Goal: Transaction & Acquisition: Purchase product/service

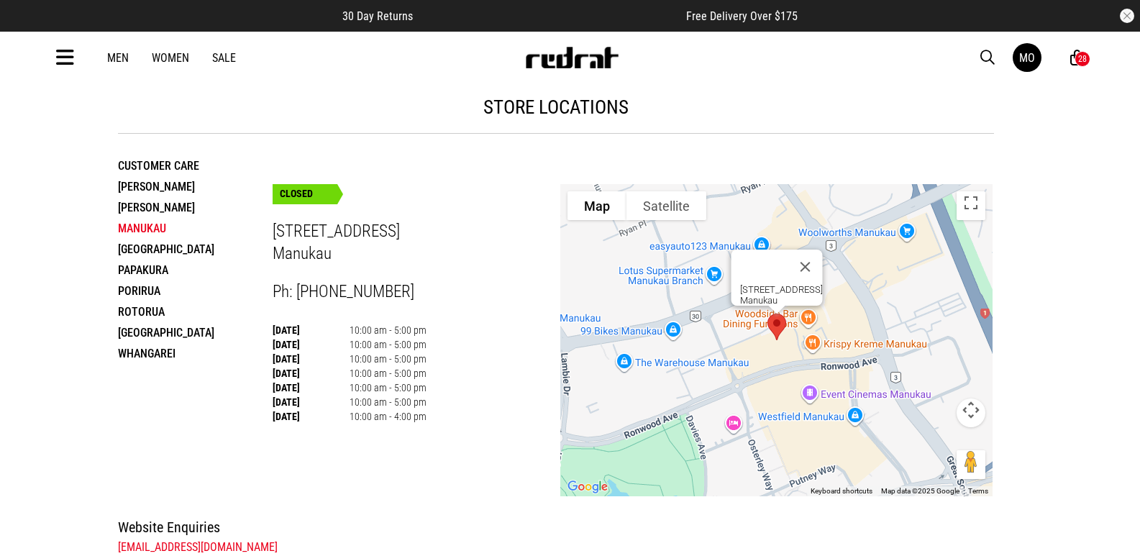
click at [159, 207] on li "[PERSON_NAME]" at bounding box center [195, 207] width 155 height 21
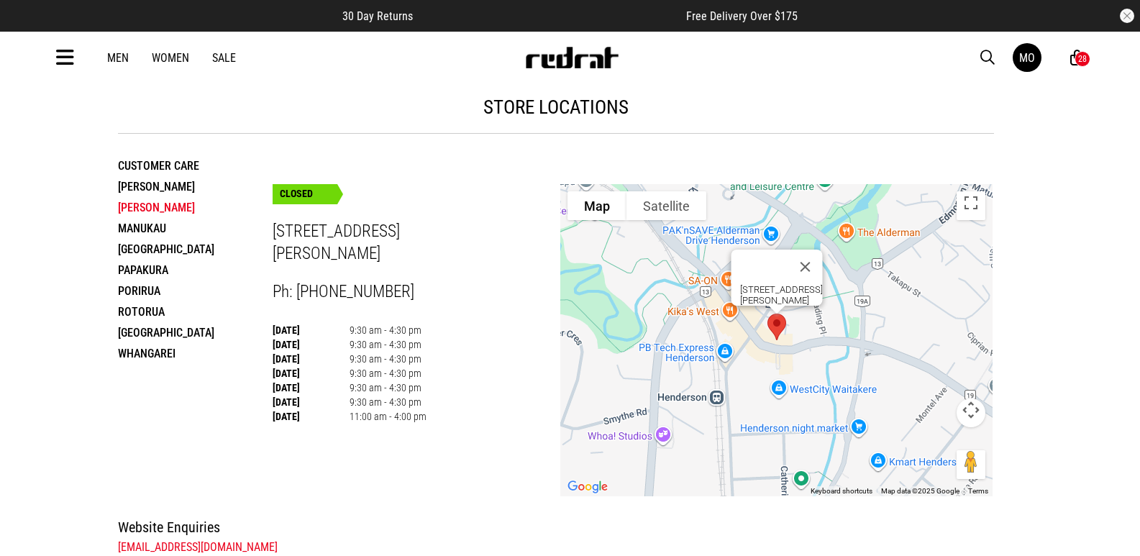
click at [1083, 61] on div "28" at bounding box center [1082, 59] width 9 height 10
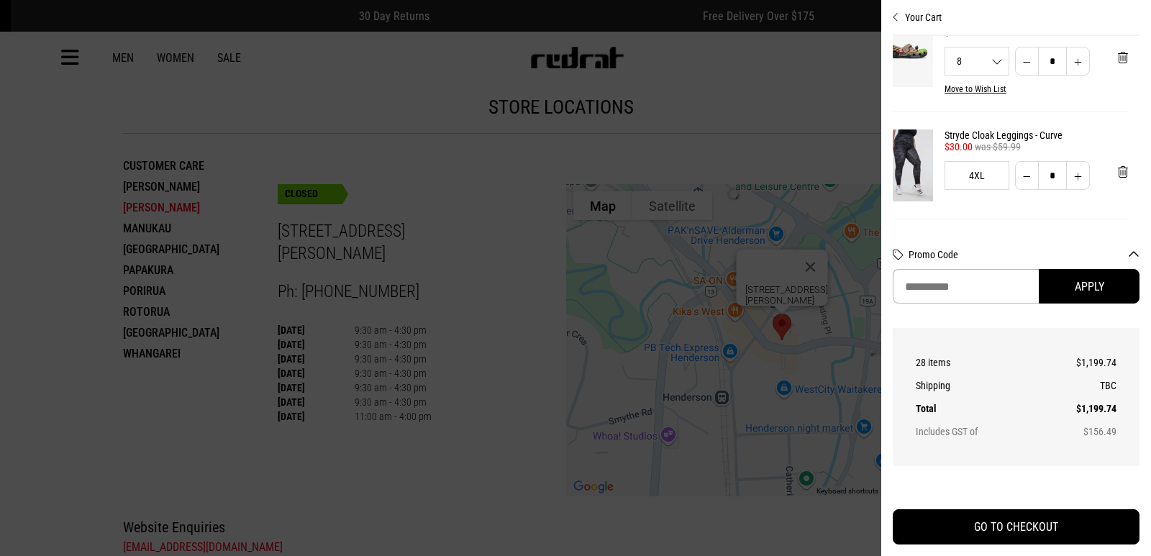
scroll to position [1331, 12]
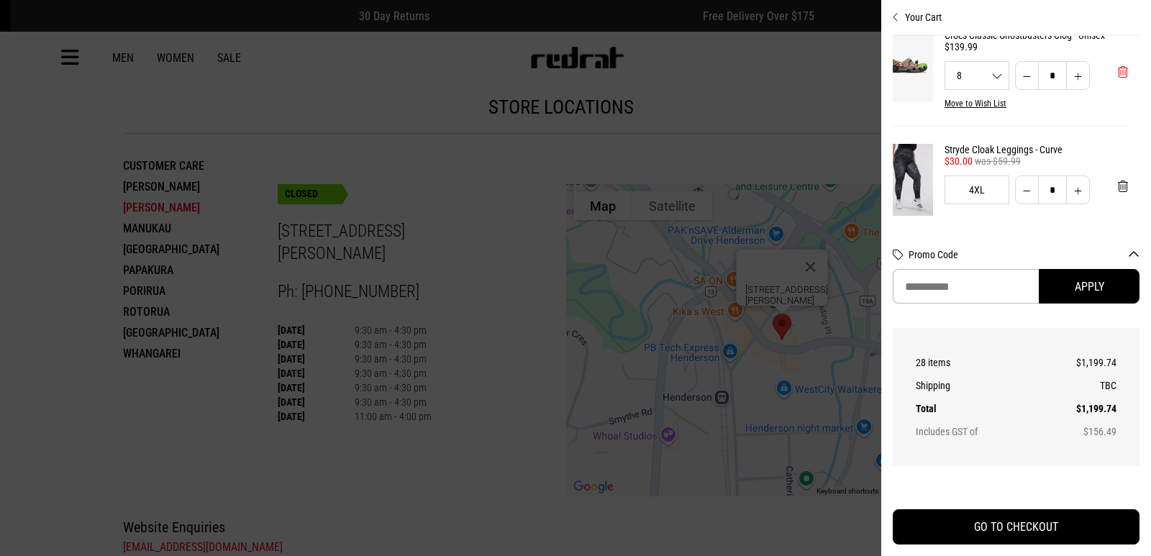
click at [1118, 79] on span "'Remove from cart" at bounding box center [1123, 72] width 10 height 14
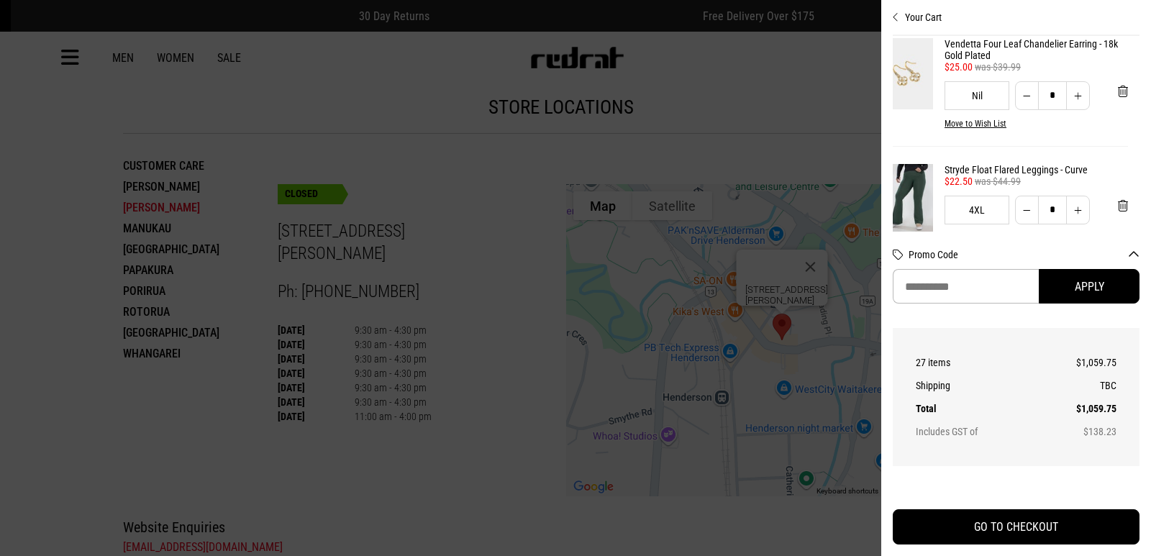
scroll to position [1444, 12]
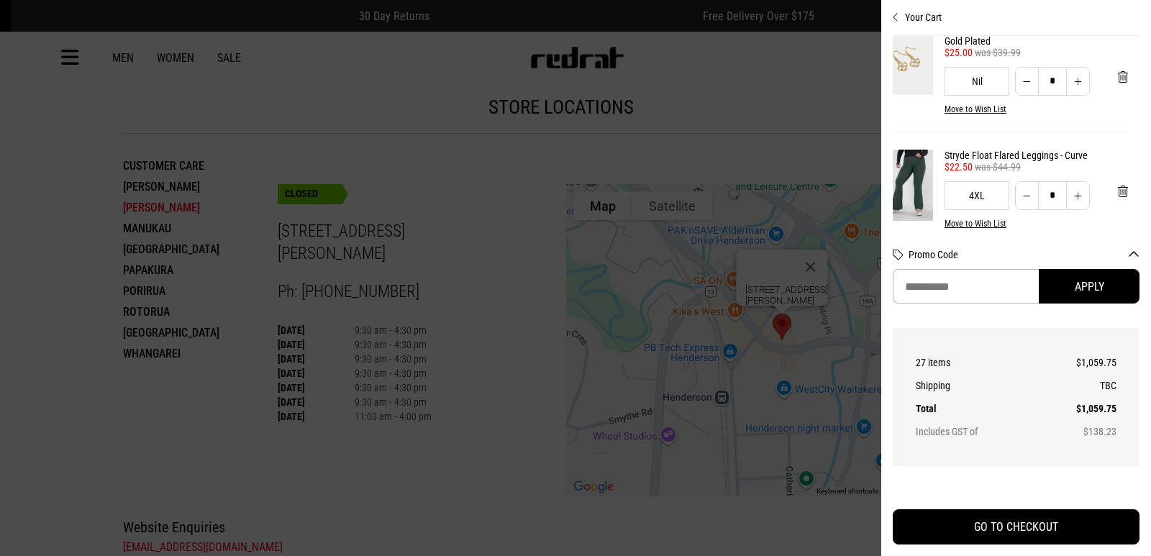
click at [1071, 96] on button "Increase quantity" at bounding box center [1078, 81] width 24 height 29
type input "*"
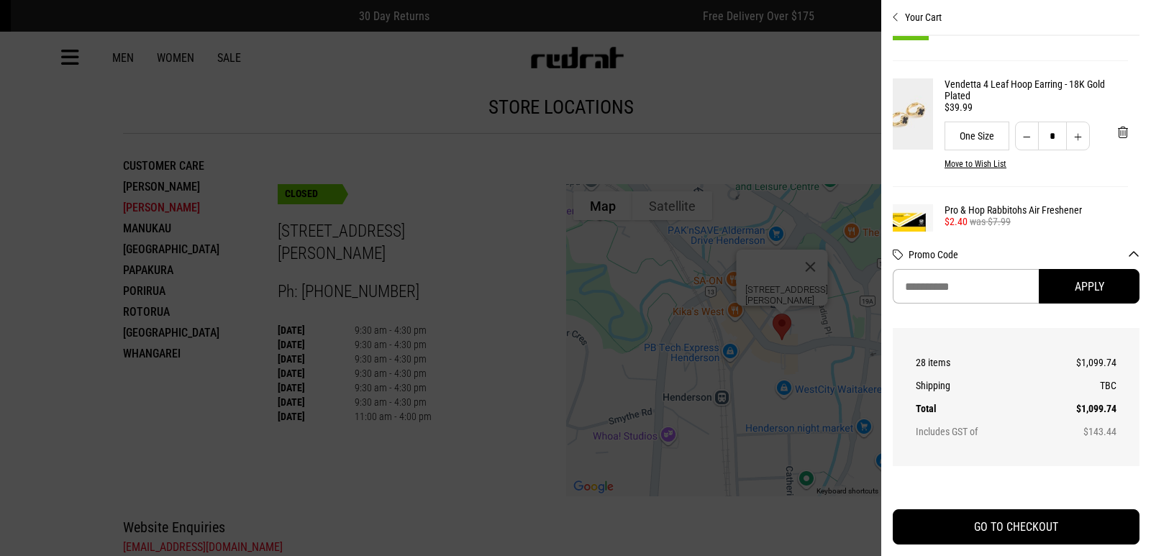
scroll to position [2359, 12]
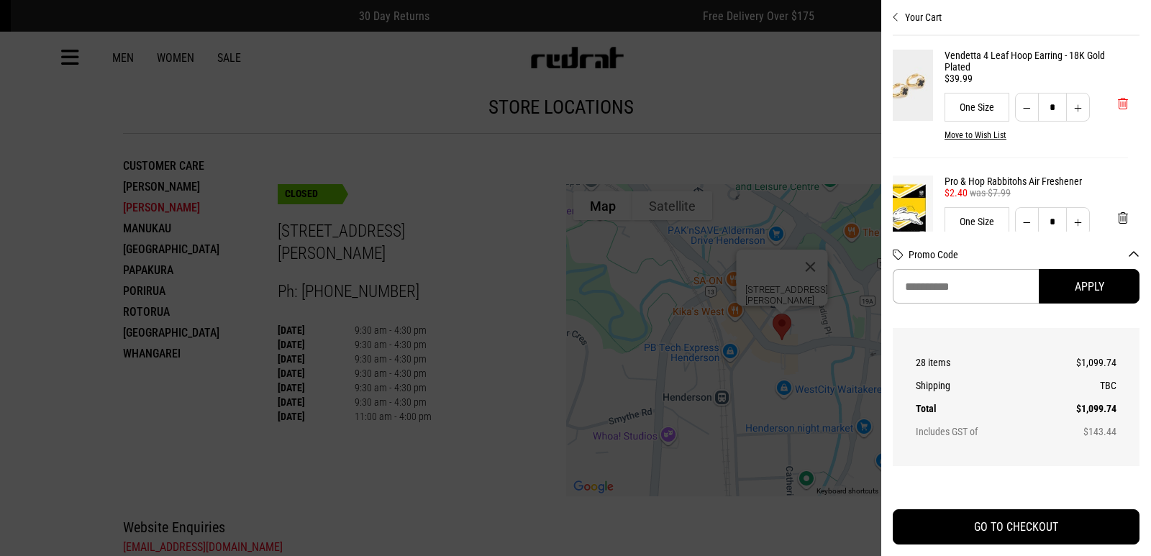
click at [1108, 122] on button "'Remove from cart" at bounding box center [1122, 104] width 33 height 36
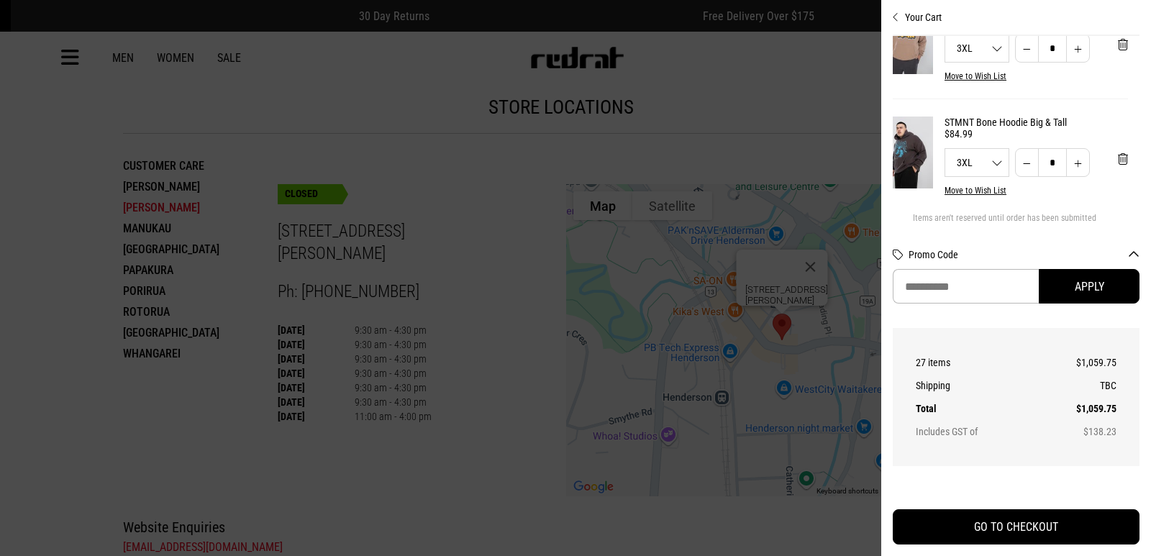
scroll to position [2653, 12]
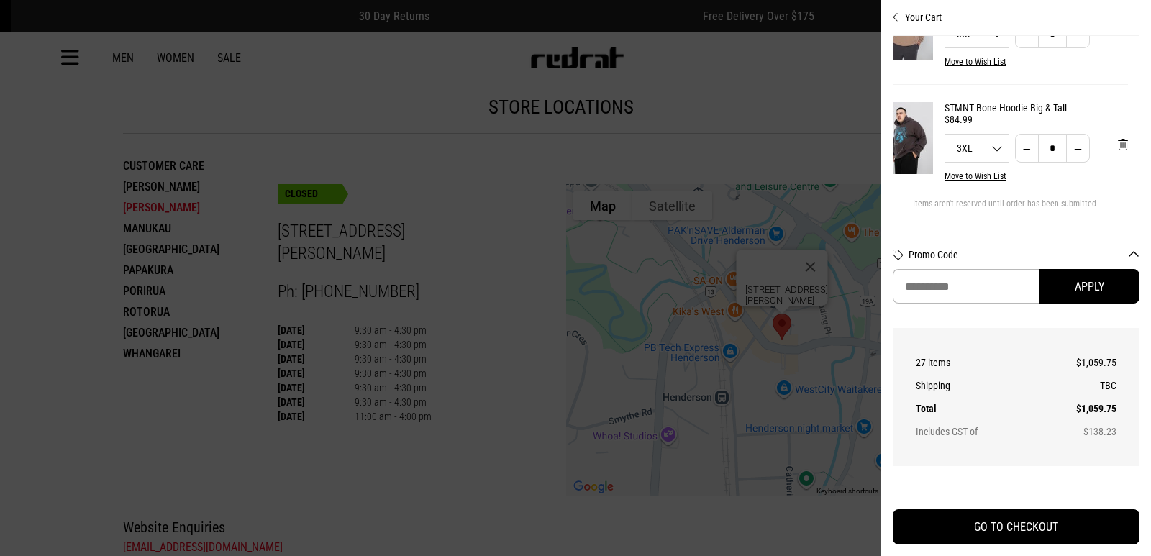
click at [1118, 37] on span "'Remove from cart" at bounding box center [1123, 31] width 10 height 14
click at [1118, 152] on span "'Remove from cart" at bounding box center [1123, 145] width 10 height 14
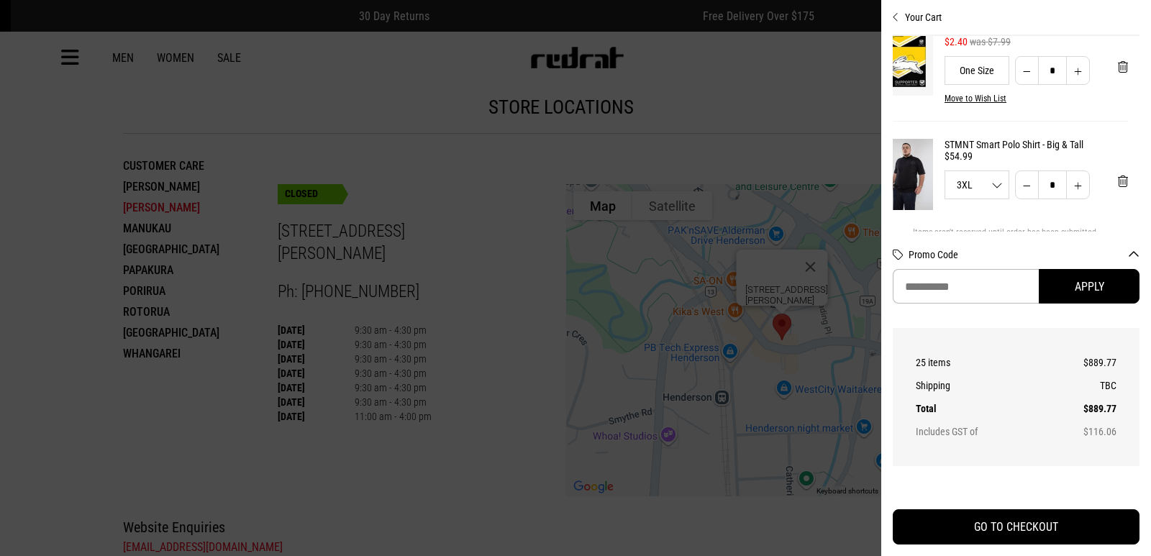
scroll to position [2482, 12]
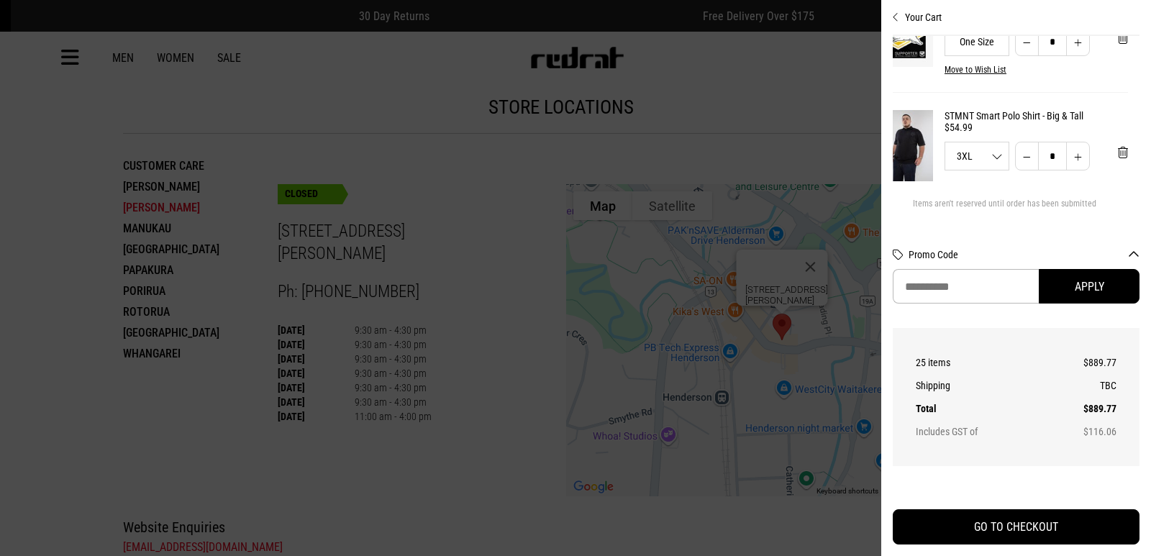
click at [1057, 110] on link "STMNT Smart Polo Shirt - Big & Tall" at bounding box center [1035, 116] width 183 height 12
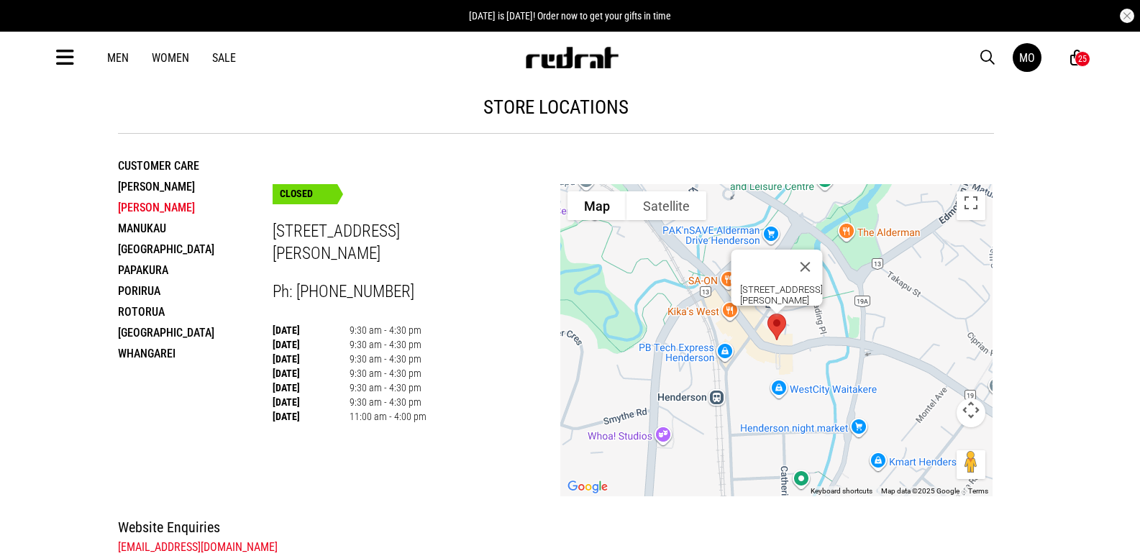
click at [1087, 62] on div "25" at bounding box center [1083, 59] width 16 height 16
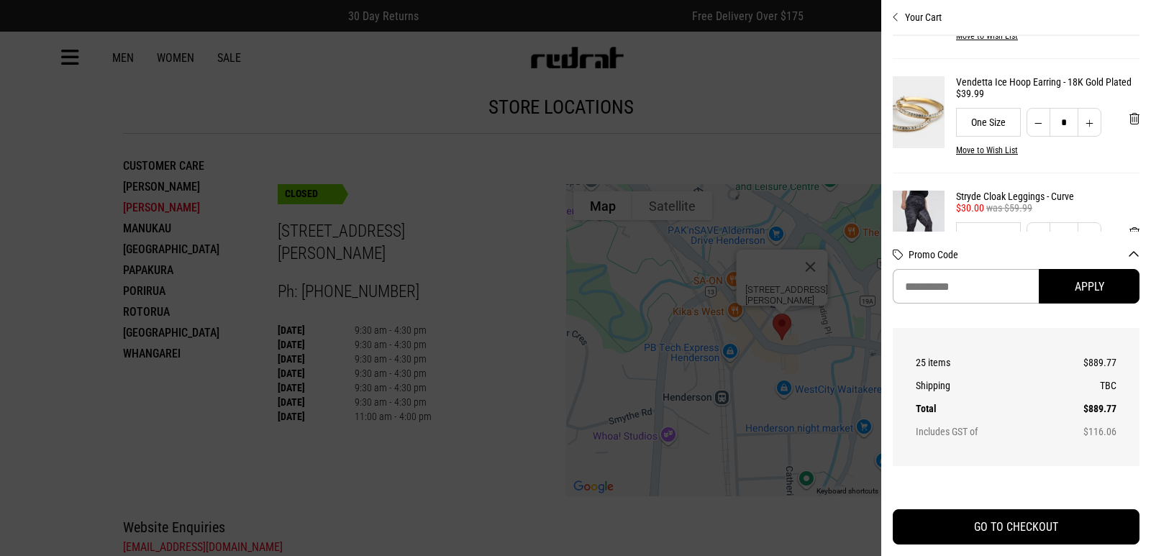
scroll to position [1069, 0]
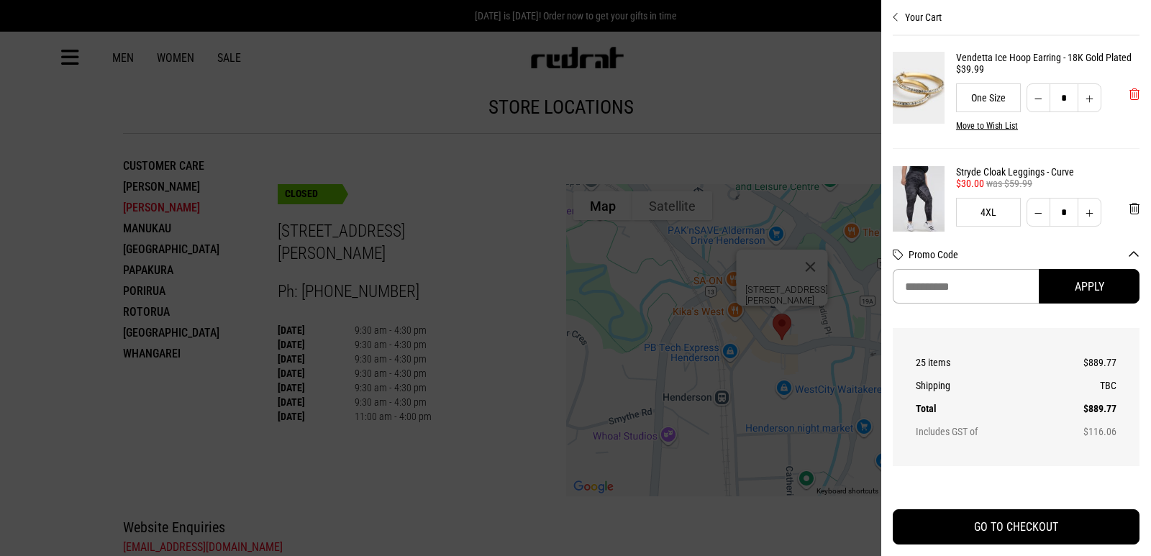
click at [1118, 112] on button "'Remove from cart" at bounding box center [1134, 94] width 33 height 36
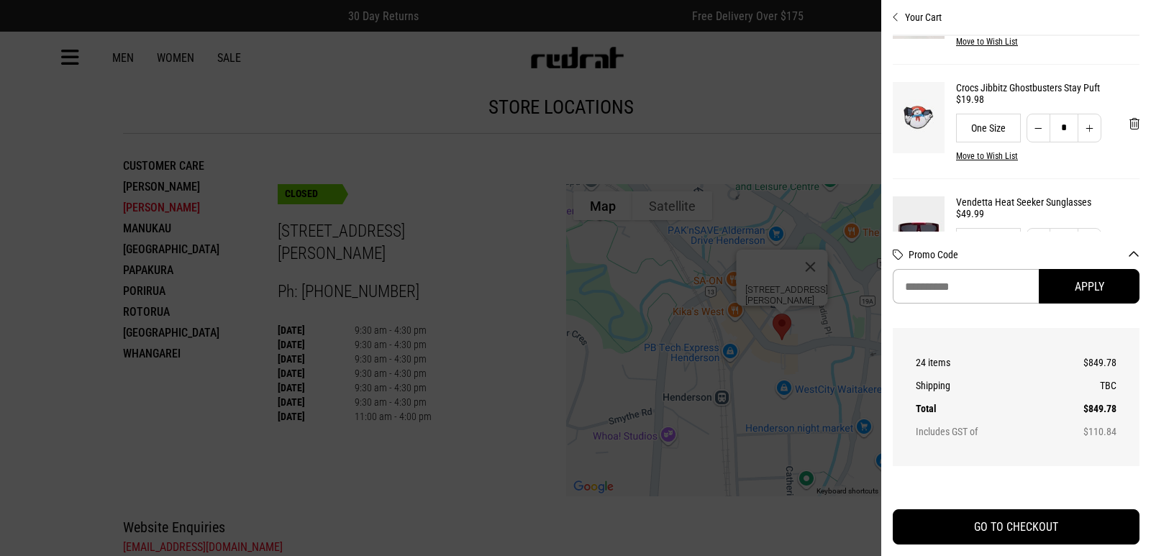
scroll to position [1628, 0]
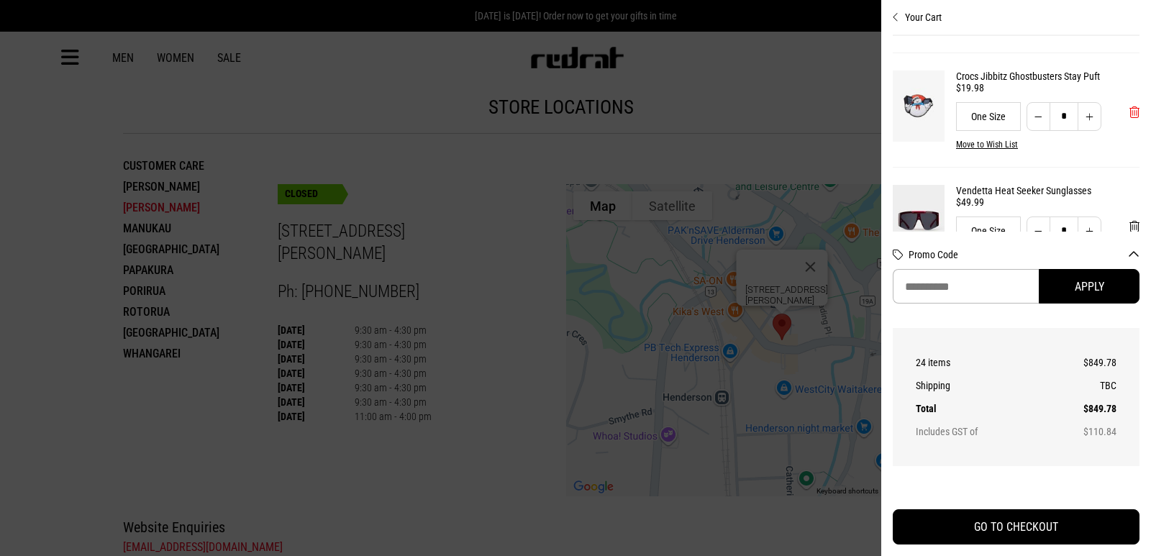
click at [1129, 119] on span "'Remove from cart" at bounding box center [1134, 113] width 10 height 14
click at [1058, 82] on link "Vendetta Heat Seeker Sunglasses" at bounding box center [1047, 76] width 183 height 12
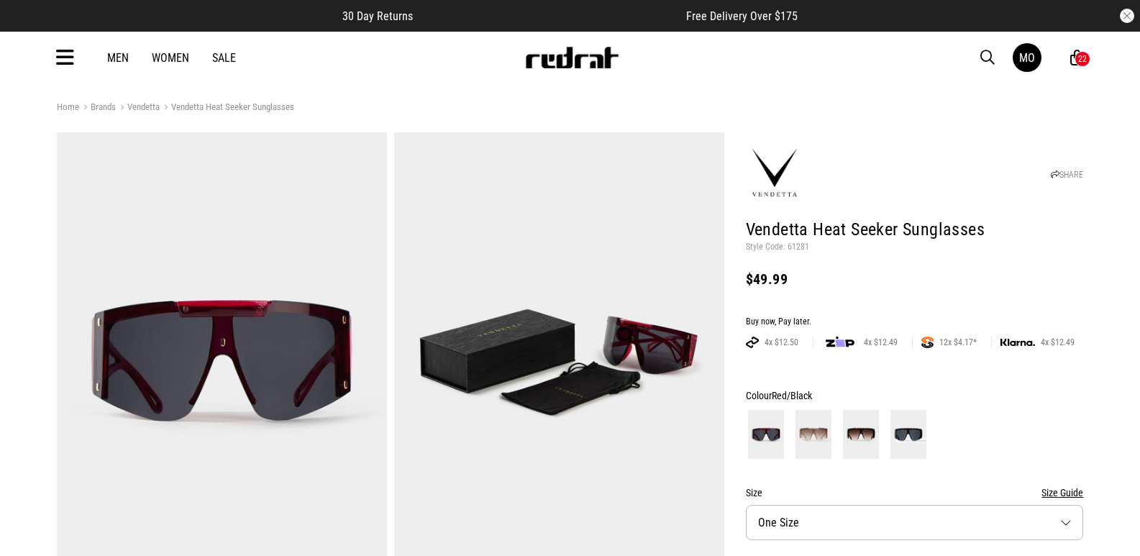
click at [165, 162] on img at bounding box center [222, 359] width 330 height 455
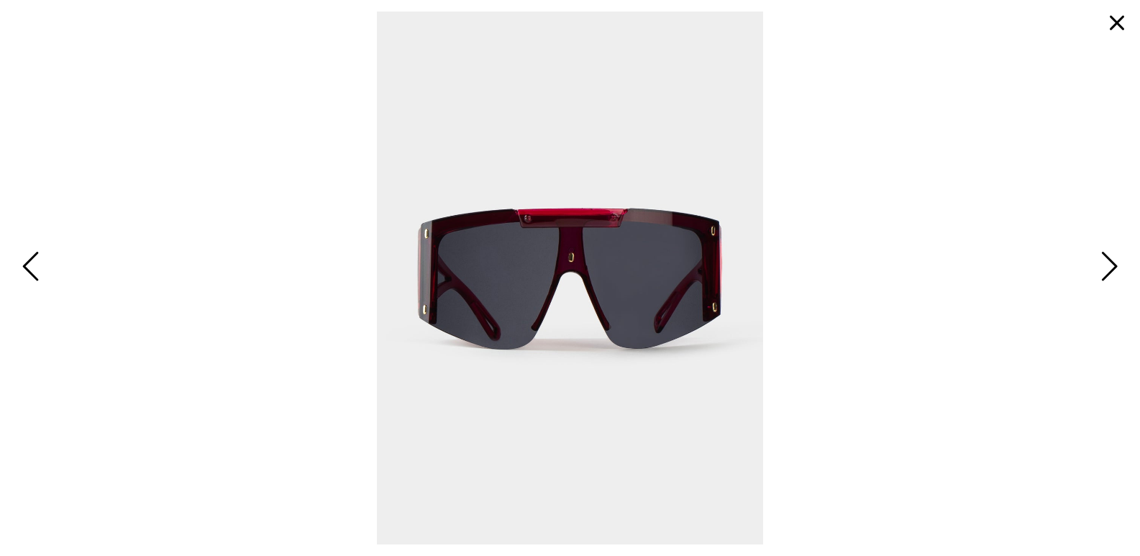
click at [1117, 20] on button "button" at bounding box center [1117, 23] width 35 height 35
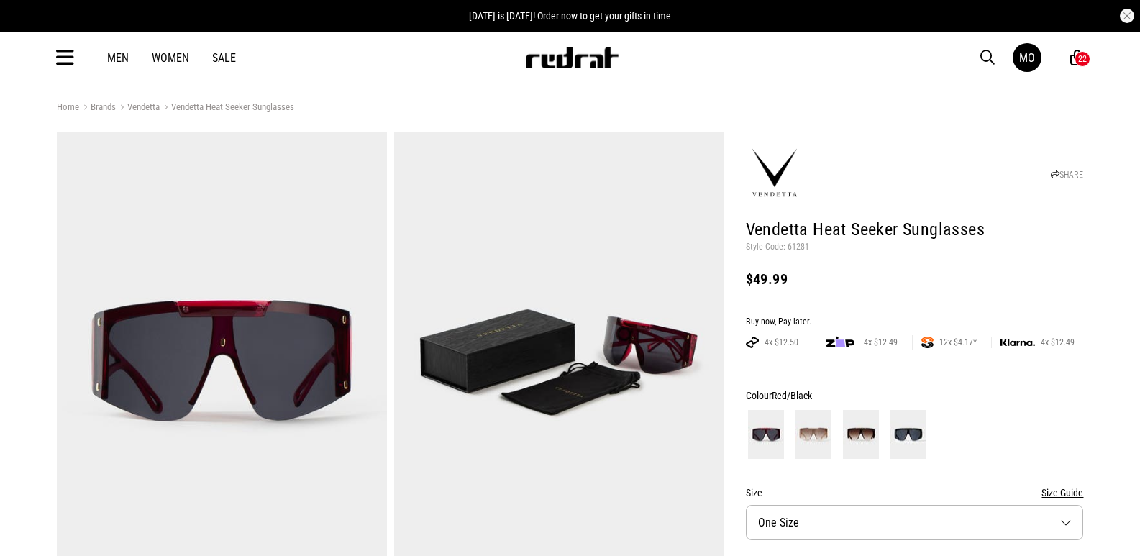
click at [985, 59] on span "button" at bounding box center [987, 57] width 14 height 17
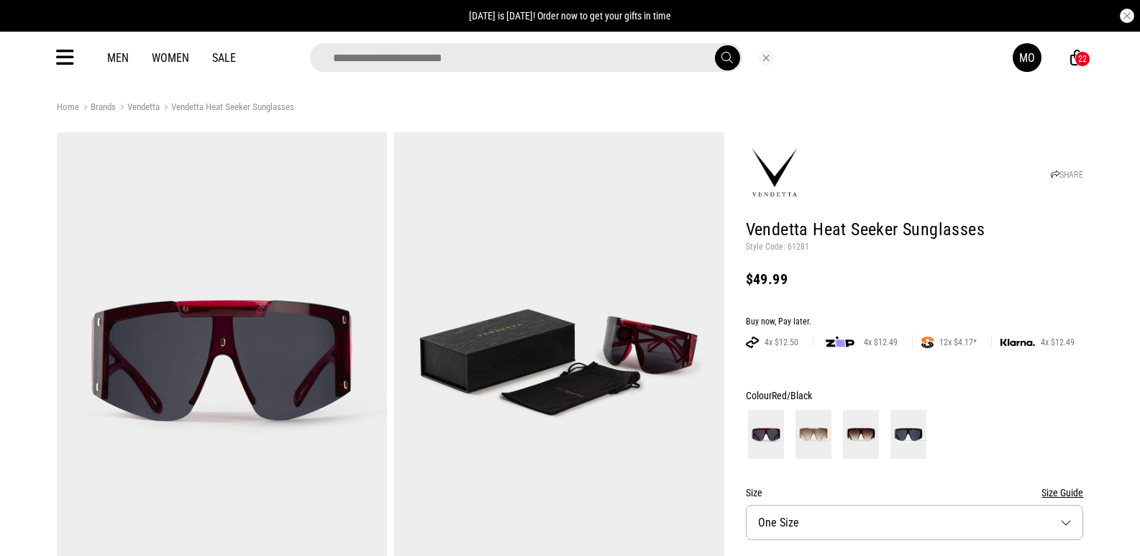
click at [645, 49] on input "search" at bounding box center [526, 57] width 432 height 29
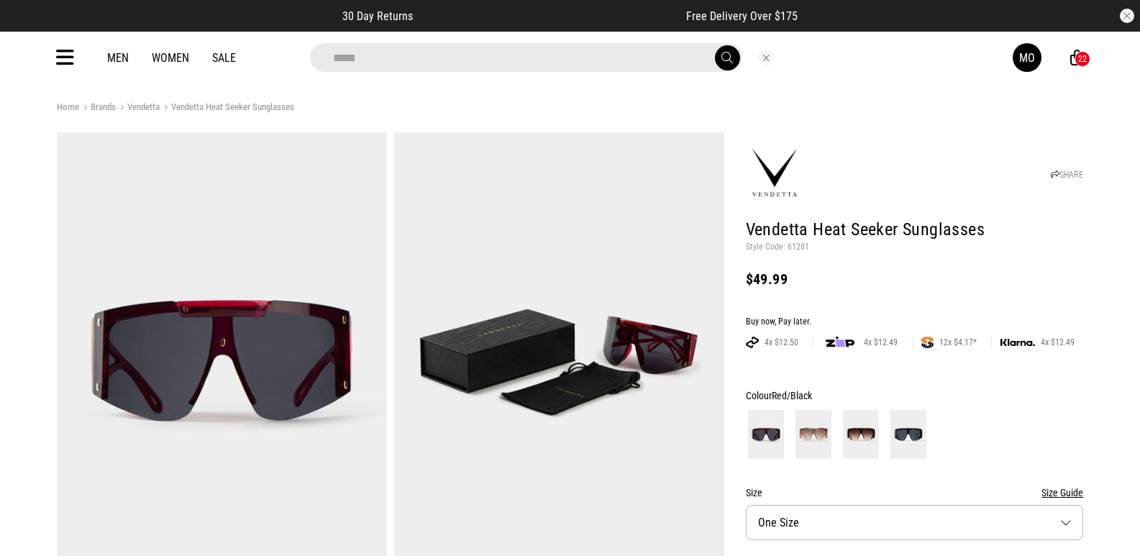
type input "*****"
click at [715, 45] on button "submit" at bounding box center [727, 57] width 25 height 25
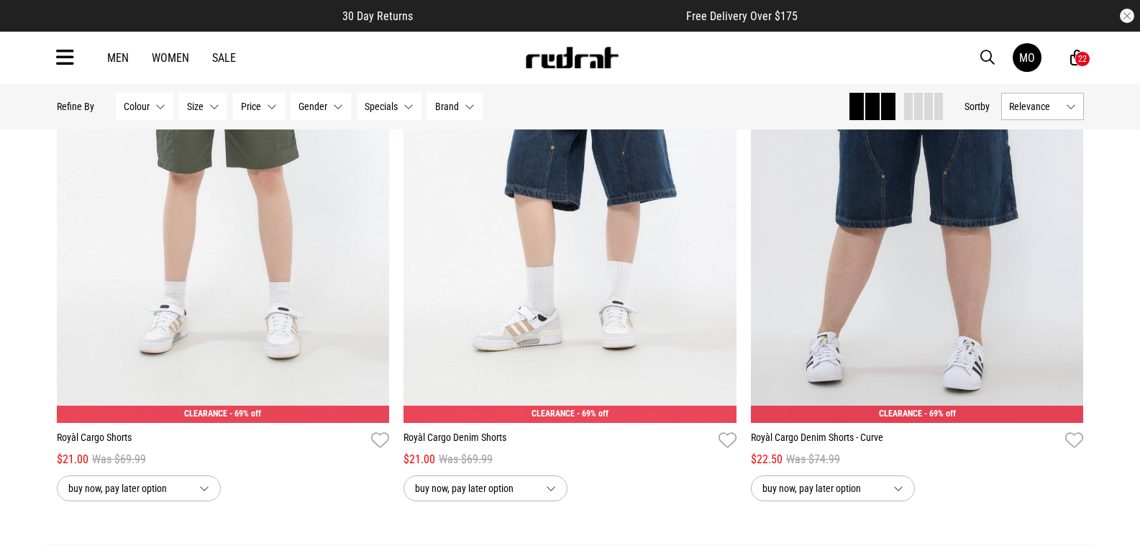
scroll to position [4295, 0]
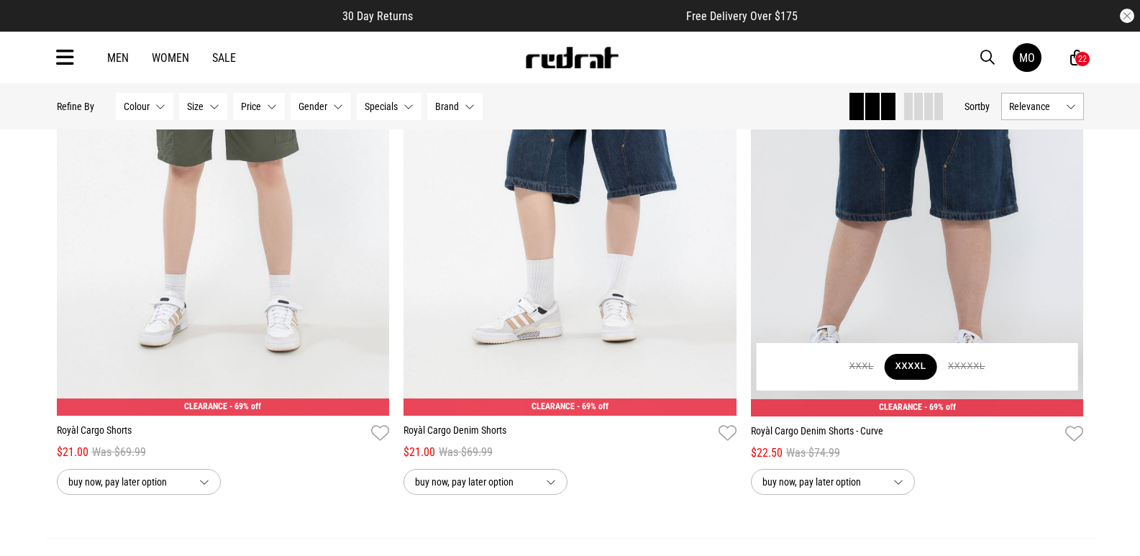
click at [916, 369] on button "XXXXL" at bounding box center [911, 367] width 53 height 26
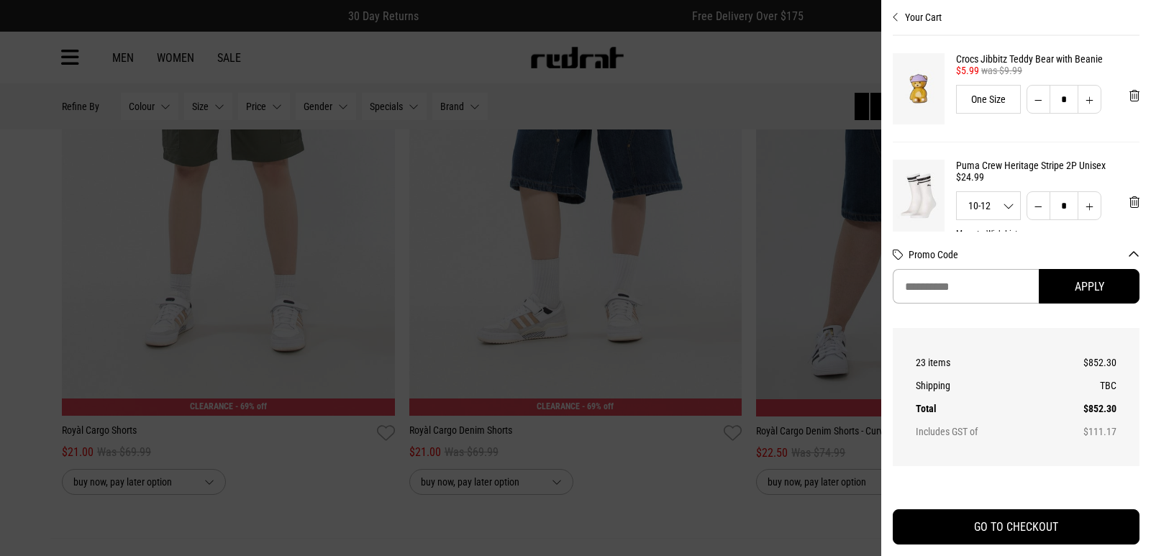
click at [770, 93] on div at bounding box center [575, 278] width 1151 height 556
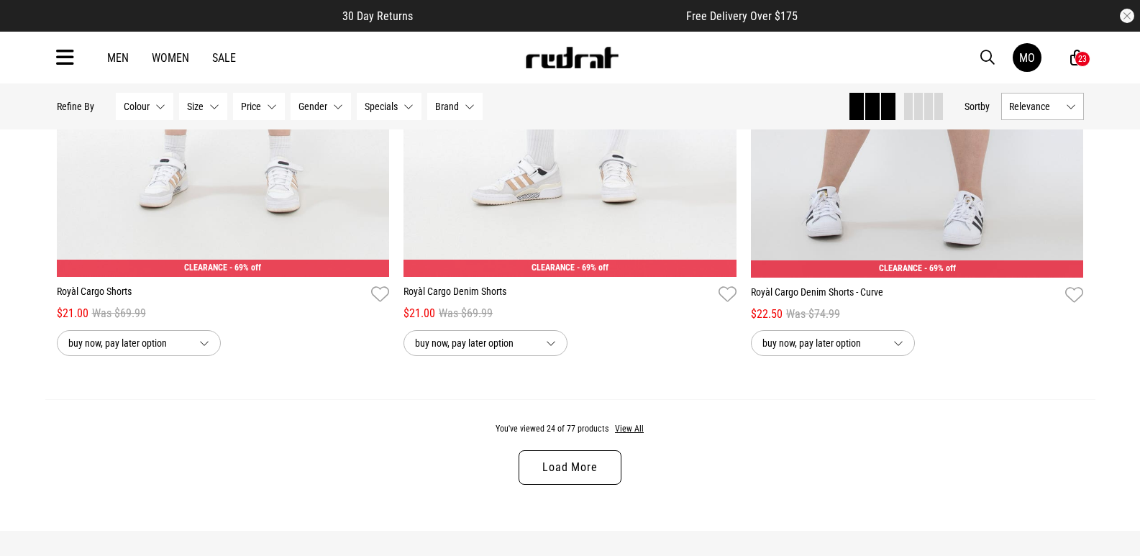
scroll to position [4521, 0]
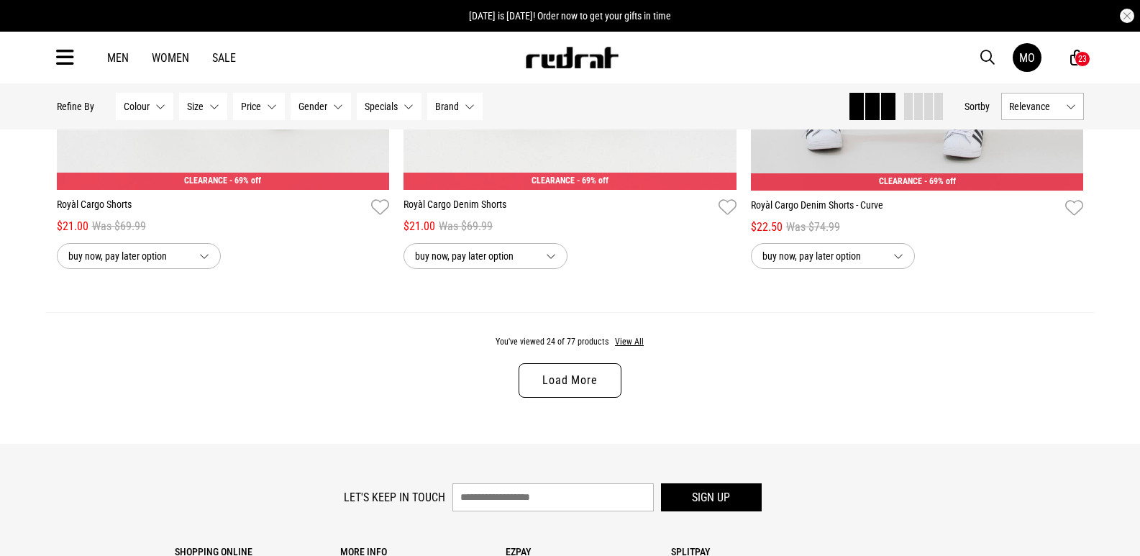
click at [562, 398] on link "Load More" at bounding box center [570, 380] width 102 height 35
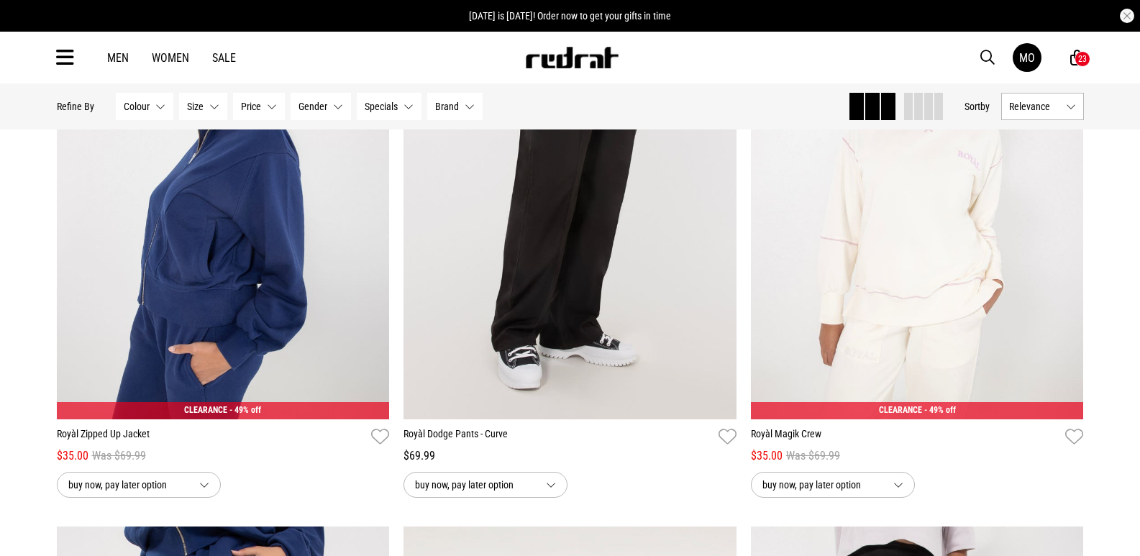
scroll to position [7217, 0]
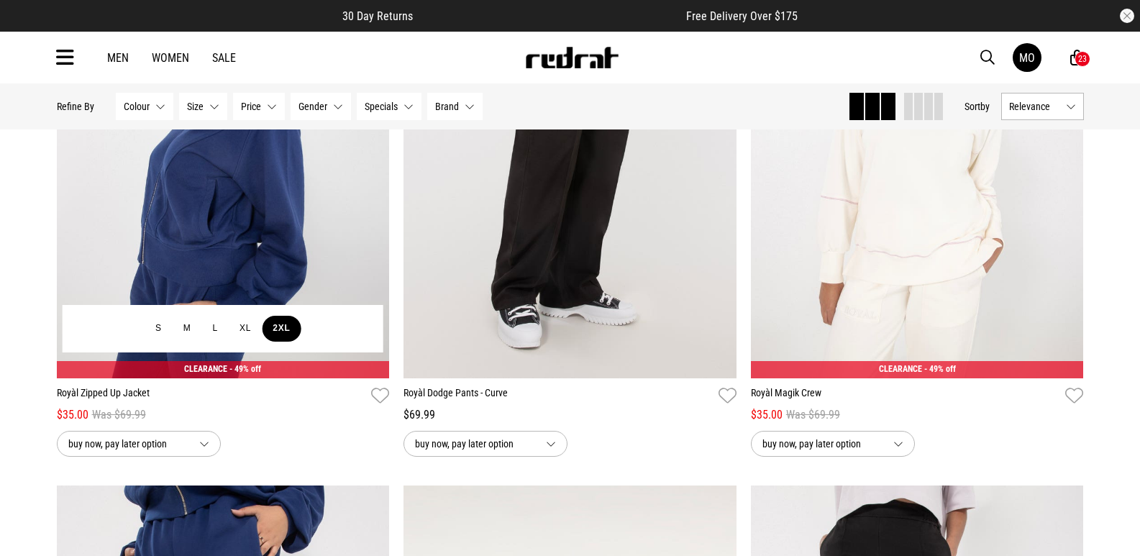
click at [286, 334] on button "2XL" at bounding box center [281, 329] width 39 height 26
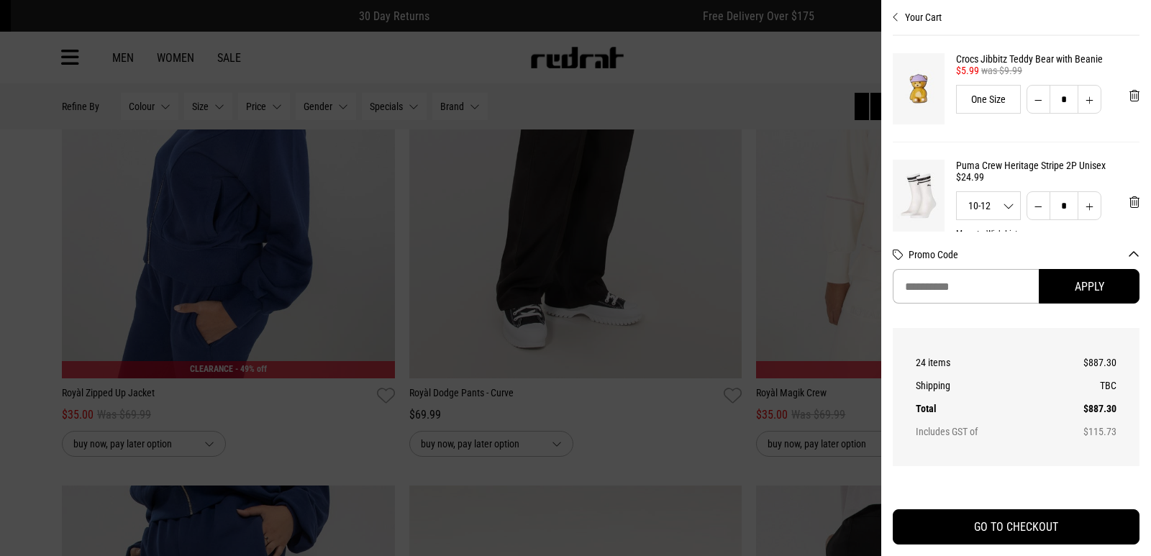
click at [0, 299] on div at bounding box center [575, 278] width 1151 height 556
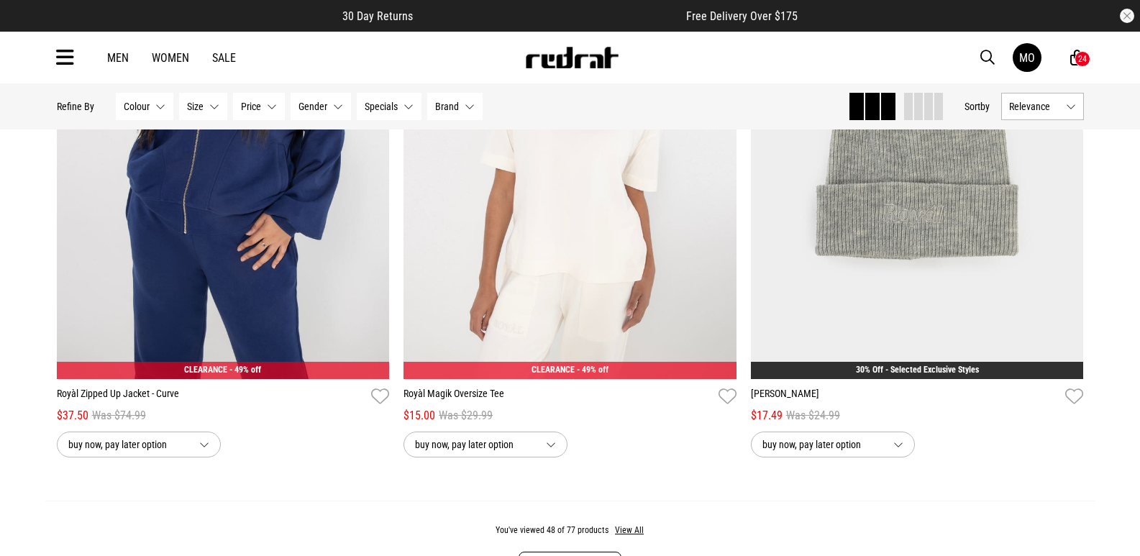
scroll to position [8773, 0]
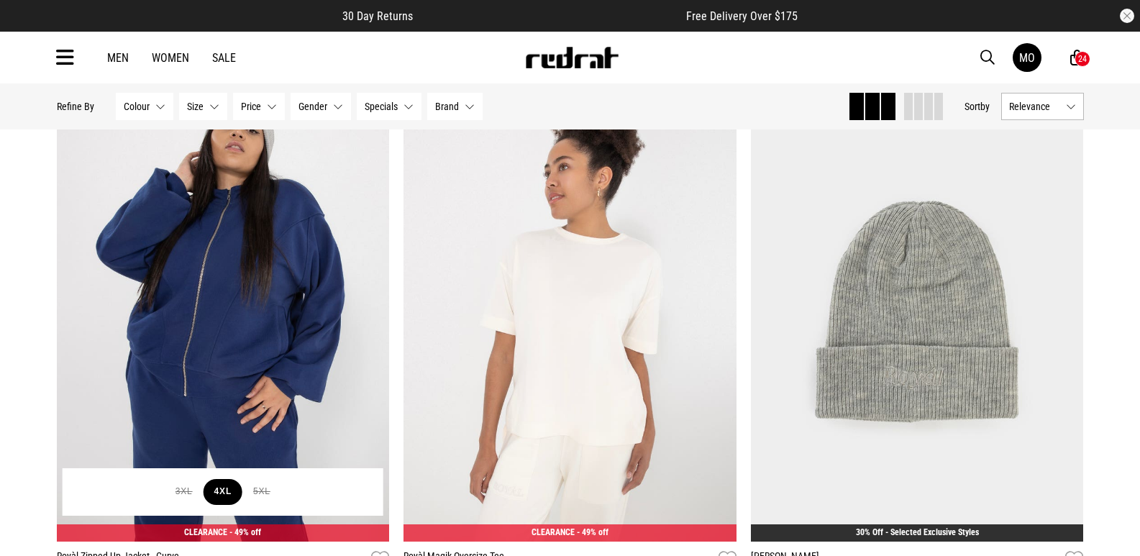
click at [227, 504] on button "4XL" at bounding box center [223, 492] width 39 height 26
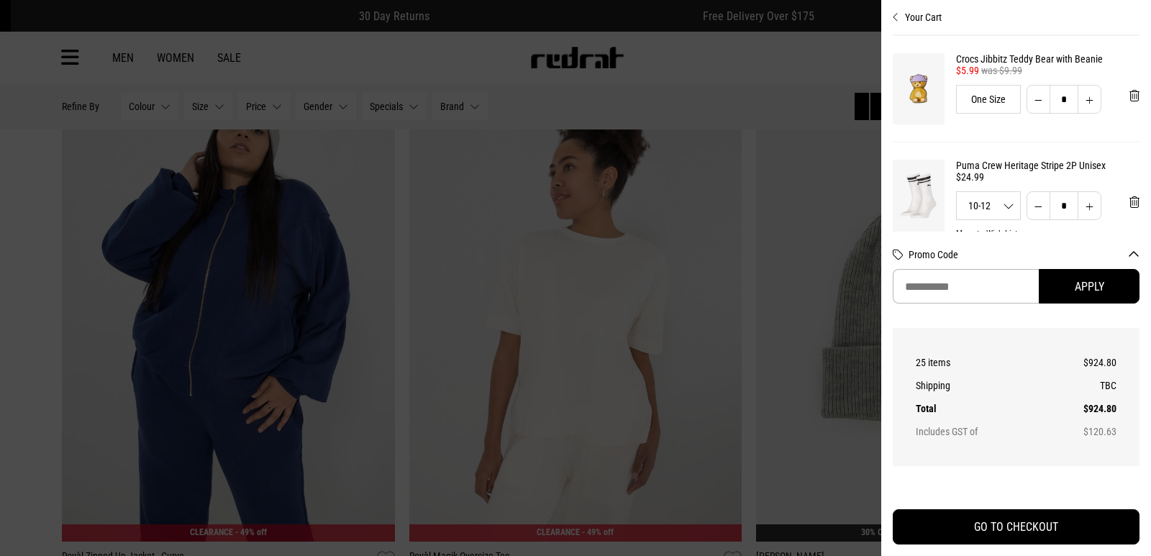
click at [9, 424] on div at bounding box center [575, 278] width 1151 height 556
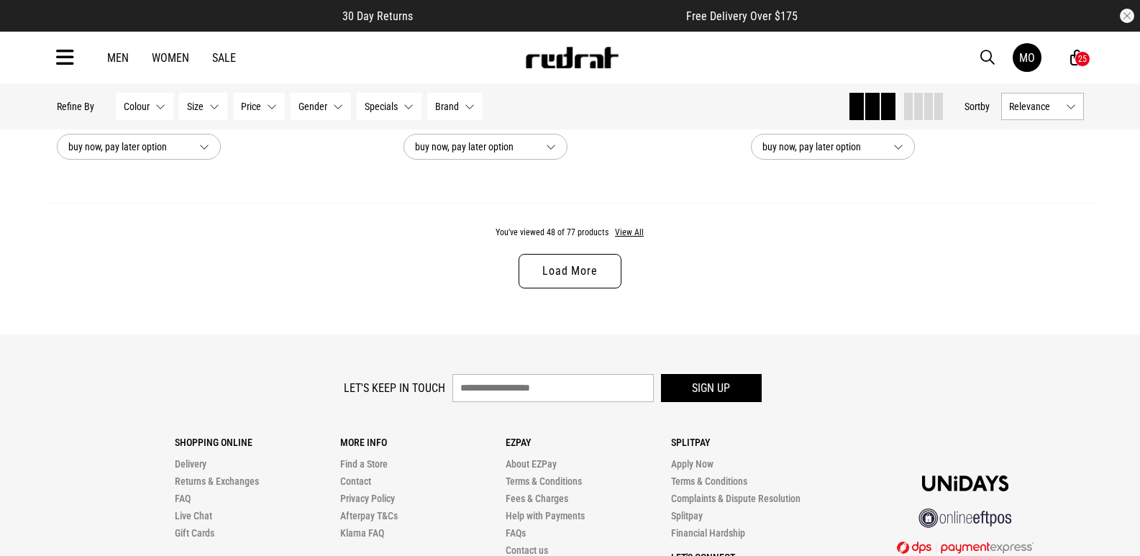
scroll to position [9260, 0]
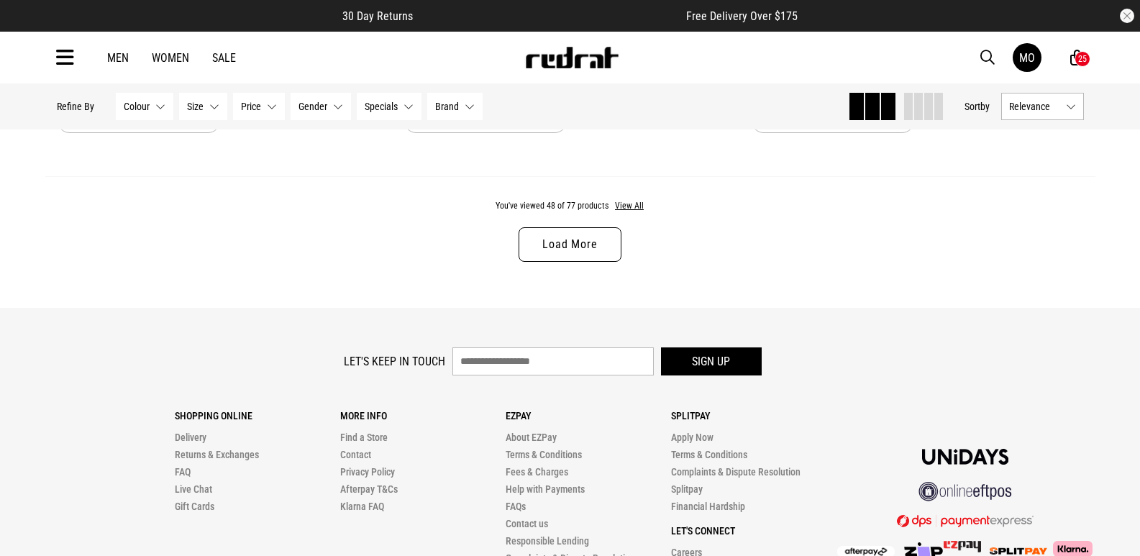
click at [614, 255] on link "Load More" at bounding box center [570, 244] width 102 height 35
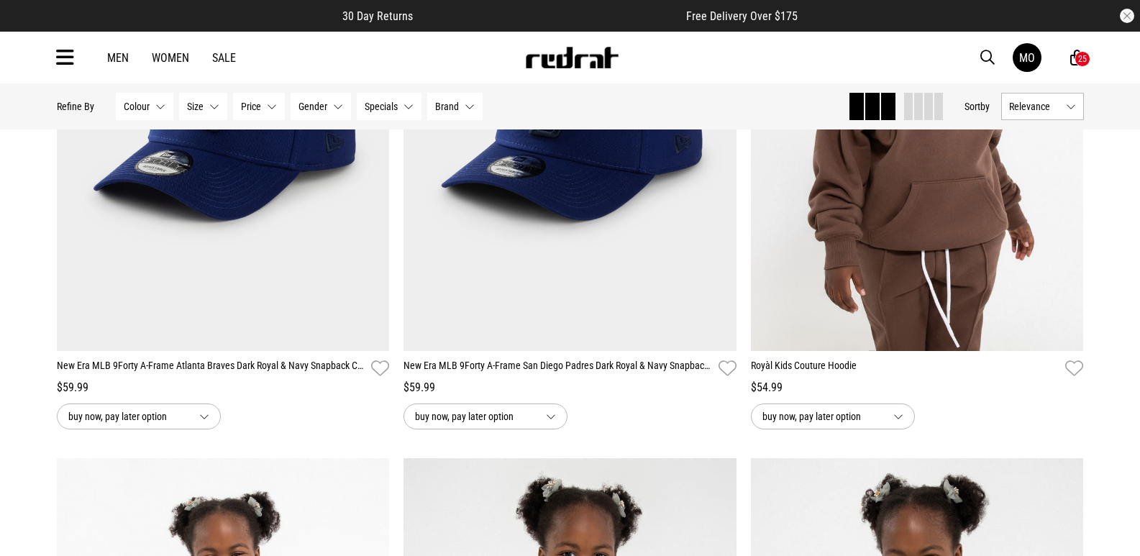
scroll to position [9518, 0]
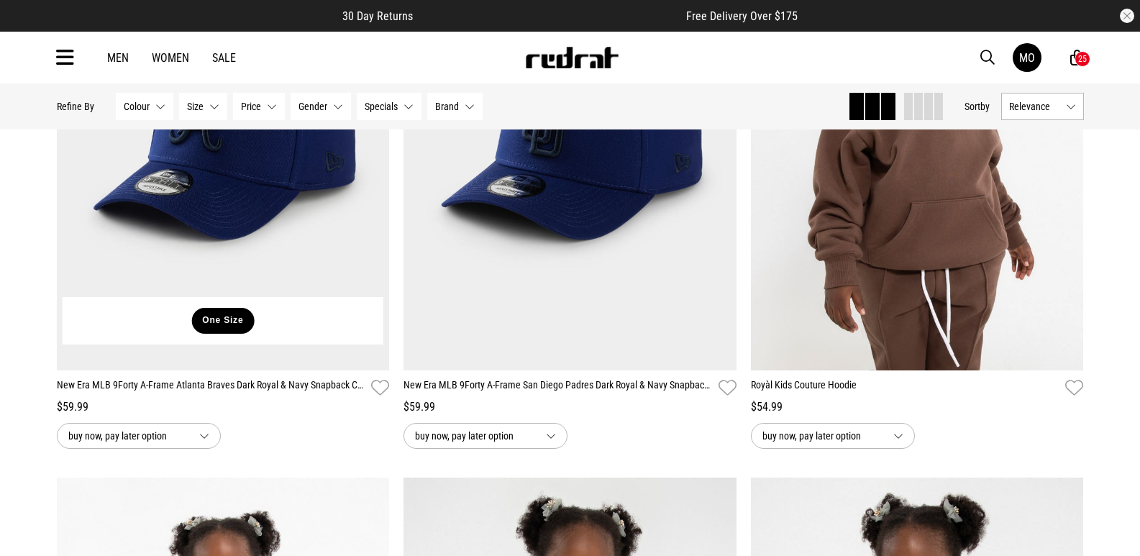
click at [241, 334] on button "One Size" at bounding box center [222, 321] width 63 height 26
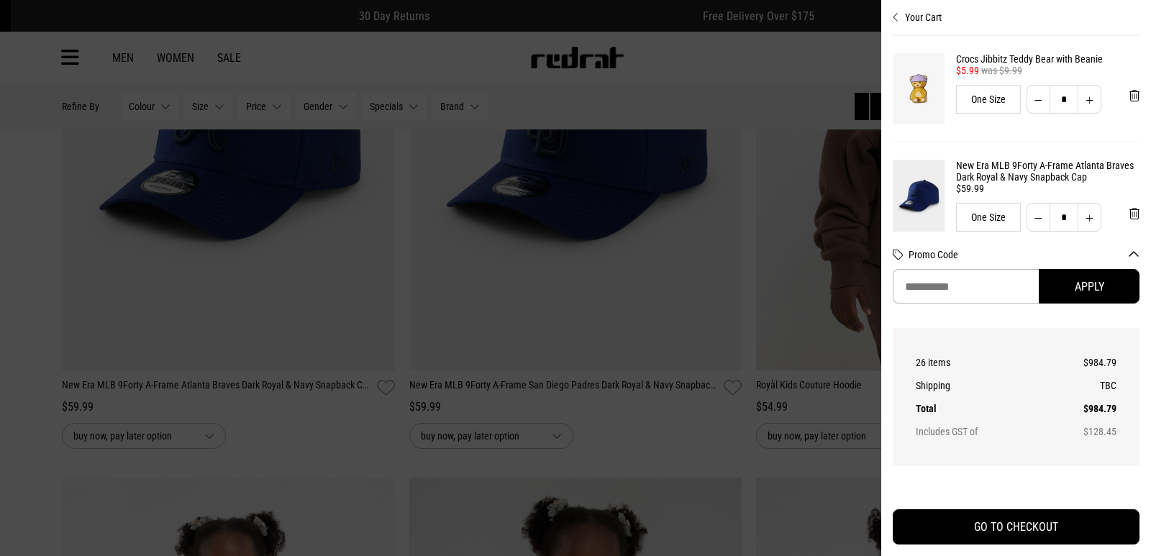
click at [682, 430] on div at bounding box center [575, 278] width 1151 height 556
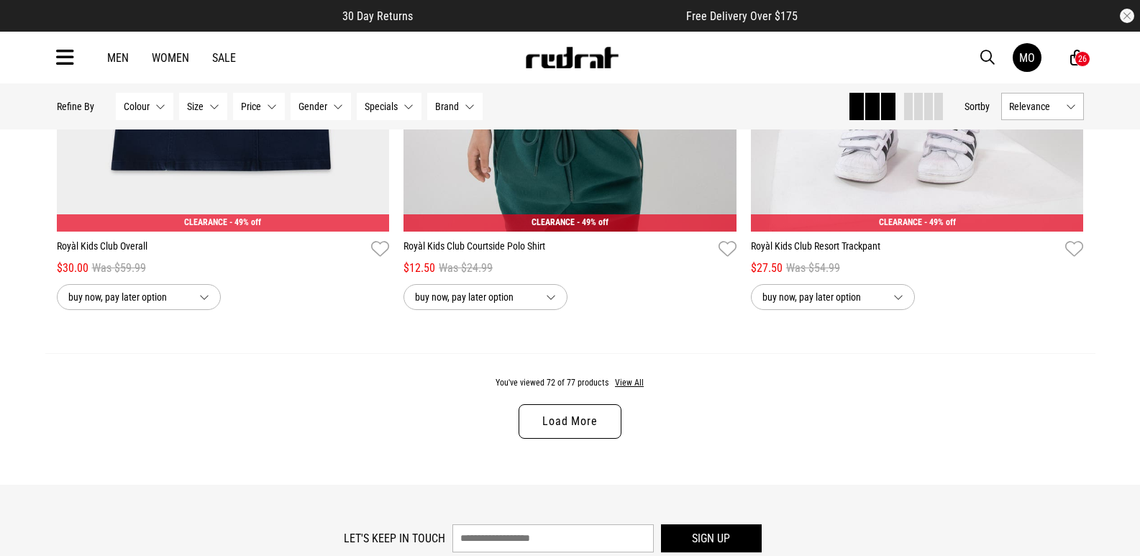
scroll to position [13984, 0]
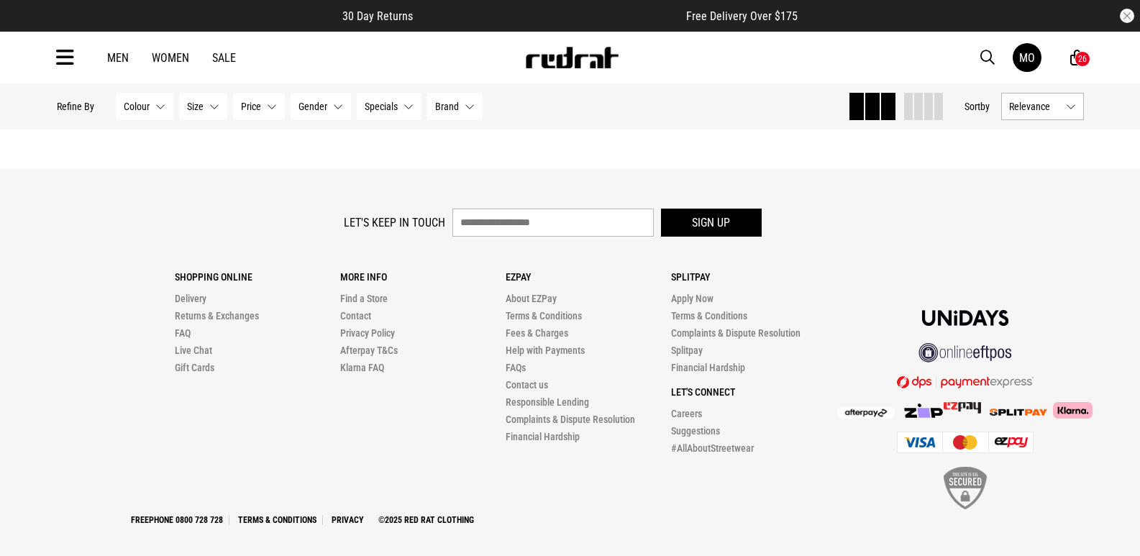
click at [116, 59] on link "Men" at bounding box center [118, 58] width 22 height 14
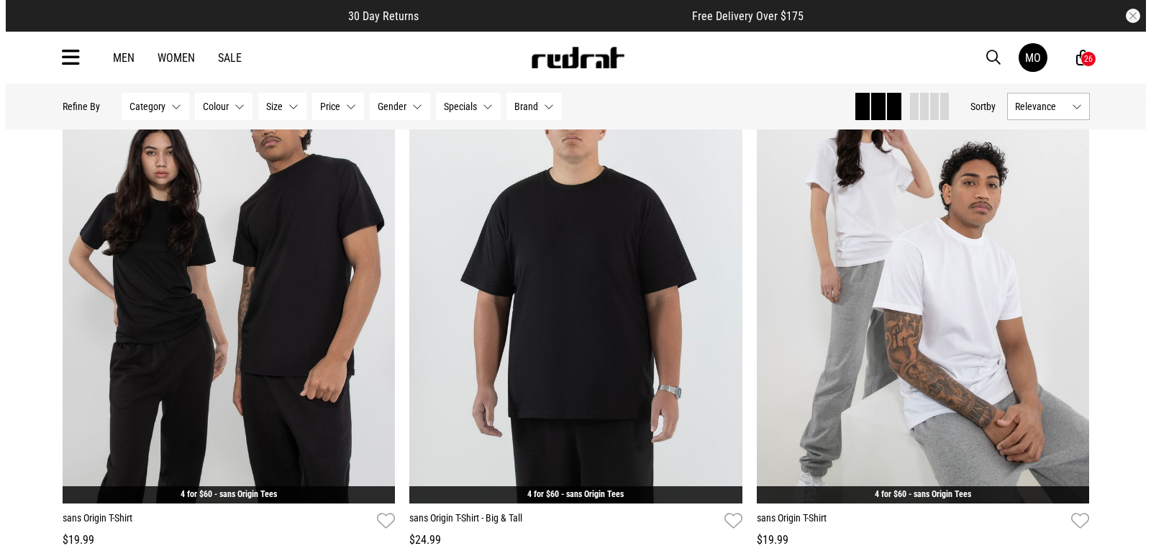
scroll to position [193, 0]
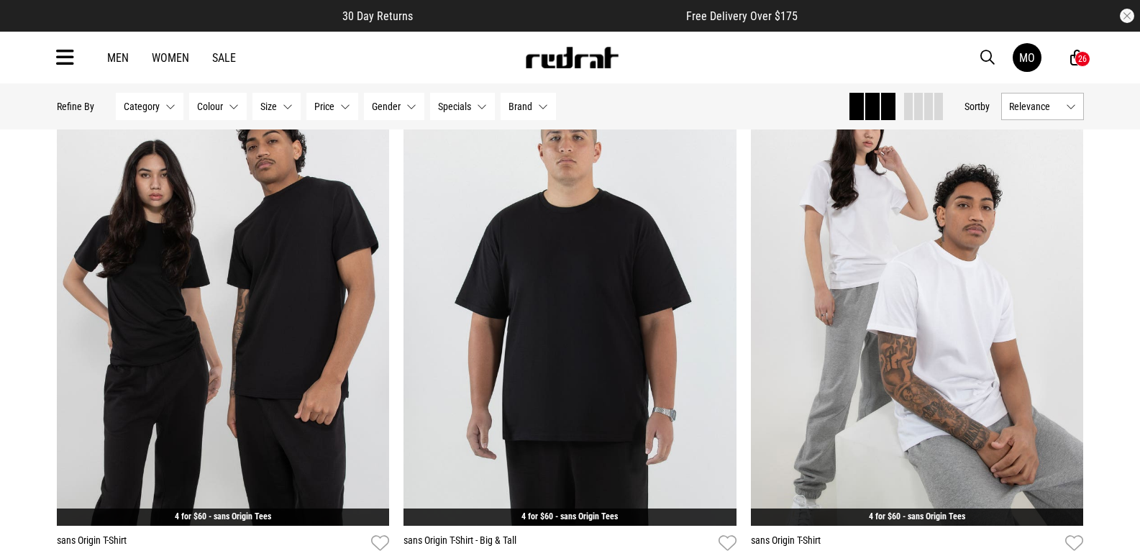
click at [1083, 56] on div "26" at bounding box center [1082, 59] width 9 height 10
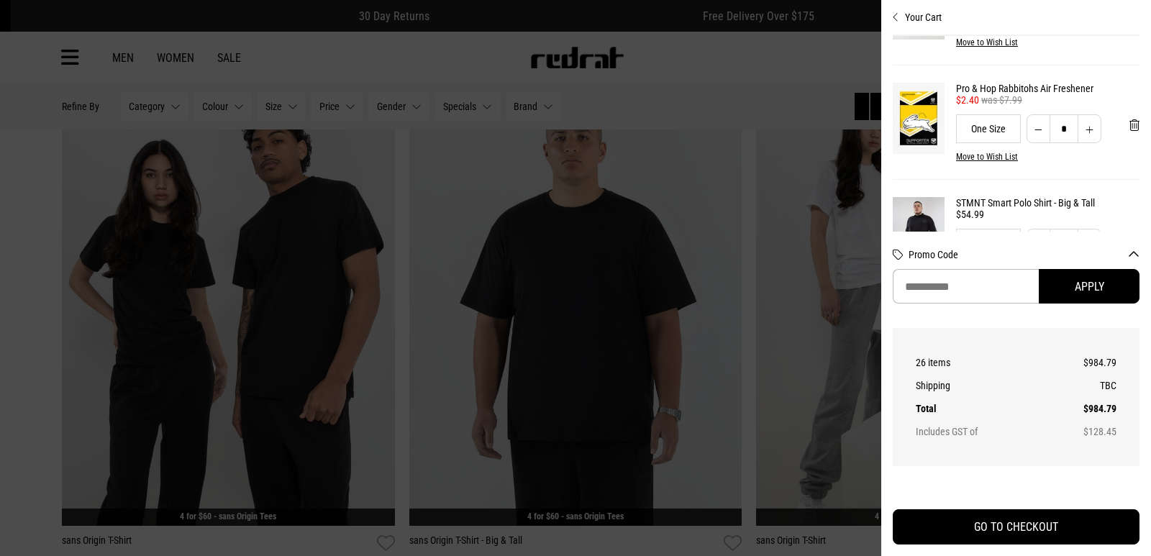
scroll to position [2581, 0]
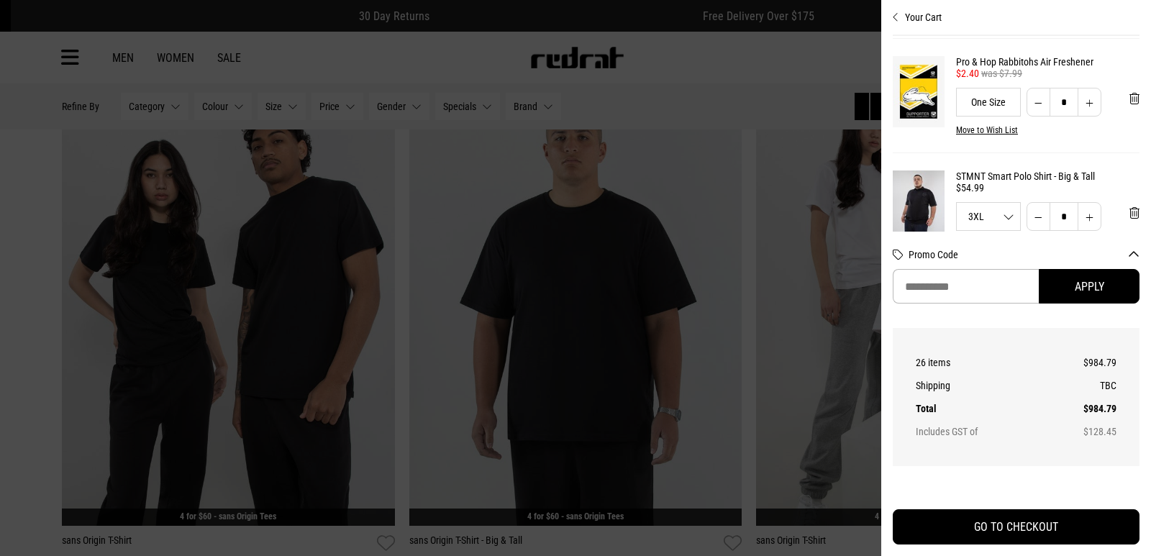
click at [1085, 117] on button "Increase quantity" at bounding box center [1089, 102] width 24 height 29
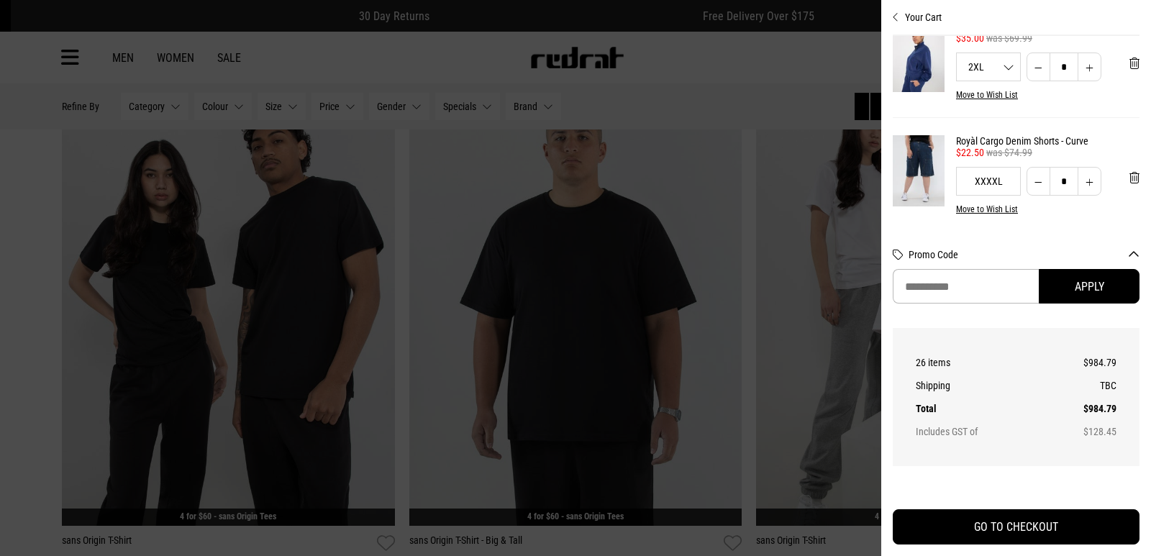
scroll to position [1459, 0]
click at [1129, 71] on span "'Remove from cart" at bounding box center [1134, 65] width 10 height 14
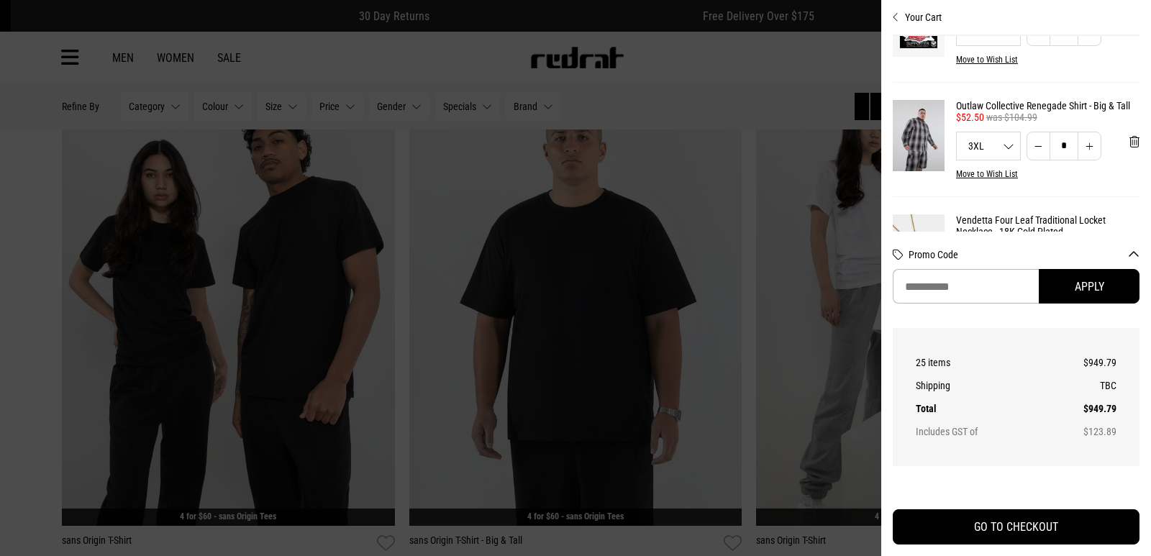
scroll to position [537, 0]
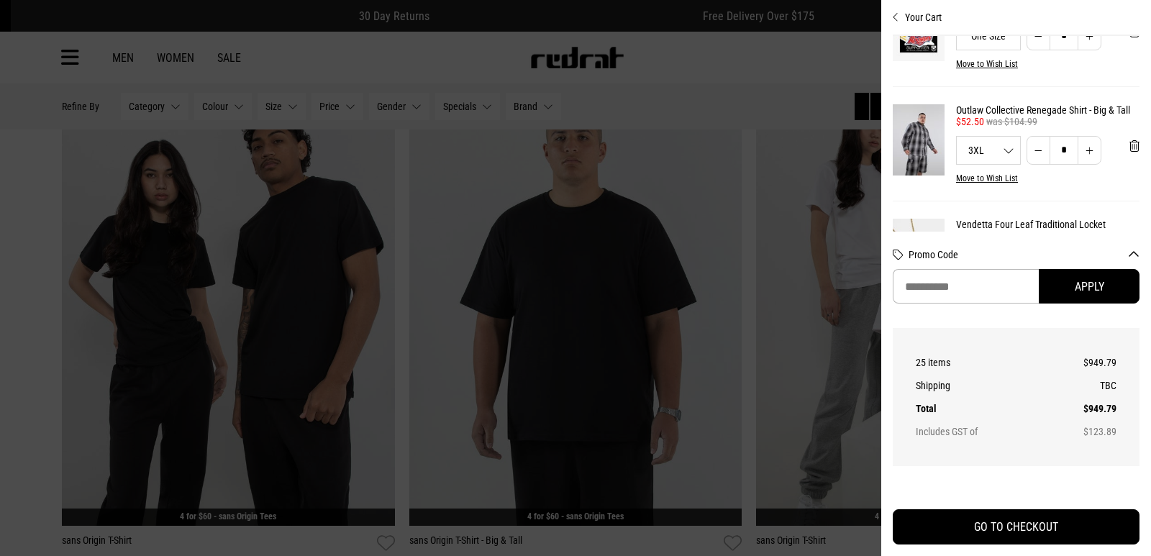
click at [919, 152] on img at bounding box center [919, 139] width 52 height 71
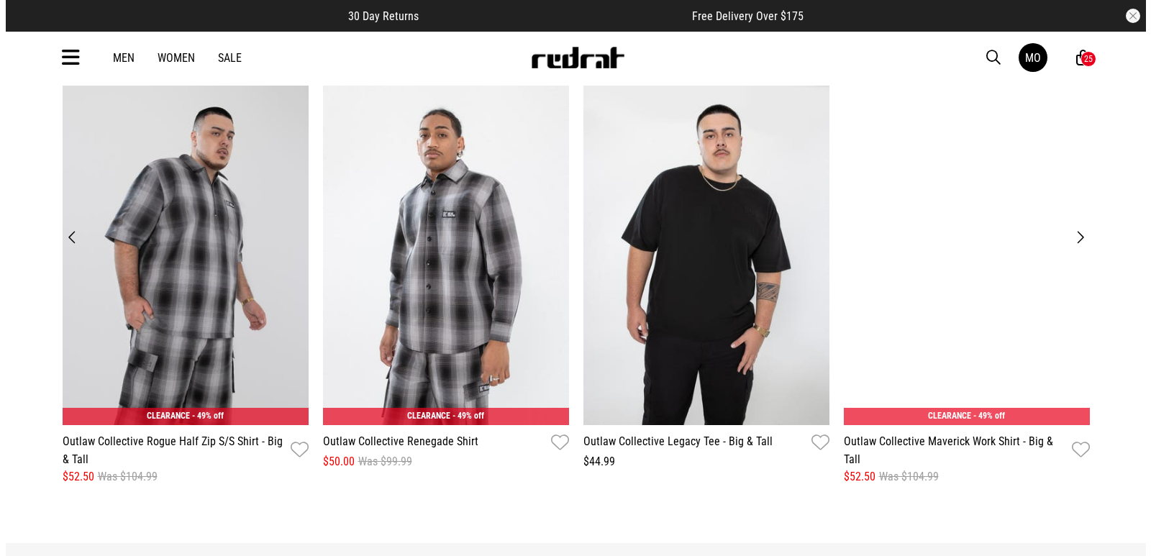
scroll to position [2218, 0]
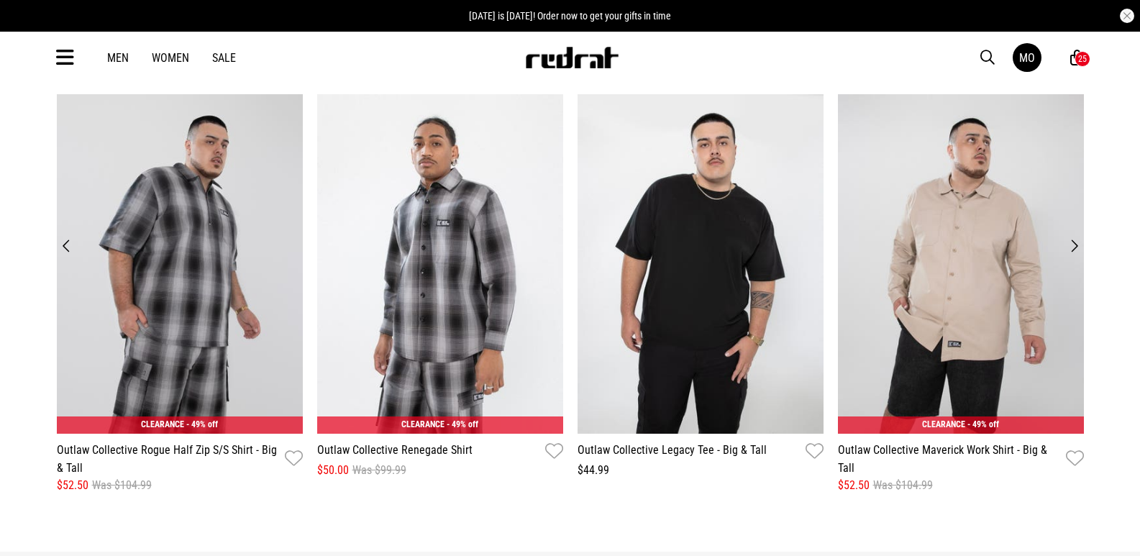
click at [1075, 248] on button "Next" at bounding box center [1074, 246] width 19 height 20
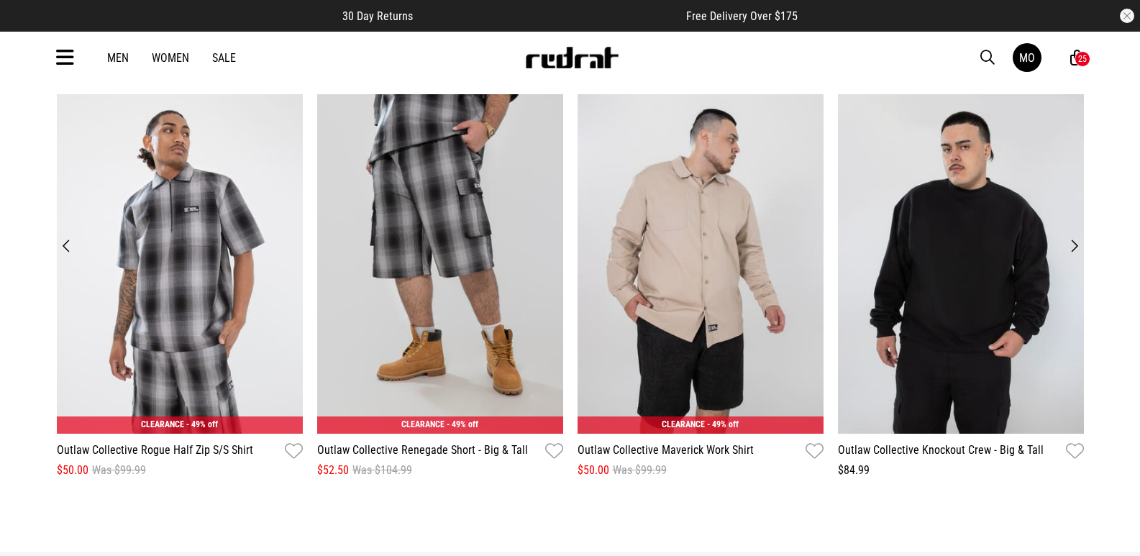
click at [1074, 252] on button "Next" at bounding box center [1074, 246] width 19 height 20
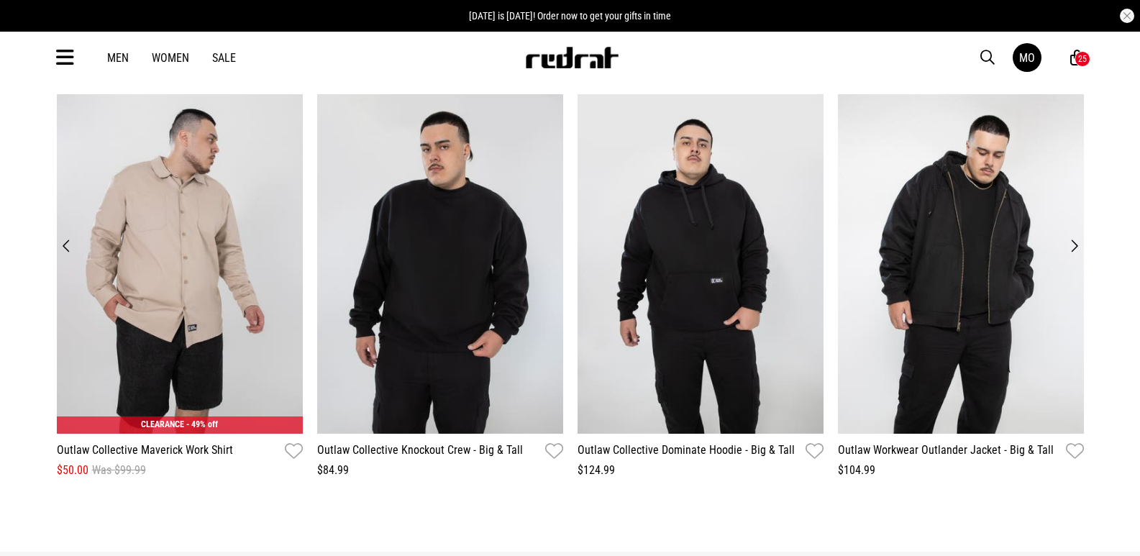
click at [1074, 252] on button "Next" at bounding box center [1074, 246] width 19 height 20
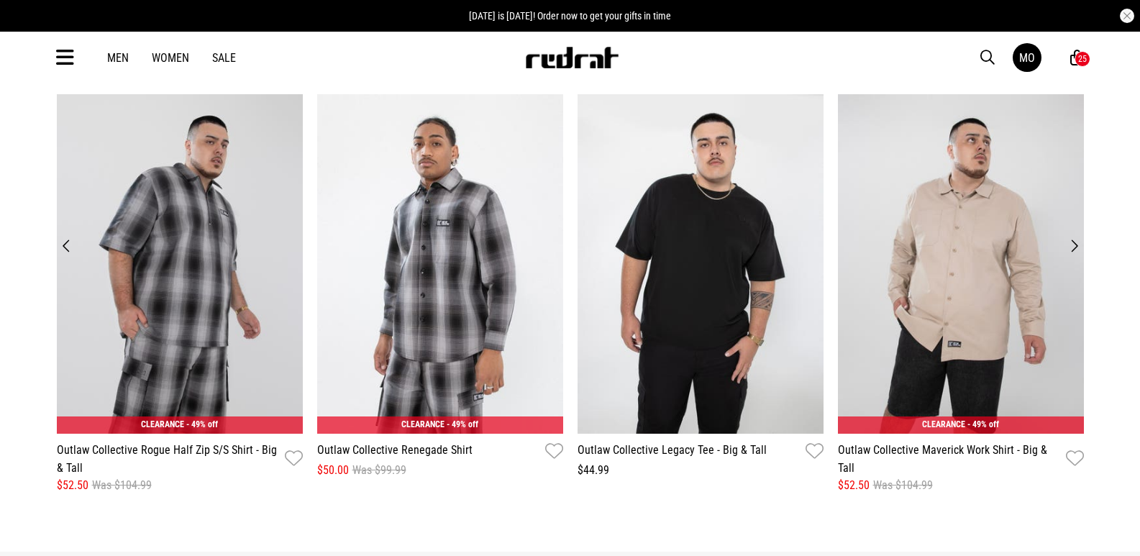
click at [1074, 252] on button "Next" at bounding box center [1074, 246] width 19 height 20
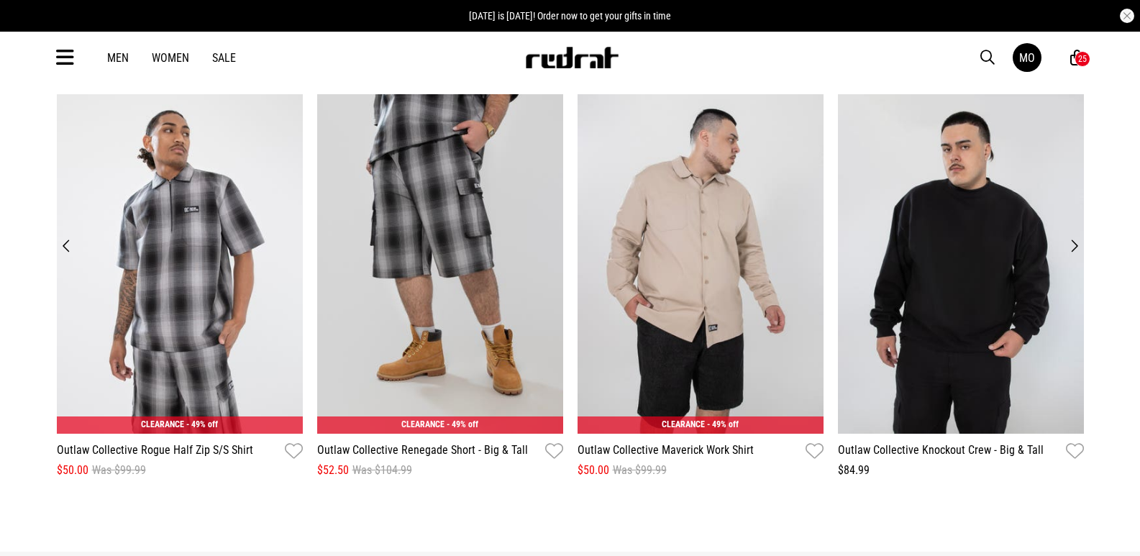
click at [1082, 58] on div "25" at bounding box center [1082, 59] width 9 height 10
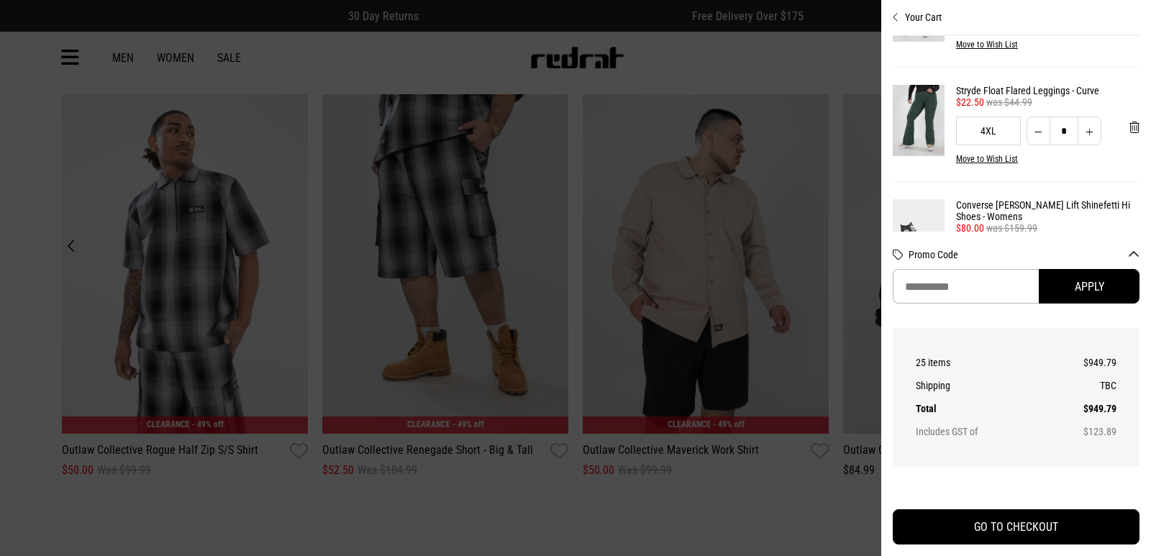
scroll to position [1549, 0]
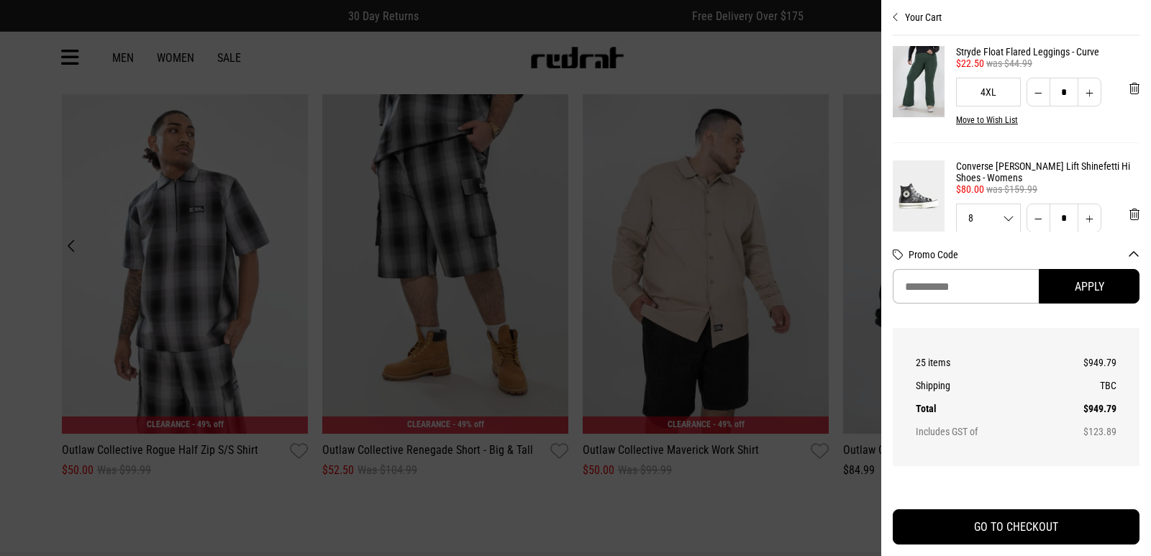
click at [923, 117] on img at bounding box center [919, 81] width 52 height 71
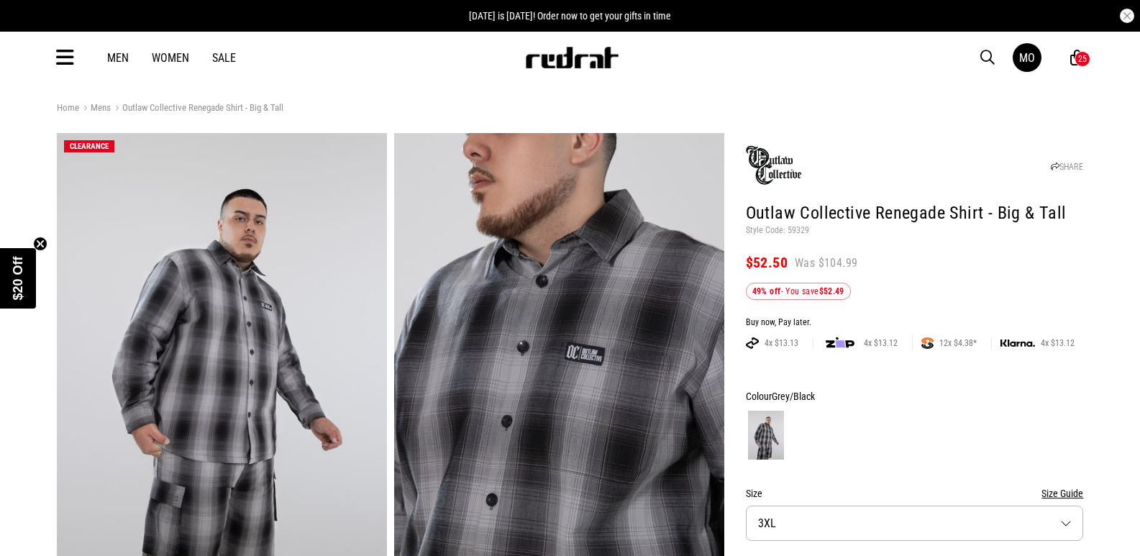
click at [1083, 54] on div "25" at bounding box center [1082, 59] width 9 height 10
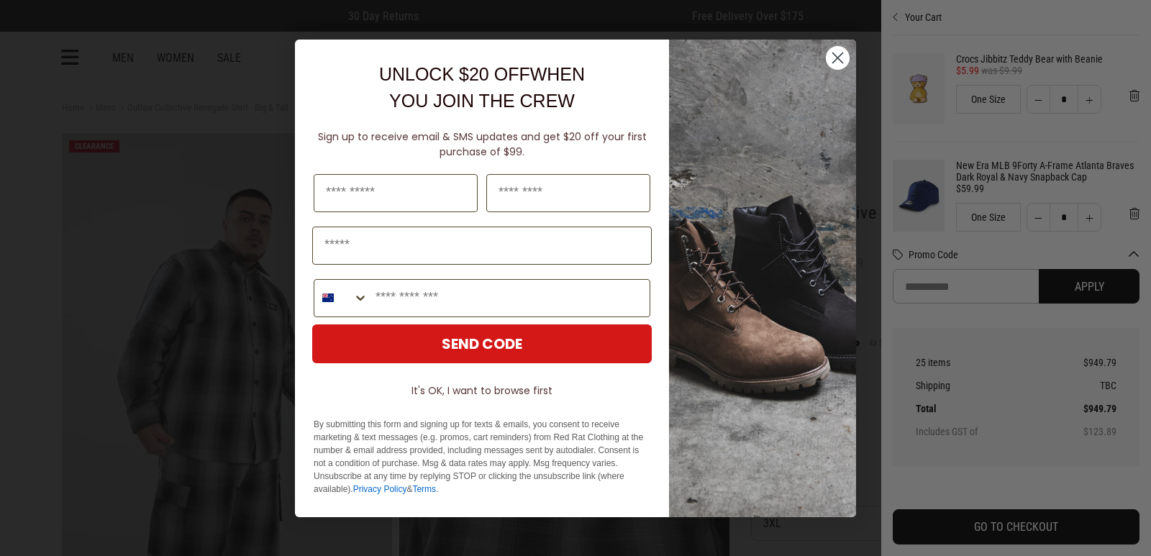
click at [839, 56] on icon "Close dialog" at bounding box center [838, 58] width 10 height 10
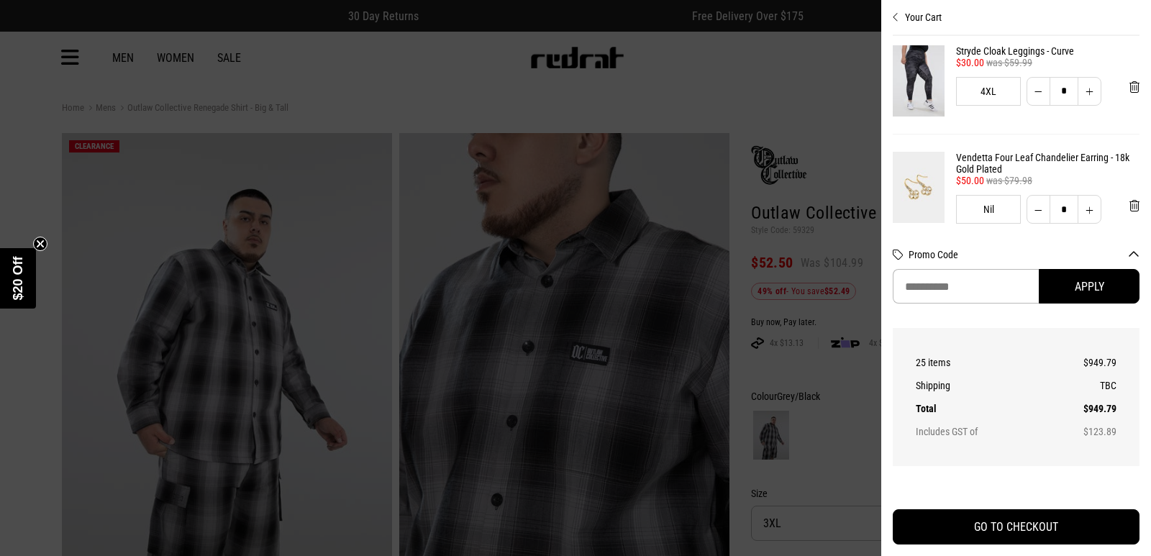
scroll to position [1216, 0]
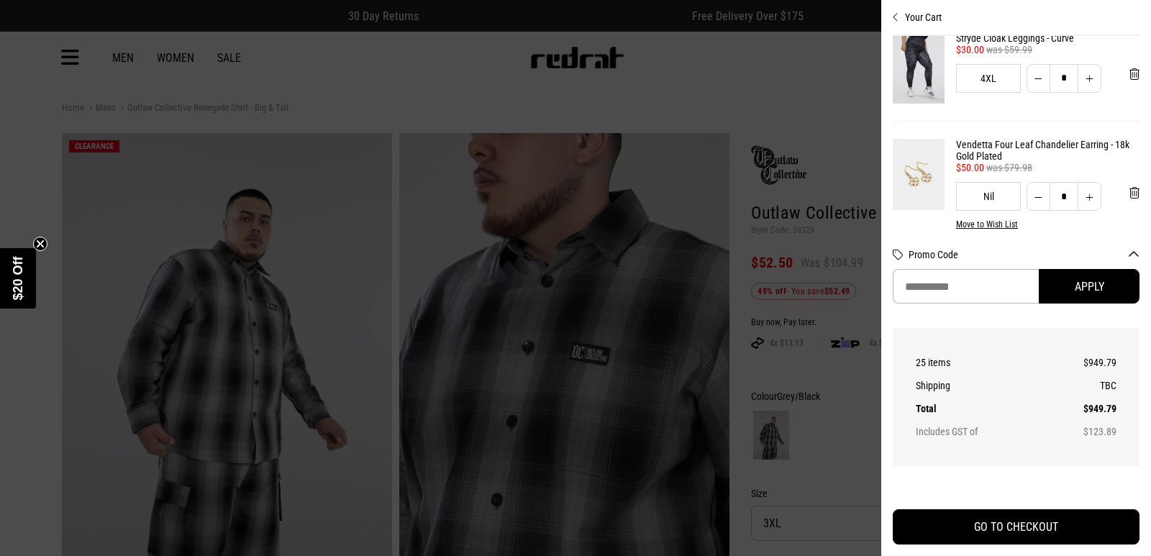
click at [1071, 44] on link "Stryde Cloak Leggings - Curve" at bounding box center [1047, 38] width 183 height 12
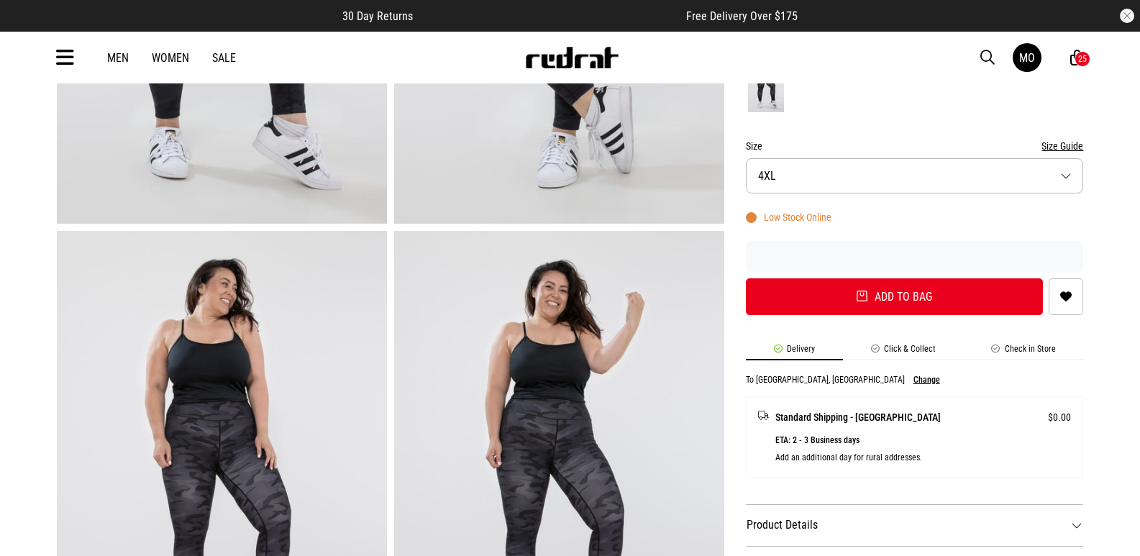
scroll to position [394, 0]
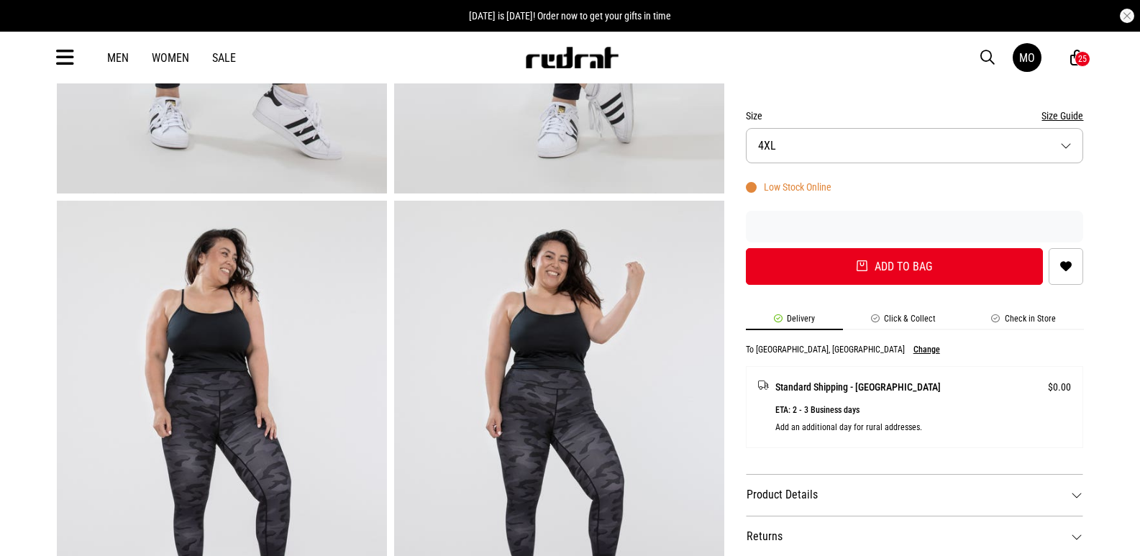
click at [801, 498] on dt "Product Details" at bounding box center [915, 495] width 338 height 42
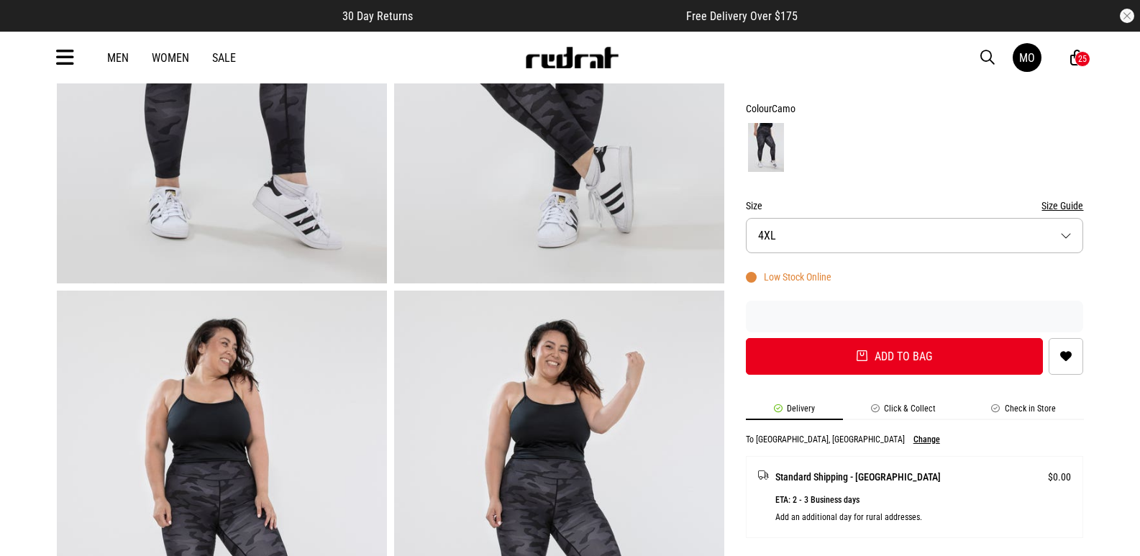
scroll to position [300, 0]
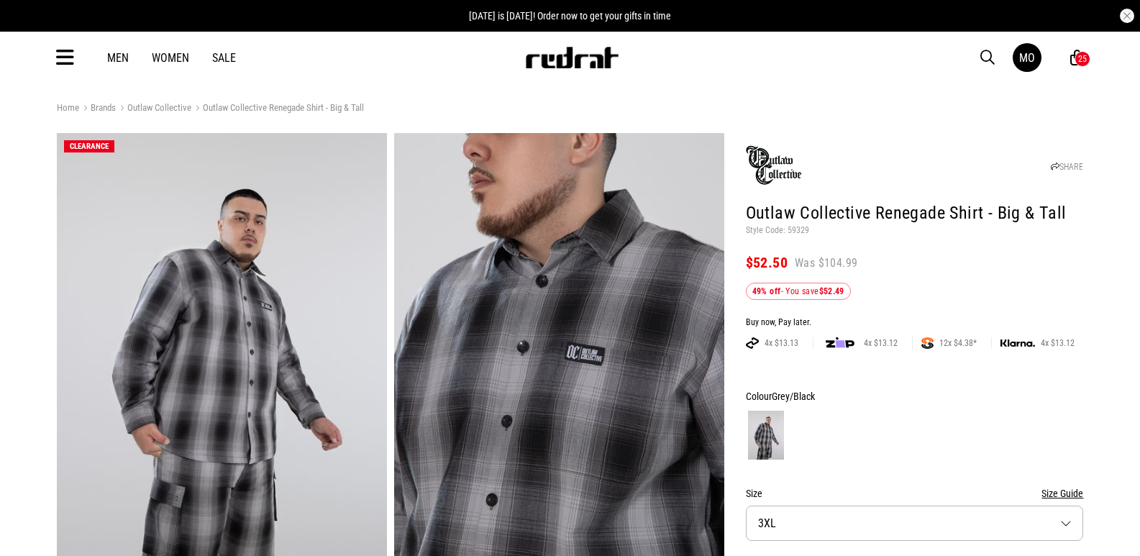
click at [1076, 55] on div "25" at bounding box center [1083, 59] width 16 height 16
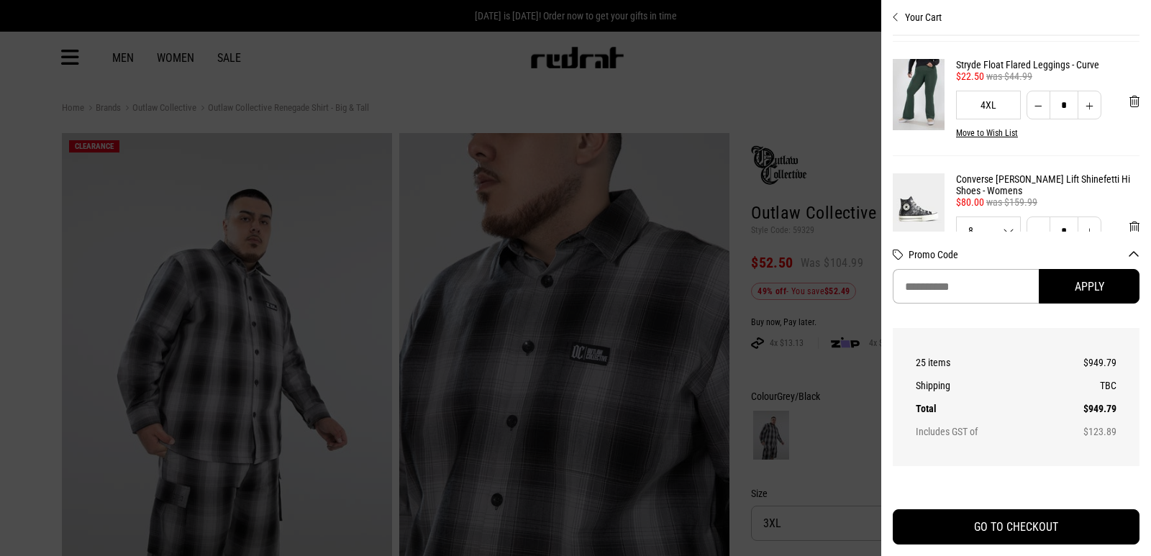
scroll to position [1562, 0]
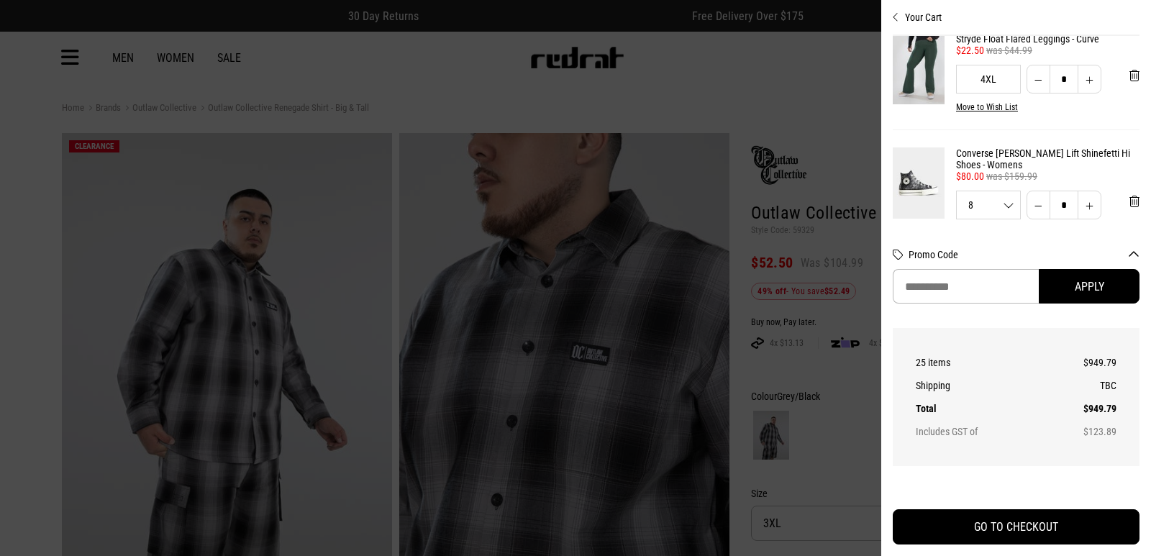
click at [1071, 45] on link "Stryde Float Flared Leggings - Curve" at bounding box center [1047, 39] width 183 height 12
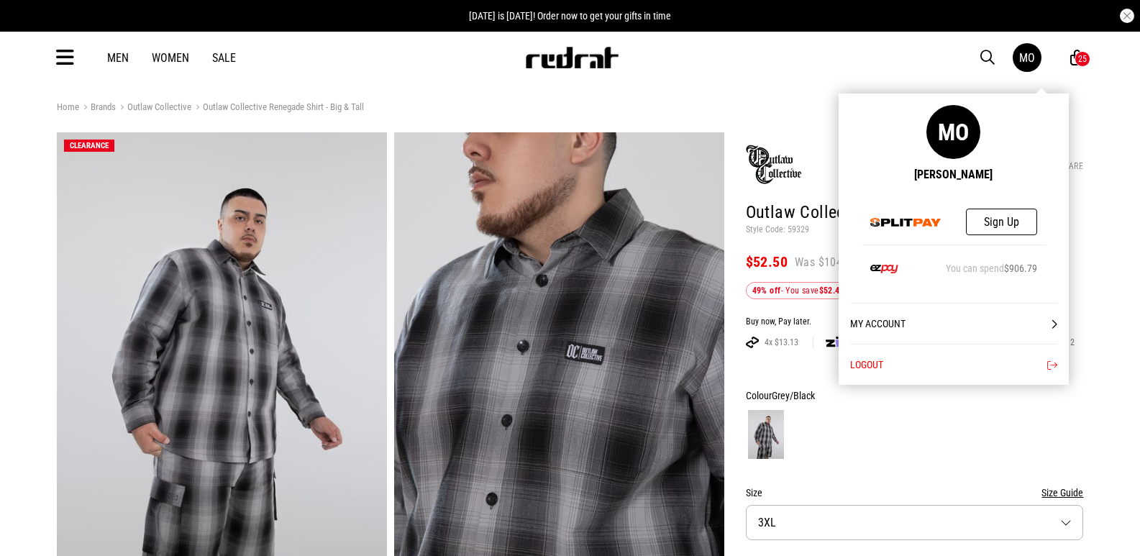
click at [1031, 61] on div "MO" at bounding box center [1027, 58] width 16 height 14
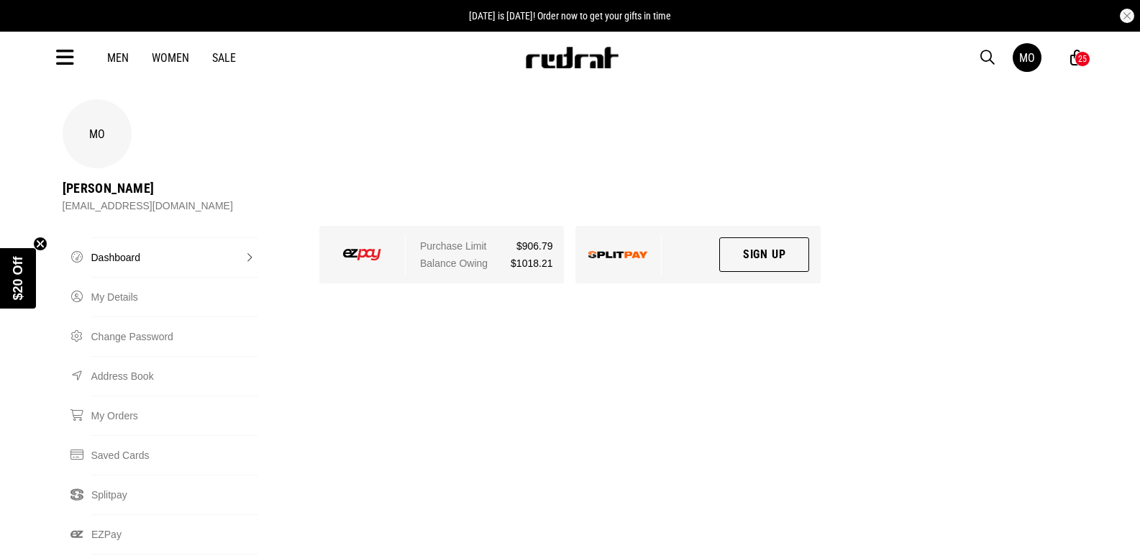
click at [1084, 60] on div "25" at bounding box center [1082, 59] width 9 height 10
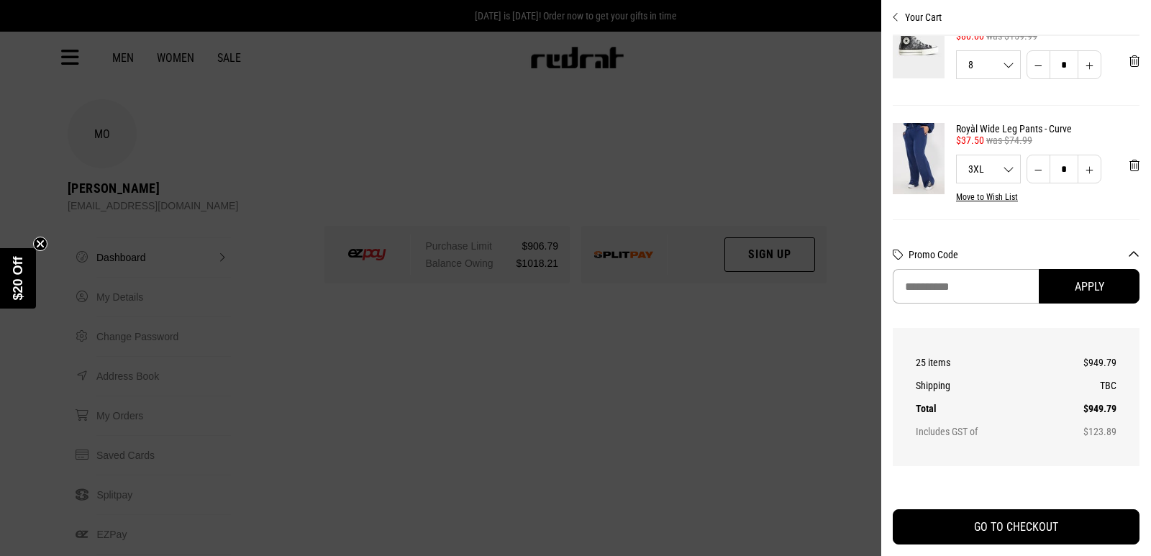
scroll to position [1677, 0]
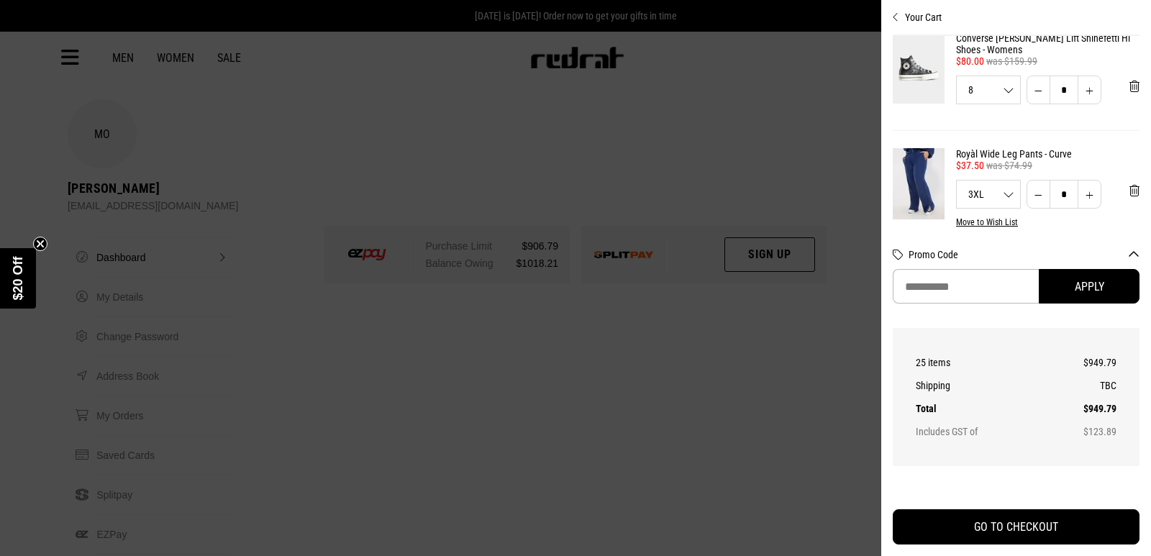
click at [1037, 55] on link "Converse [PERSON_NAME] Lift Shinefetti Hi Shoes - Womens" at bounding box center [1047, 43] width 183 height 23
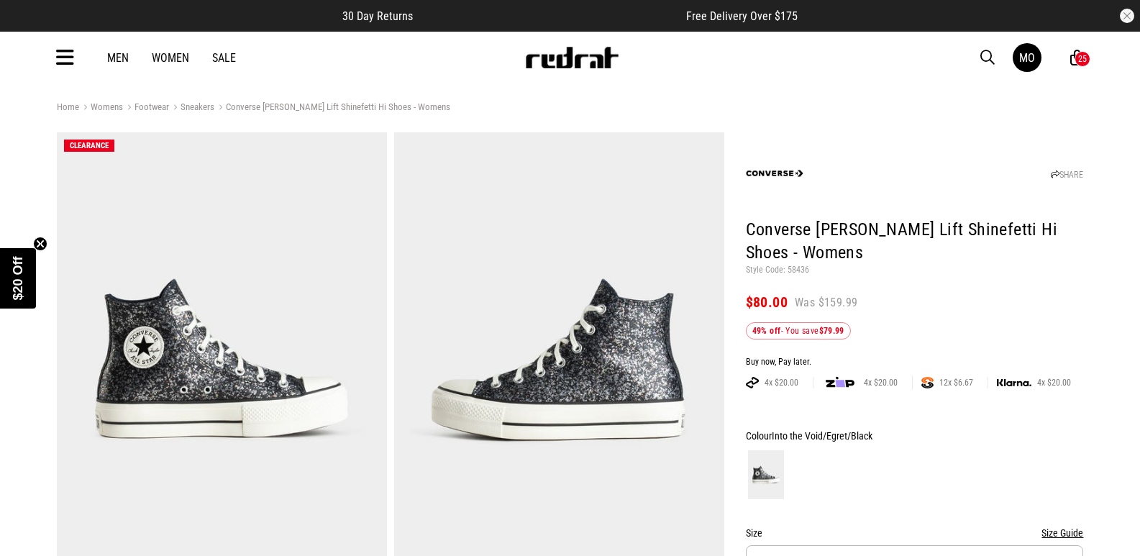
click at [1077, 68] on div "MO 25" at bounding box center [1048, 57] width 71 height 29
click at [1077, 50] on icon at bounding box center [1077, 58] width 14 height 18
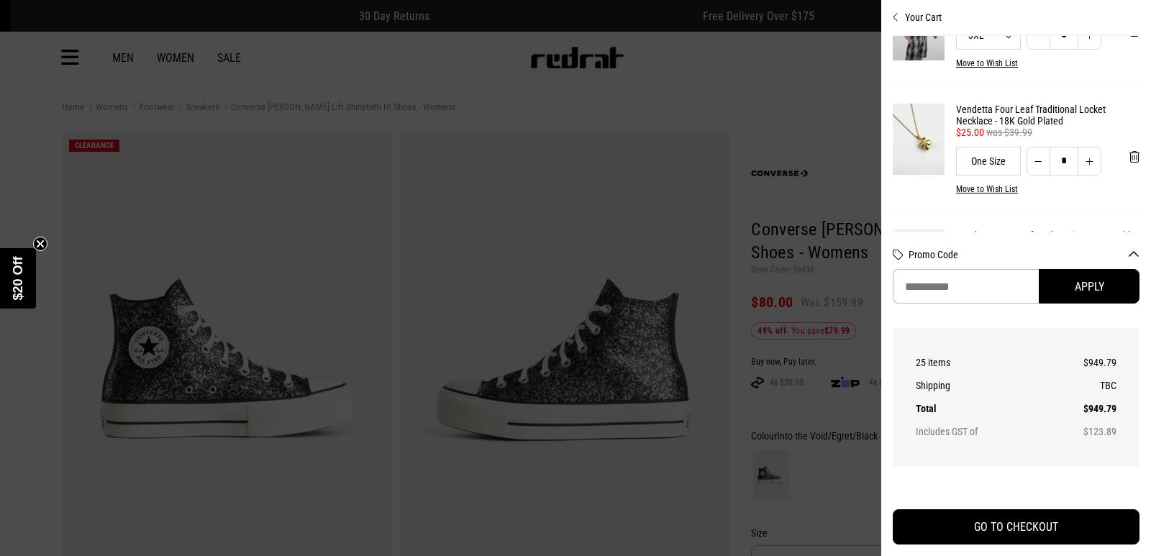
scroll to position [665, 0]
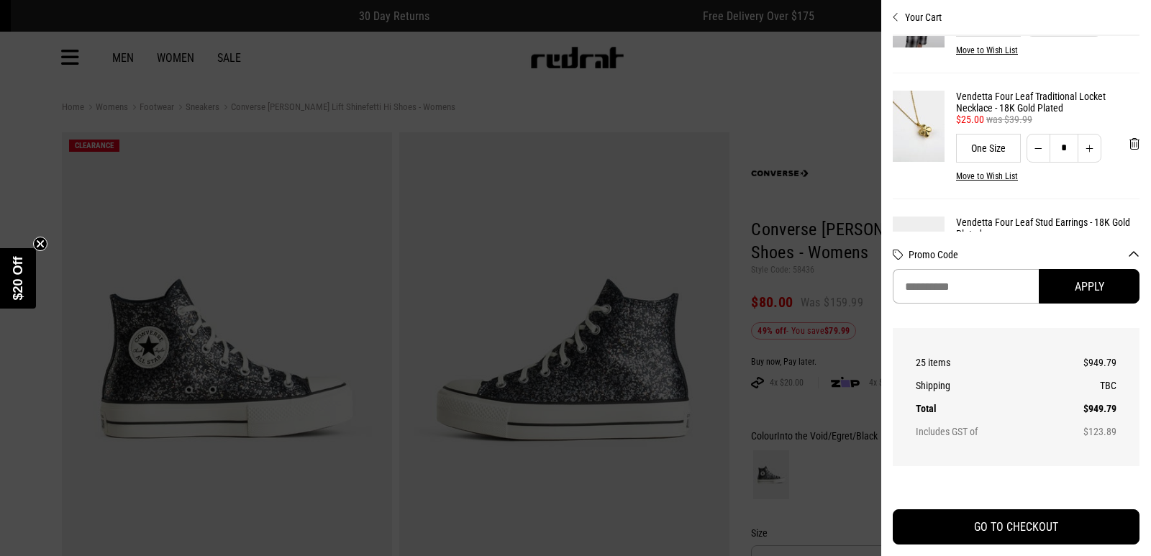
click at [770, 76] on div at bounding box center [575, 278] width 1151 height 556
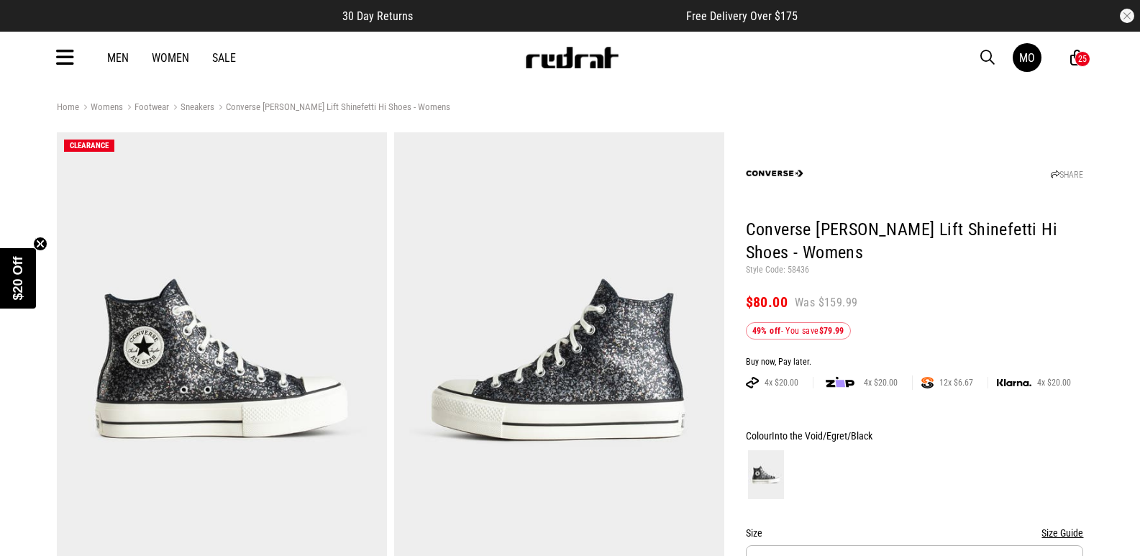
click at [65, 53] on icon at bounding box center [65, 58] width 18 height 24
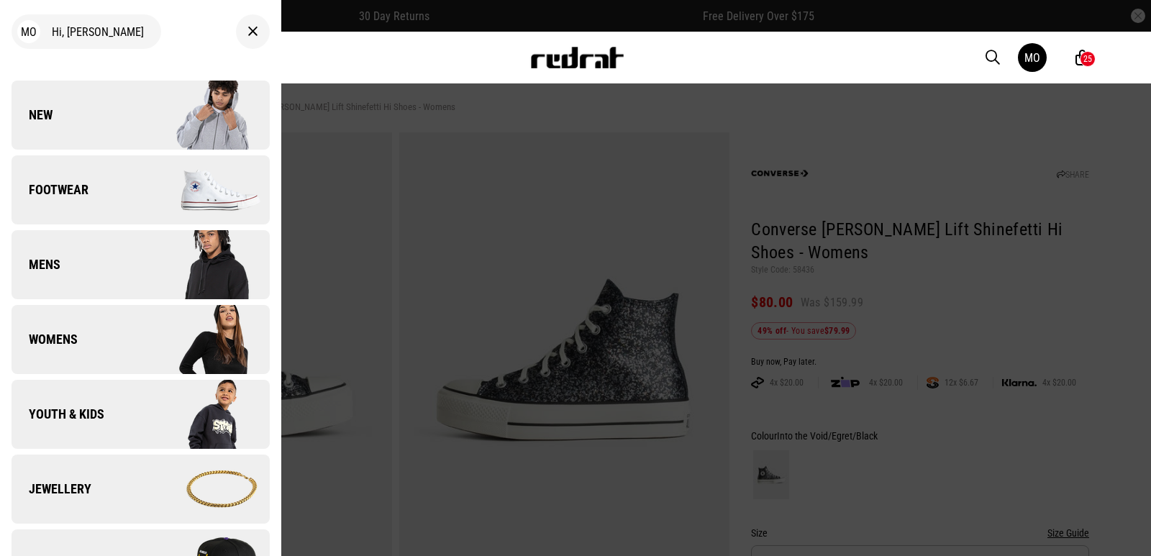
click at [114, 487] on link "Jewellery" at bounding box center [141, 489] width 258 height 69
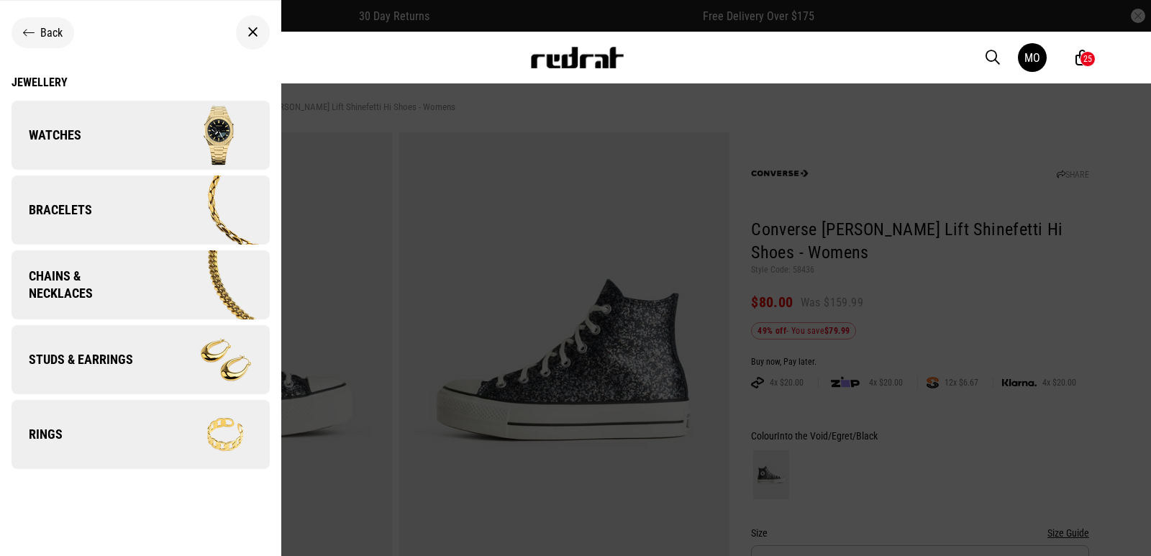
click at [151, 301] on img at bounding box center [206, 285] width 125 height 70
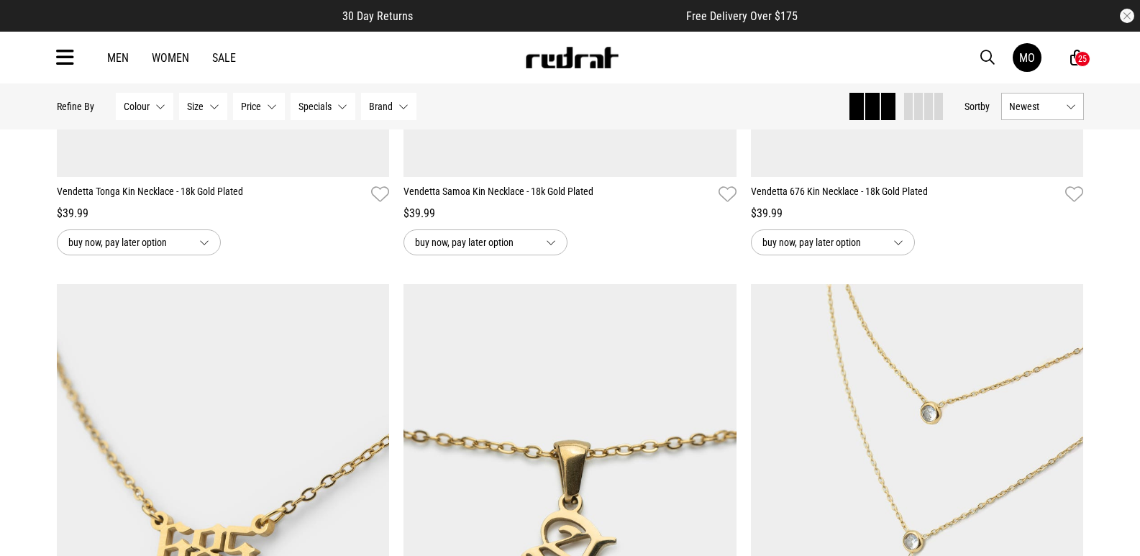
scroll to position [1696, 0]
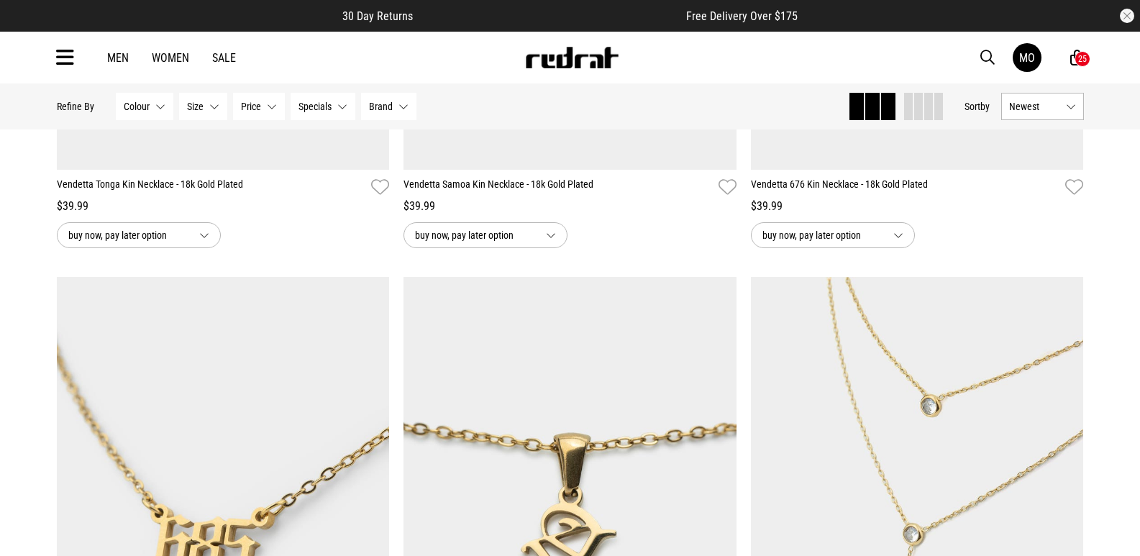
drag, startPoint x: 1142, startPoint y: 57, endPoint x: 1150, endPoint y: 224, distance: 167.1
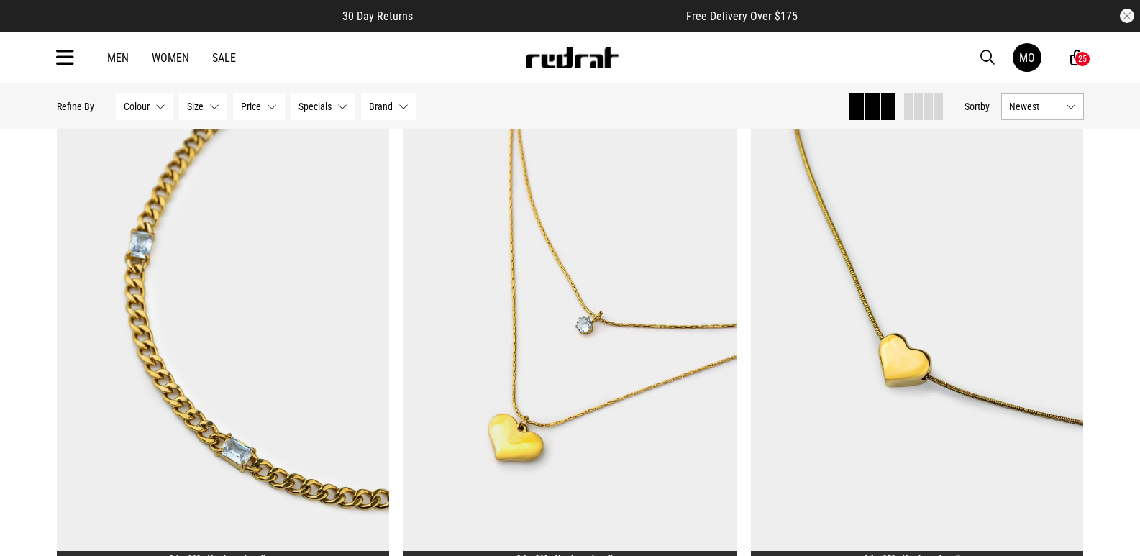
scroll to position [2288, 0]
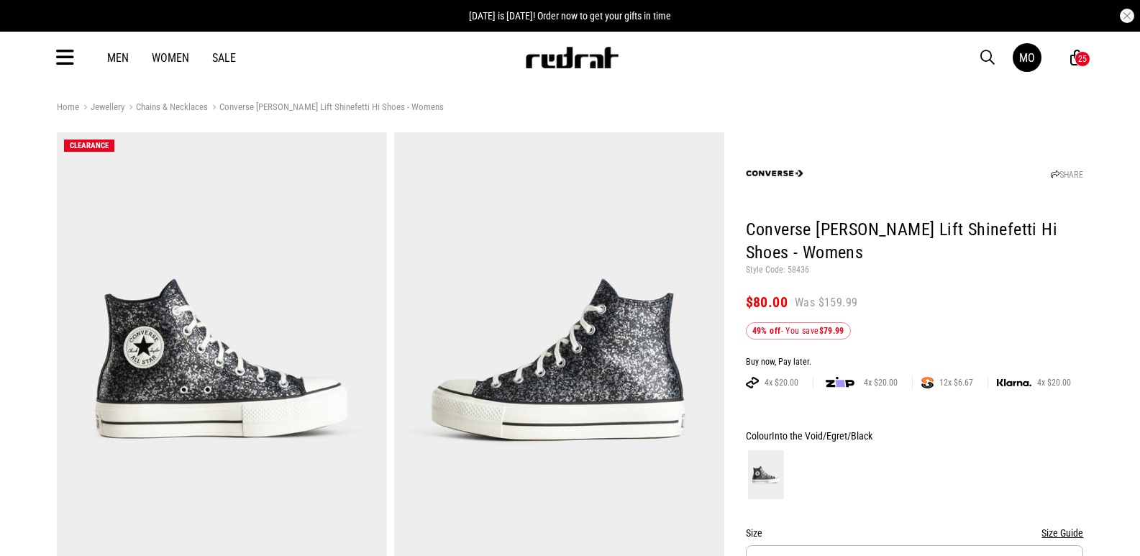
click at [68, 60] on icon at bounding box center [65, 58] width 18 height 24
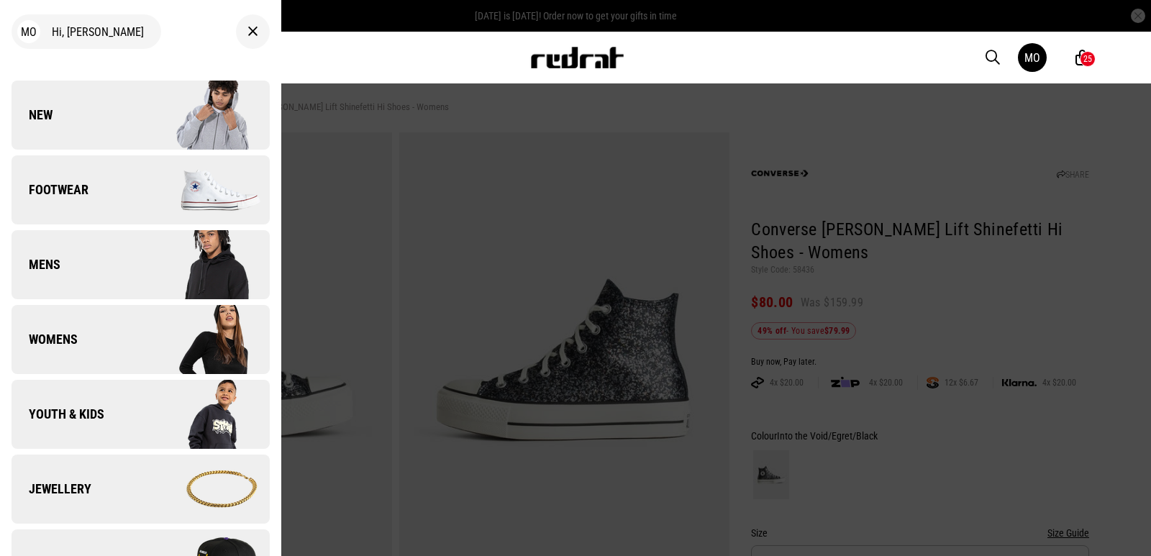
click at [69, 490] on span "Jewellery" at bounding box center [52, 488] width 80 height 17
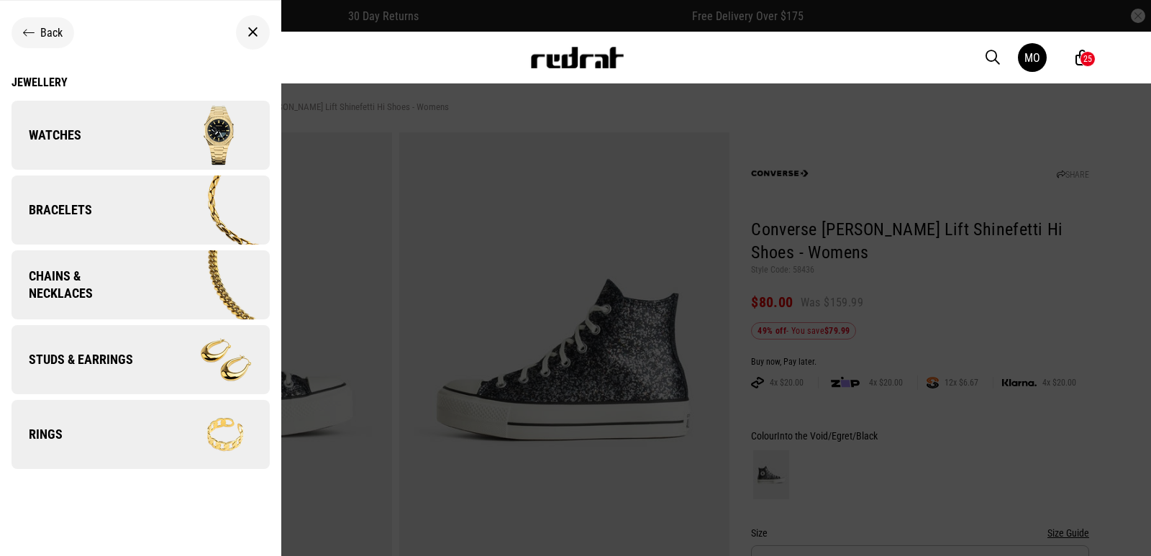
click at [69, 490] on div "Back Jewellery Watches Bracelets Chains & Necklaces Studs & Earrings Rings" at bounding box center [140, 278] width 281 height 557
click at [72, 450] on link "Rings" at bounding box center [141, 434] width 258 height 69
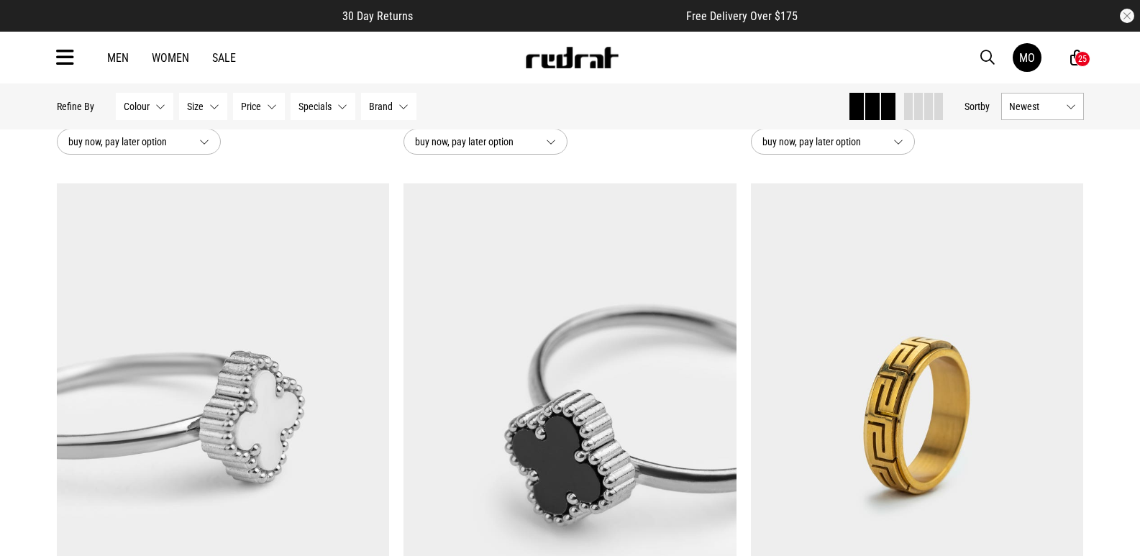
scroll to position [1848, 0]
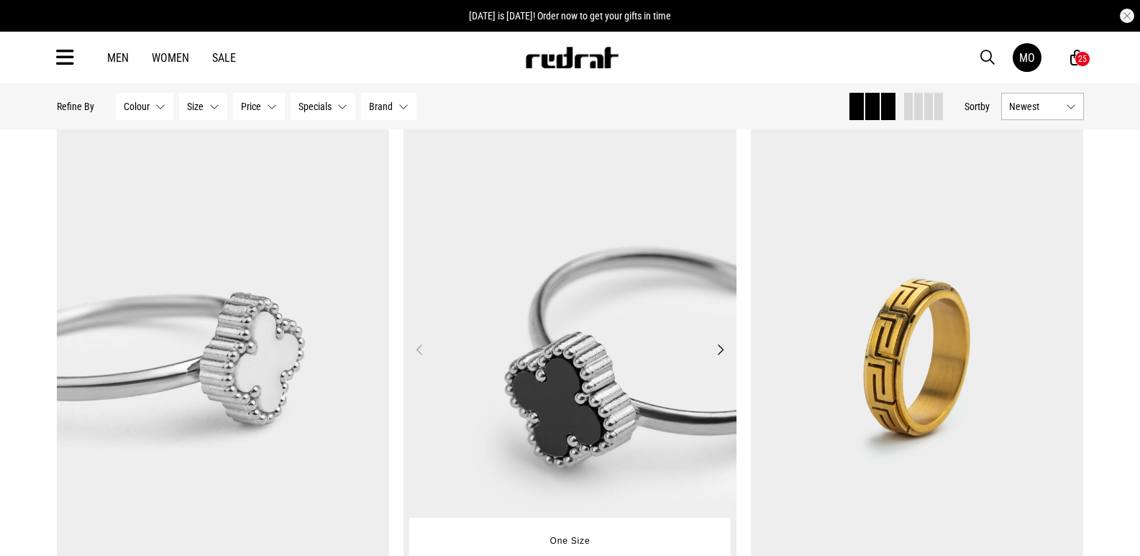
click at [720, 357] on button "Next" at bounding box center [720, 349] width 18 height 17
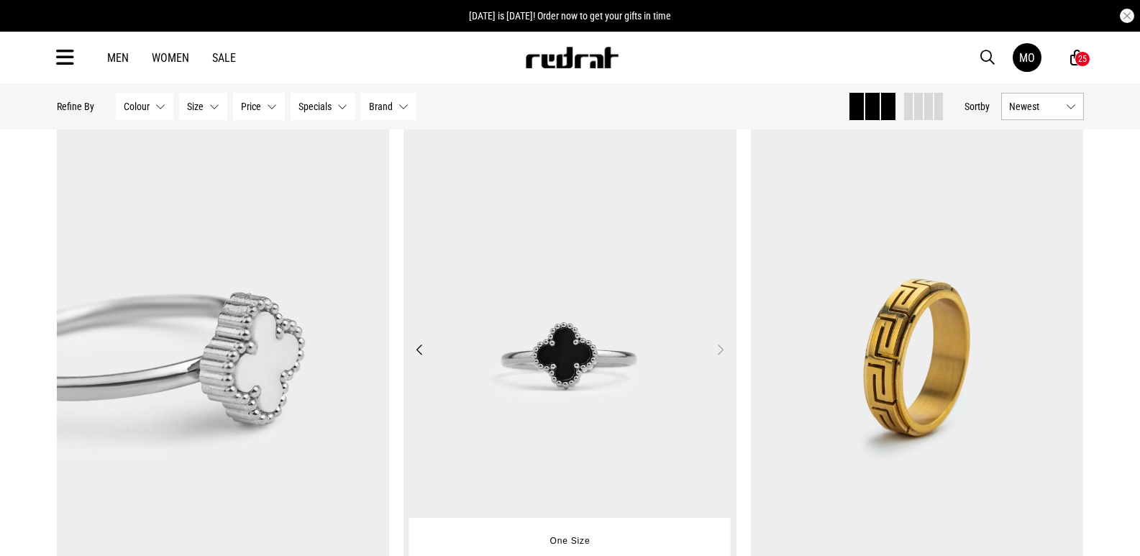
click at [720, 357] on button "Next" at bounding box center [720, 349] width 18 height 17
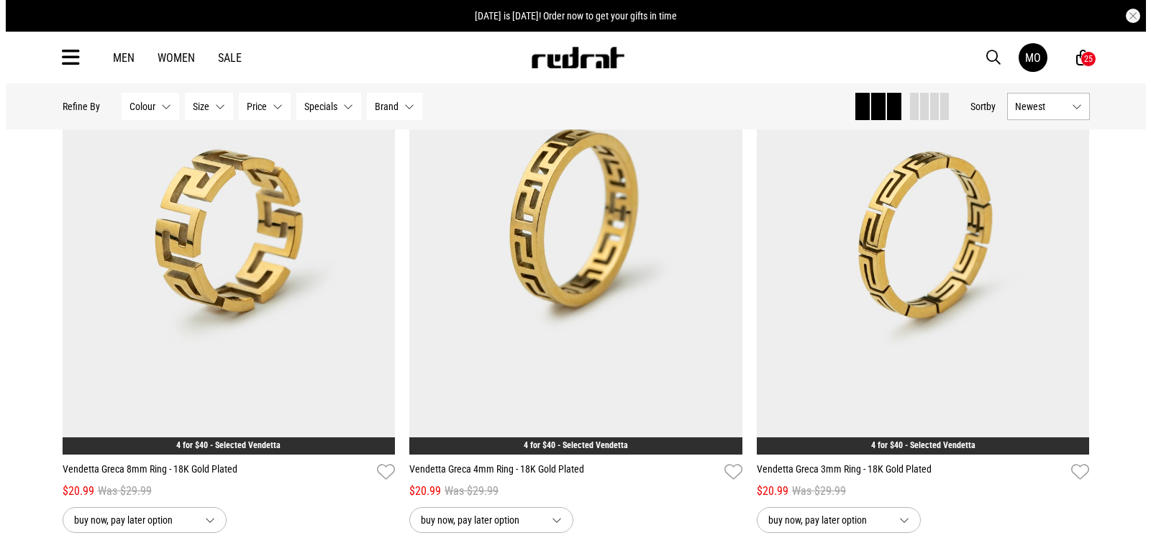
scroll to position [2101, 0]
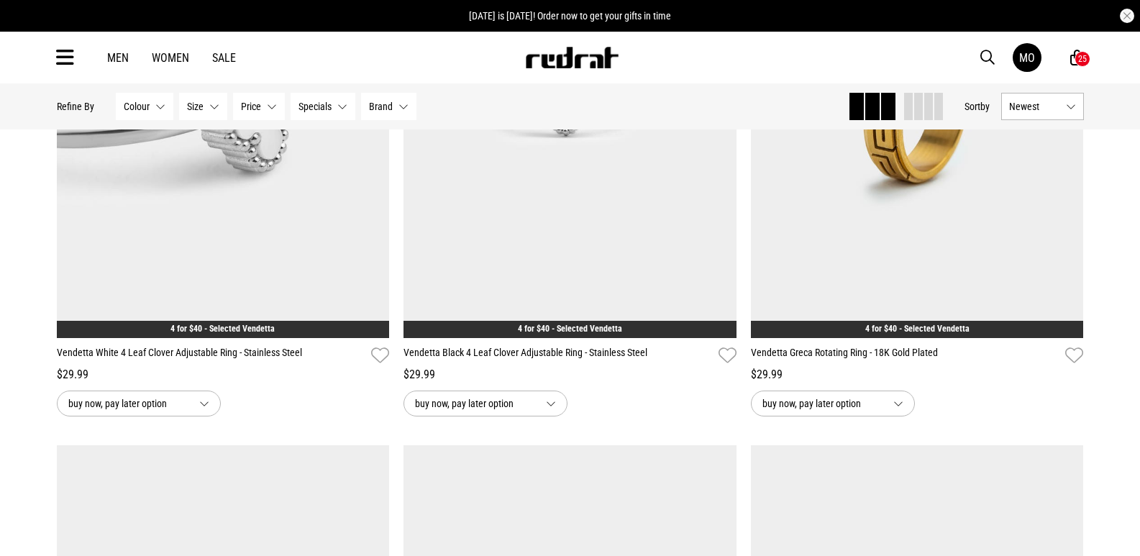
click at [67, 51] on icon at bounding box center [65, 58] width 18 height 24
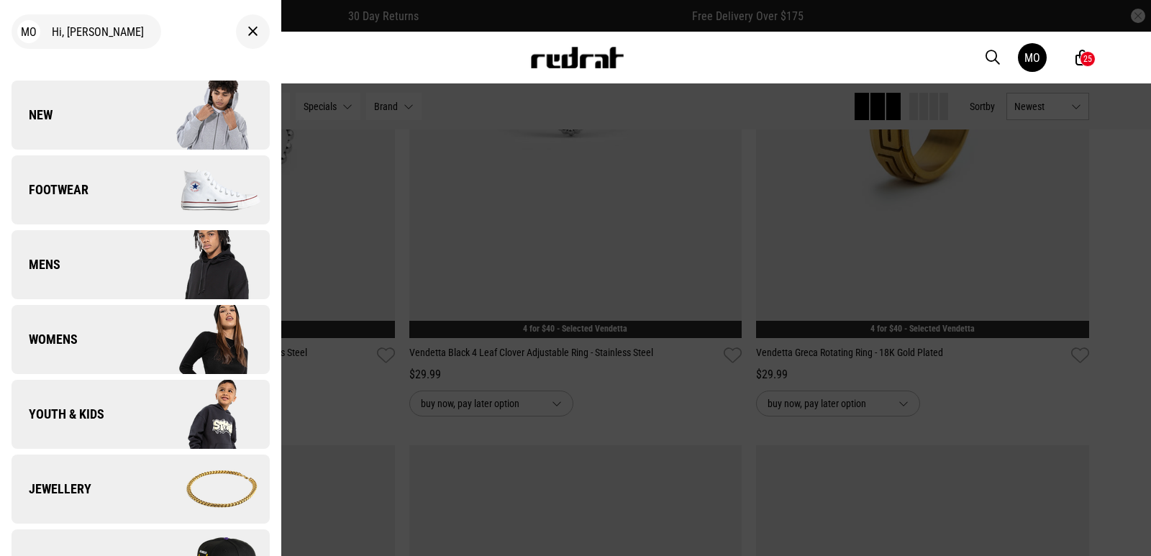
click at [106, 506] on link "Jewellery" at bounding box center [141, 489] width 258 height 69
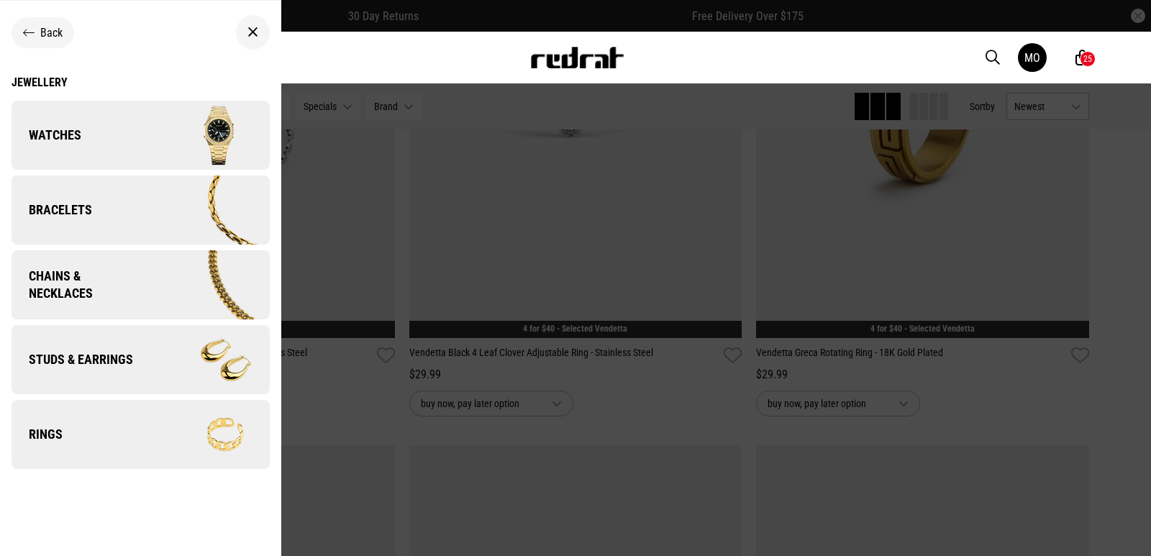
click at [183, 229] on img at bounding box center [204, 210] width 129 height 72
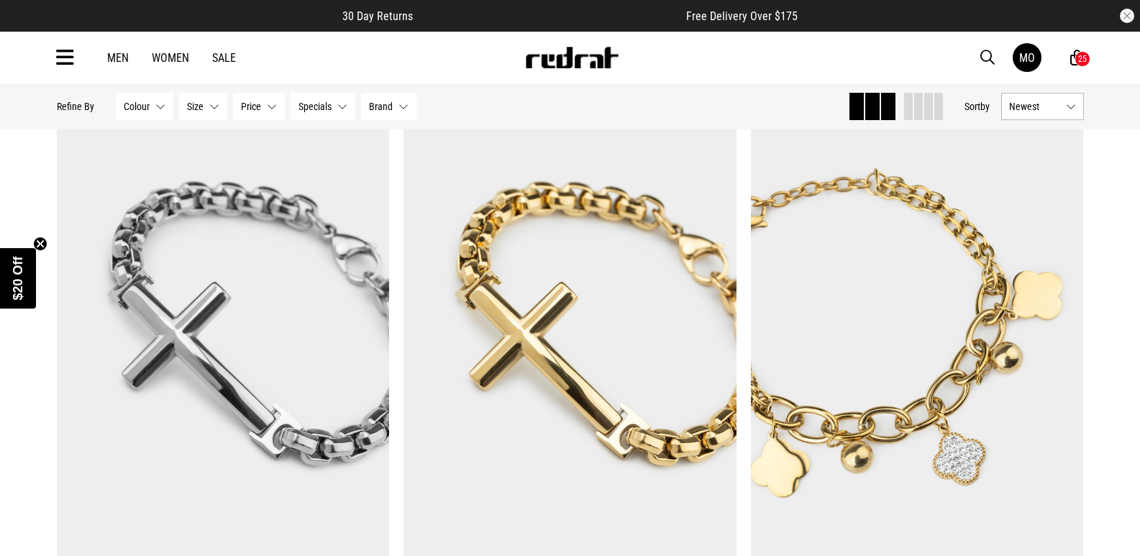
scroll to position [161, 0]
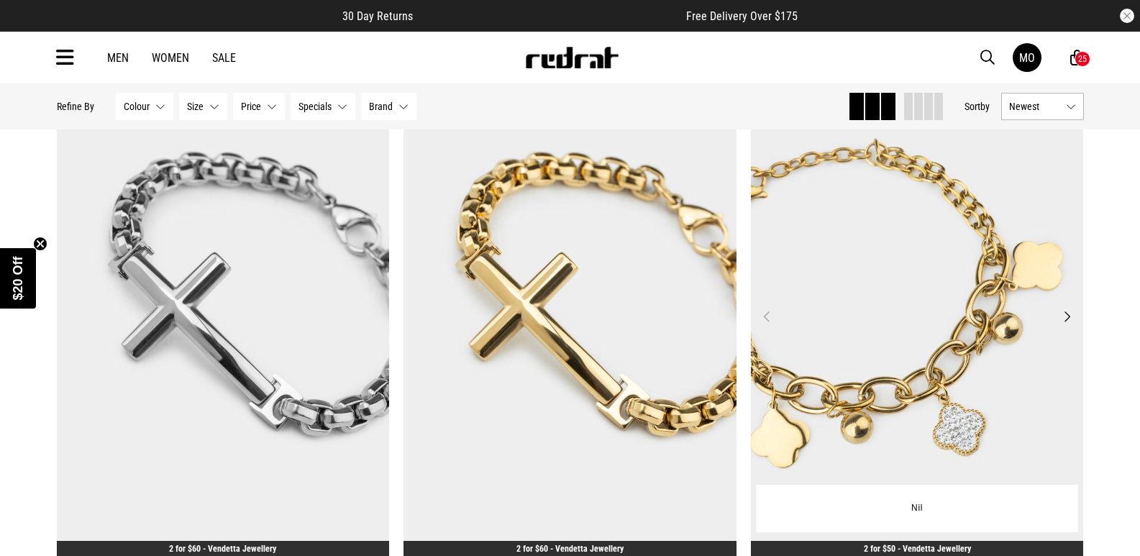
click at [1067, 311] on button "Next" at bounding box center [1067, 316] width 18 height 17
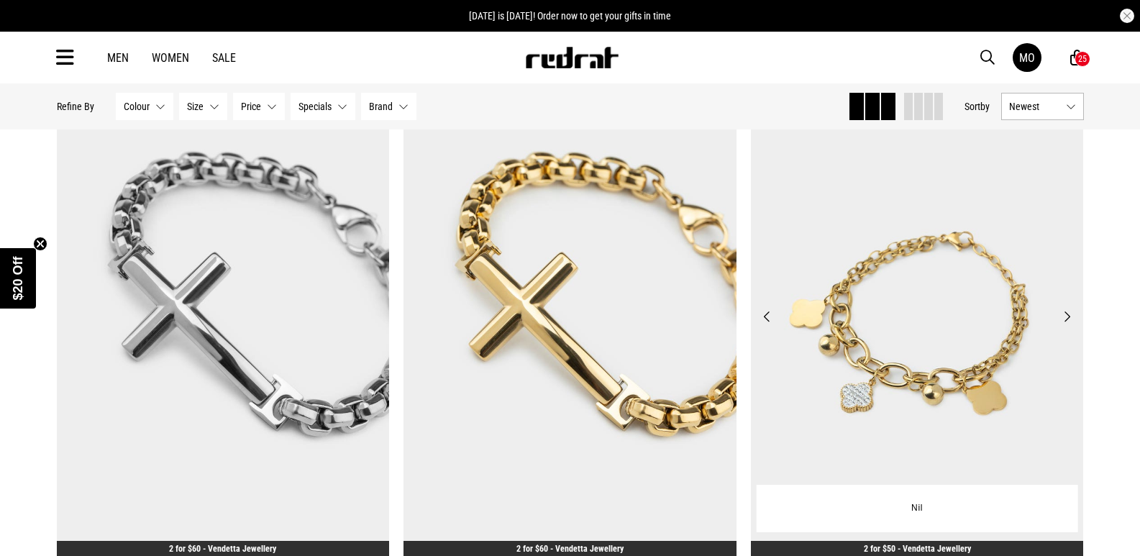
click at [1067, 311] on button "Next" at bounding box center [1067, 316] width 18 height 17
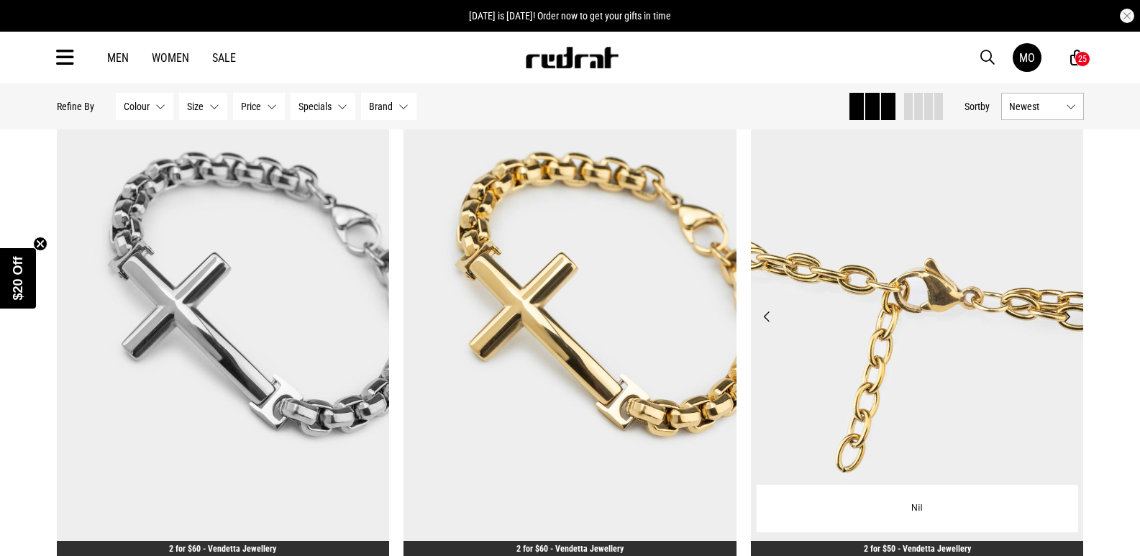
click at [774, 309] on button "Previous" at bounding box center [767, 316] width 18 height 17
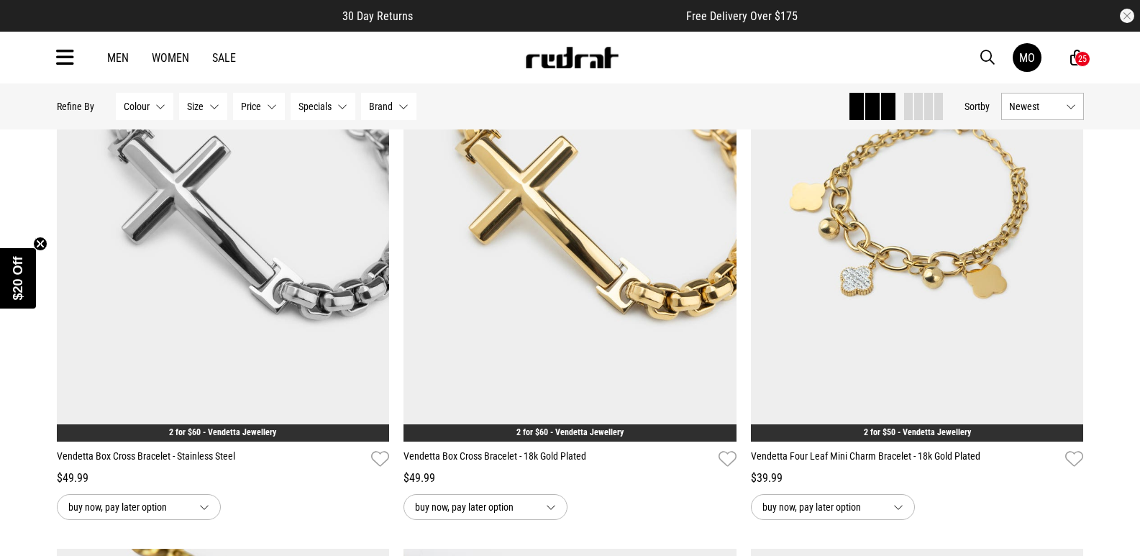
scroll to position [293, 0]
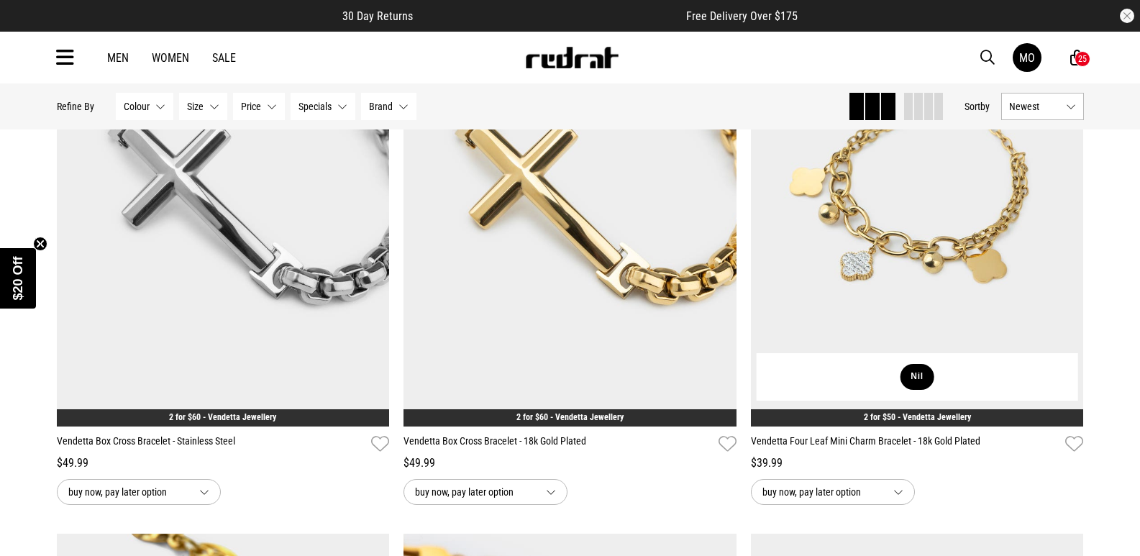
click at [918, 368] on button "Nil" at bounding box center [917, 377] width 35 height 26
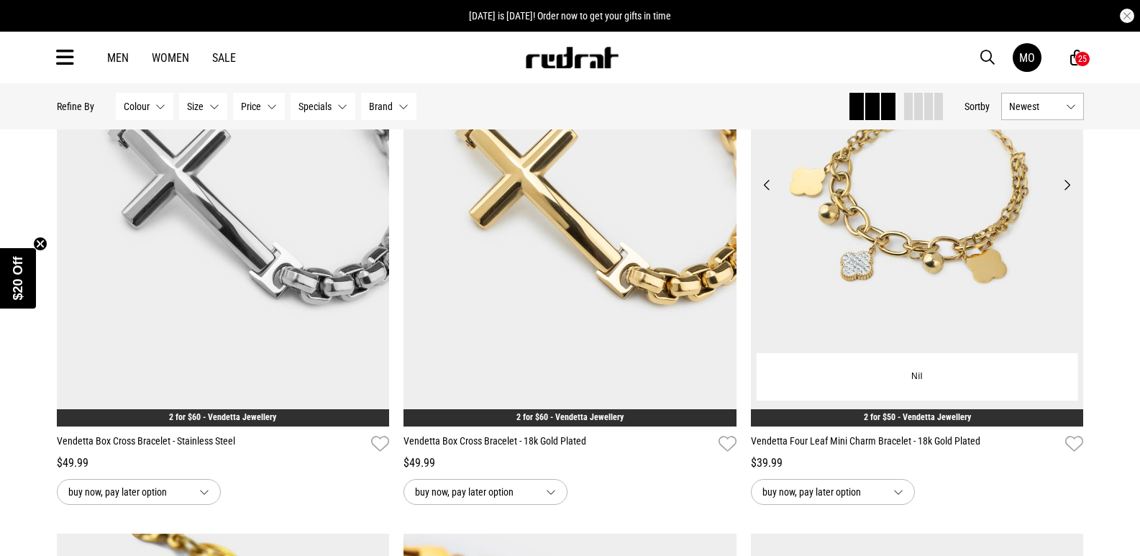
click at [949, 273] on img at bounding box center [917, 193] width 333 height 466
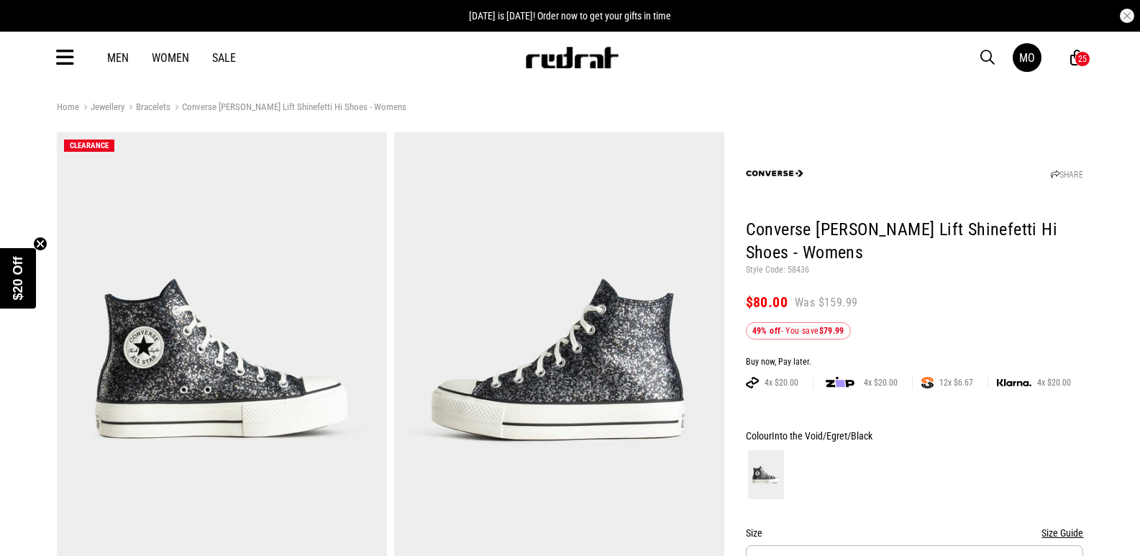
click at [1072, 60] on icon at bounding box center [1077, 58] width 14 height 18
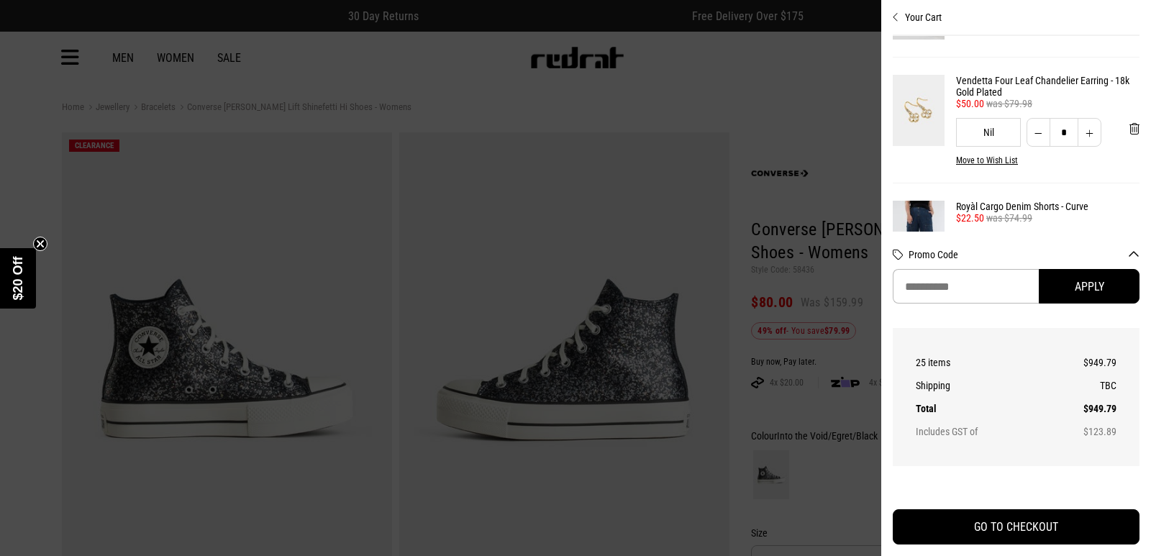
scroll to position [1293, 0]
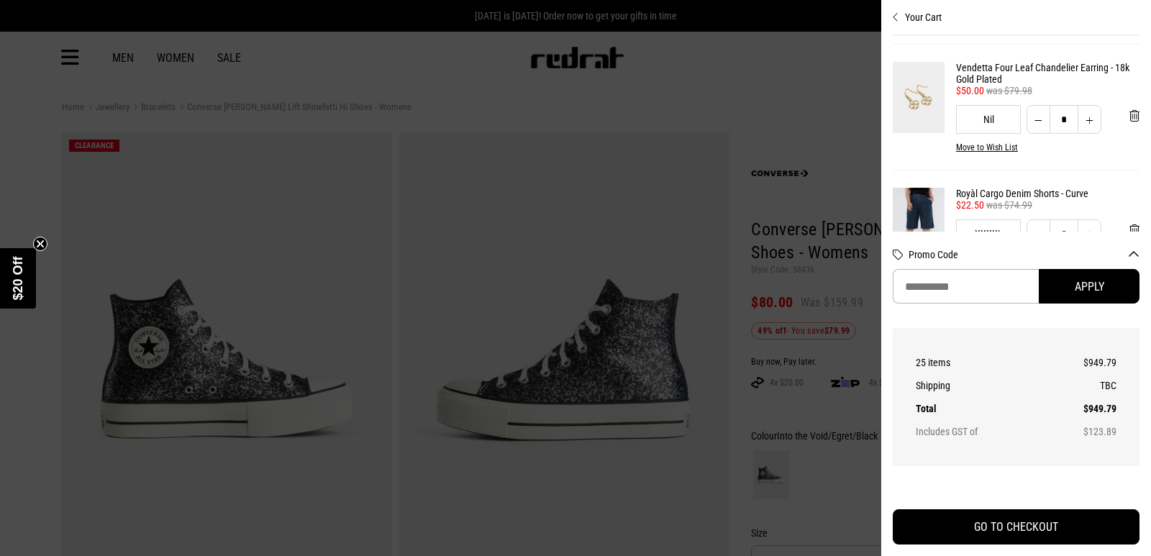
click at [1029, 134] on button "Decrease quantity" at bounding box center [1038, 119] width 24 height 29
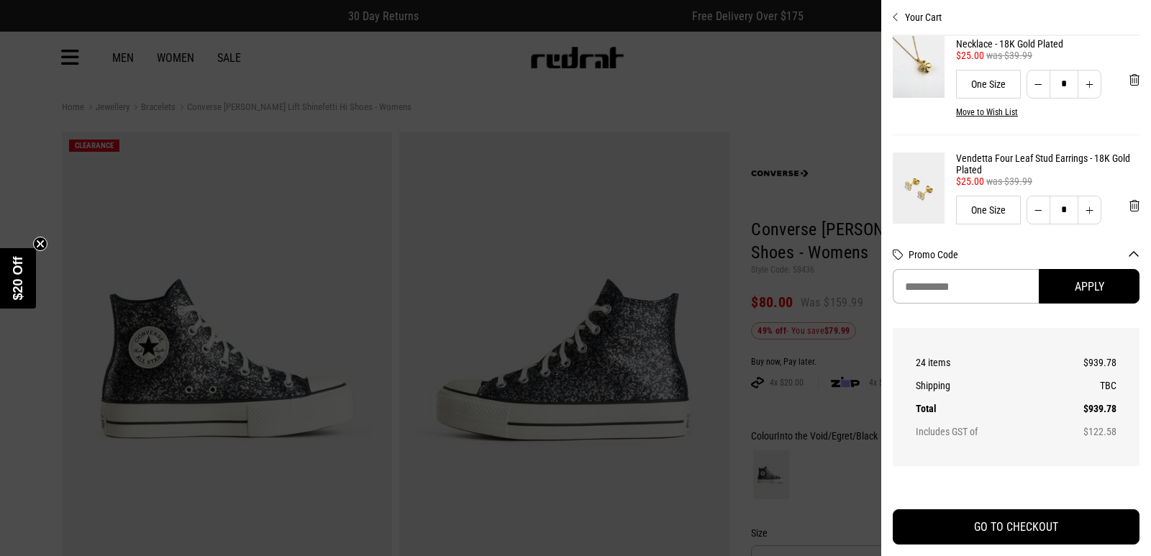
scroll to position [768, 0]
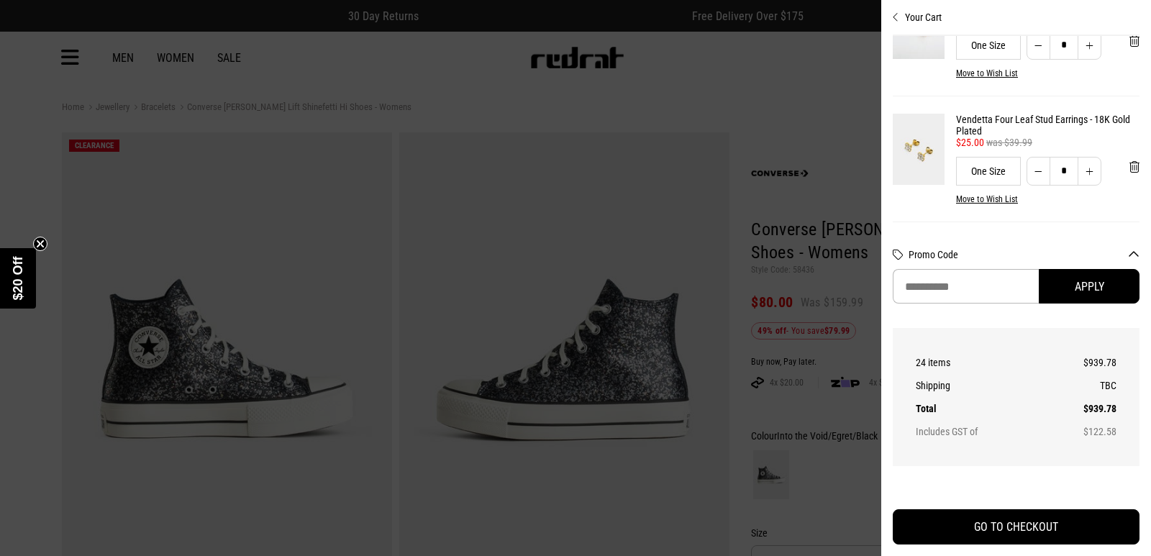
click at [1081, 60] on button "Increase quantity" at bounding box center [1089, 45] width 24 height 29
type input "*"
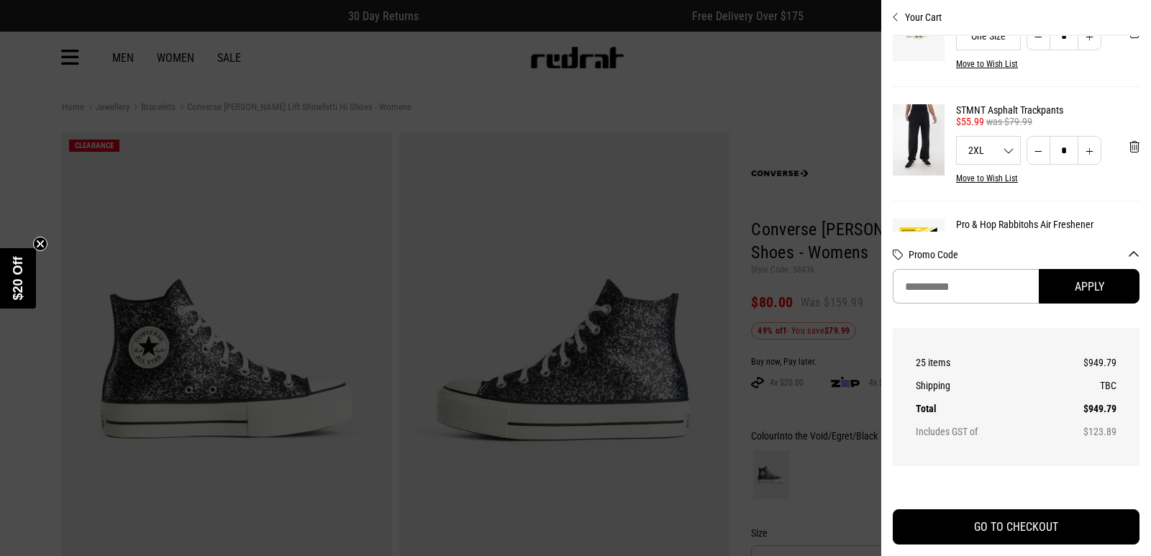
scroll to position [2329, 0]
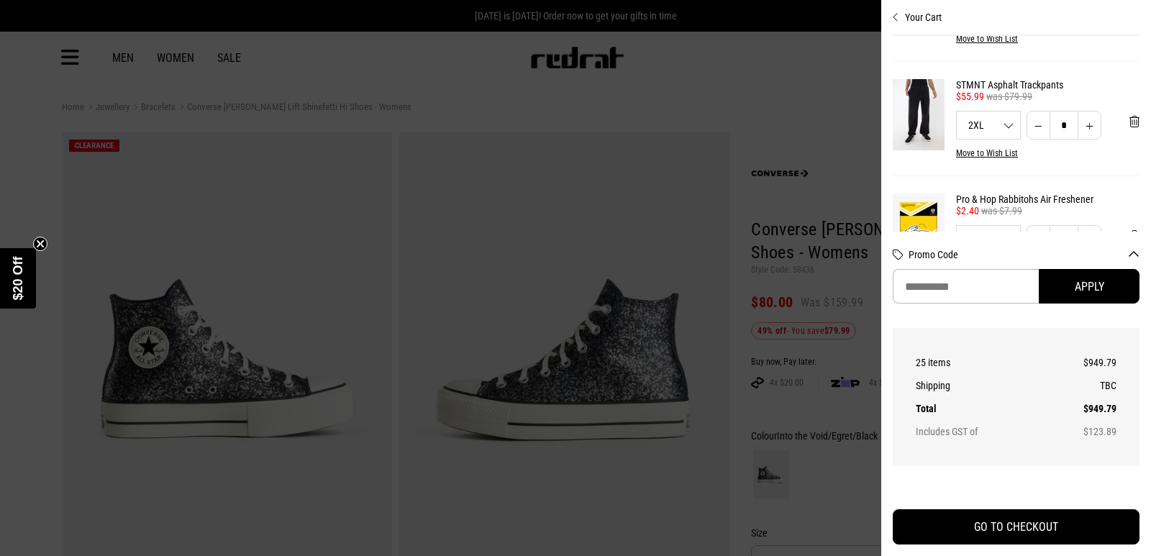
click at [916, 150] on img at bounding box center [919, 114] width 52 height 71
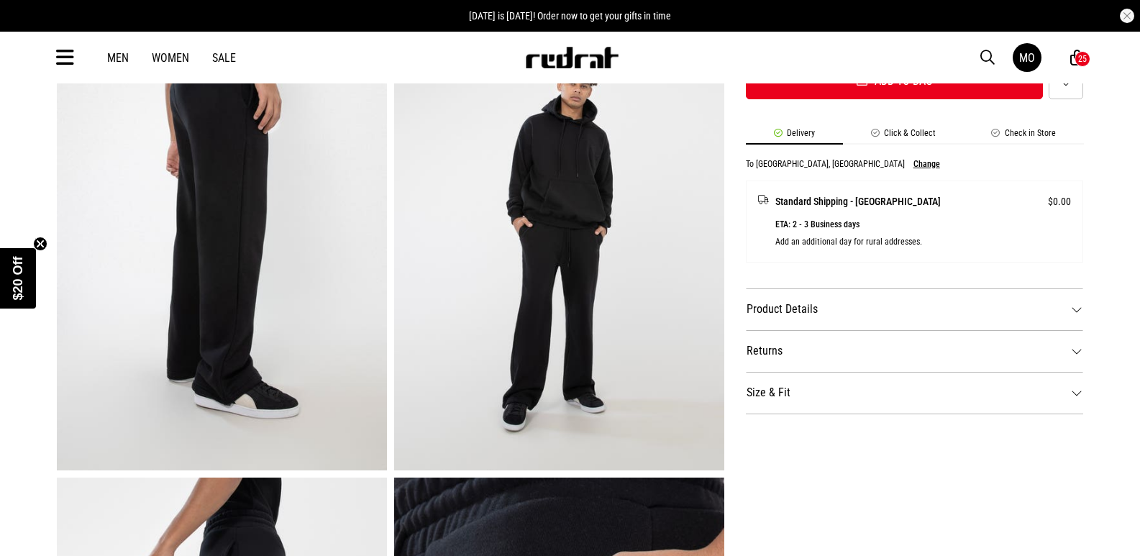
scroll to position [378, 0]
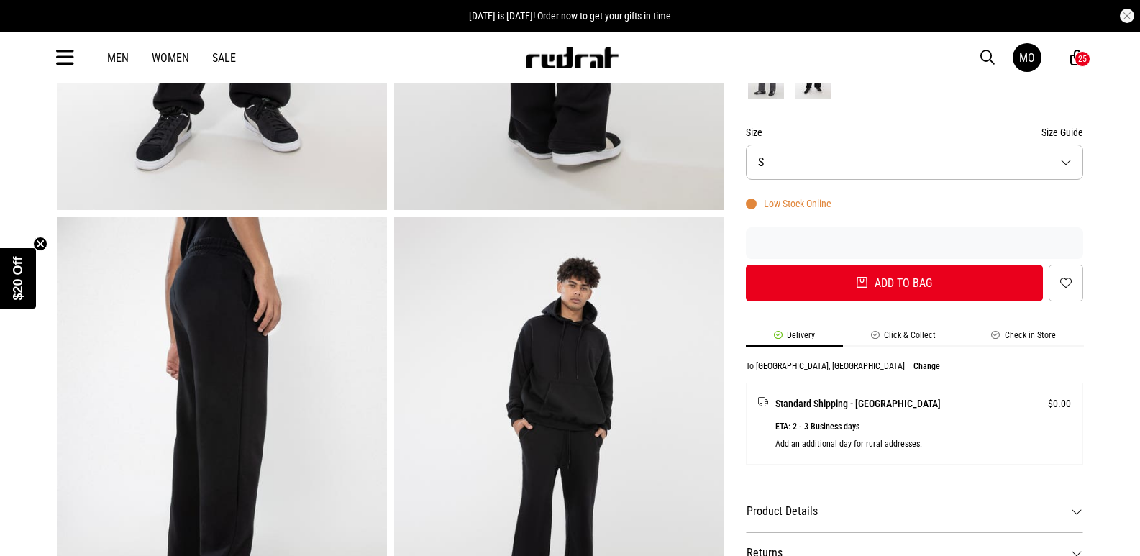
click at [1081, 161] on button "Size S" at bounding box center [915, 162] width 338 height 35
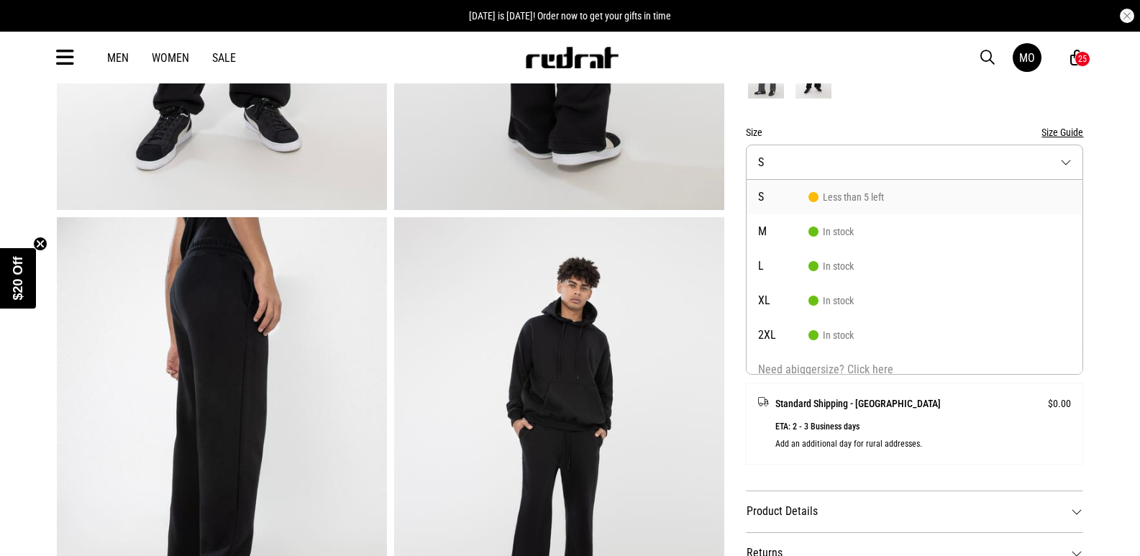
scroll to position [13, 0]
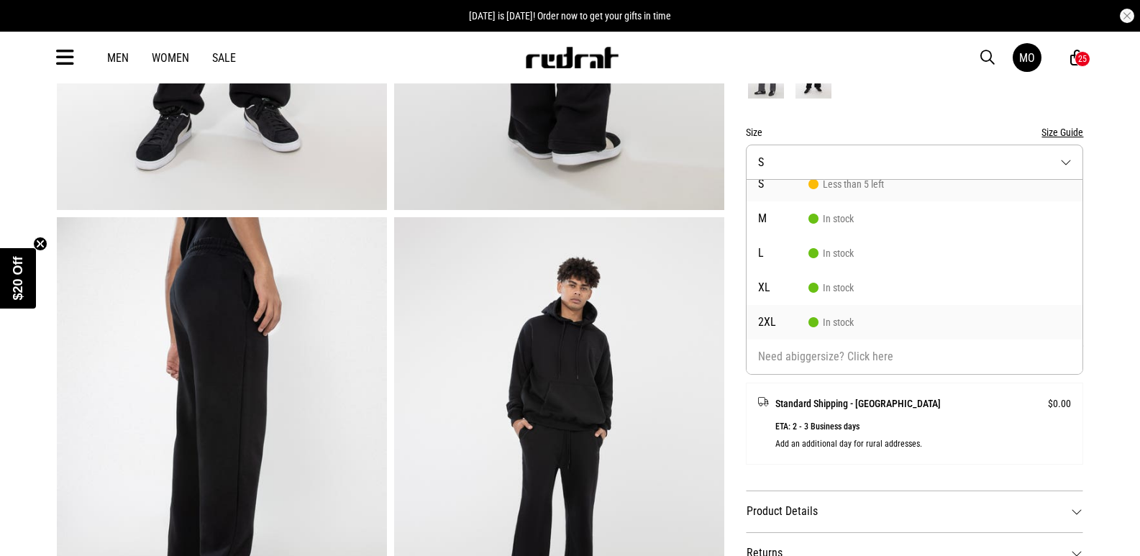
click at [933, 324] on li "2XL In stock" at bounding box center [915, 322] width 337 height 35
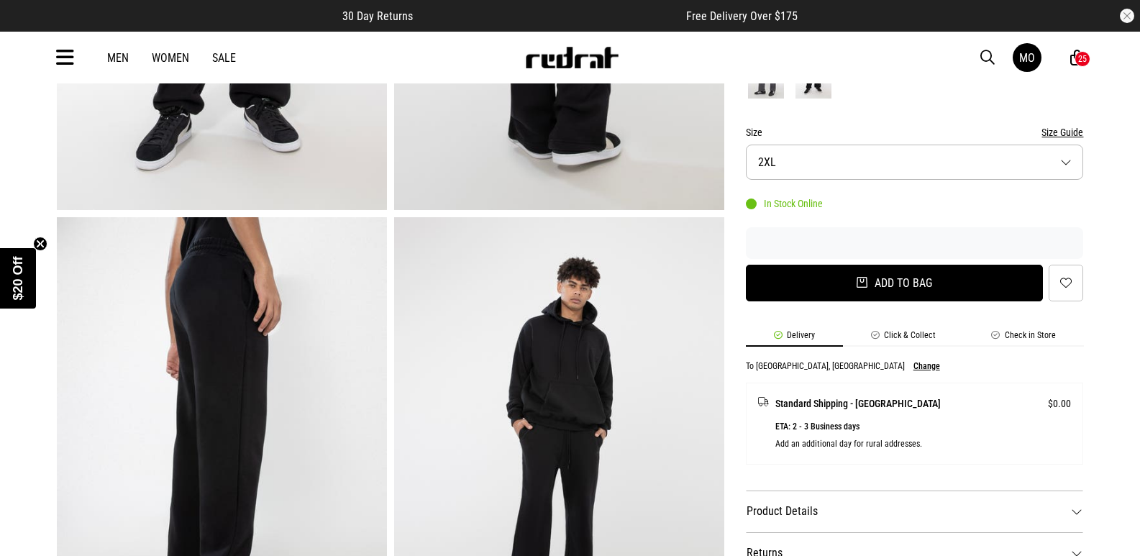
click at [948, 294] on button "Add to bag" at bounding box center [895, 283] width 298 height 37
type input "*"
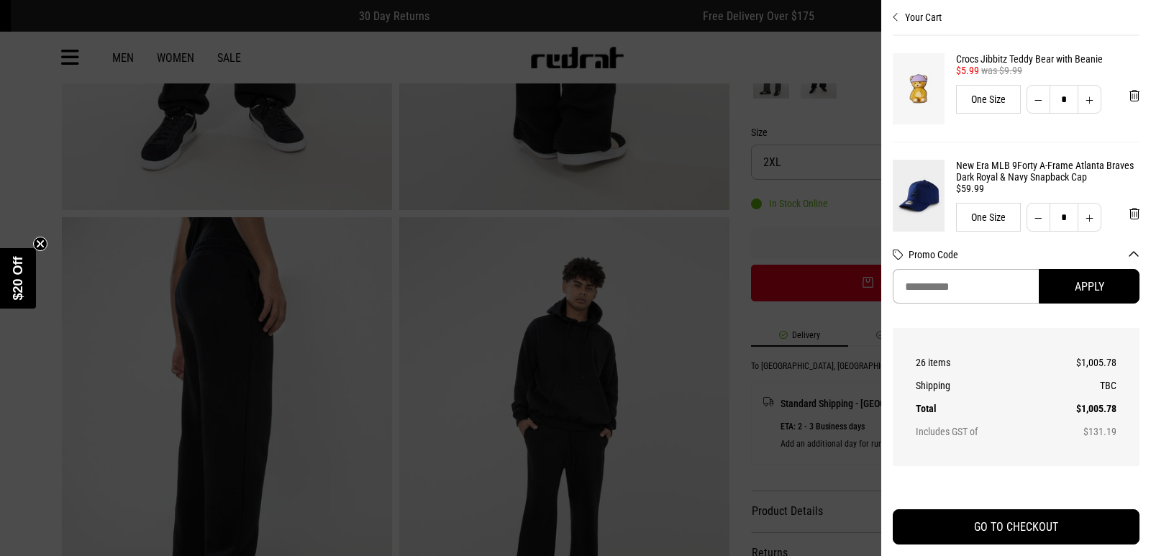
click at [817, 58] on div at bounding box center [575, 278] width 1151 height 556
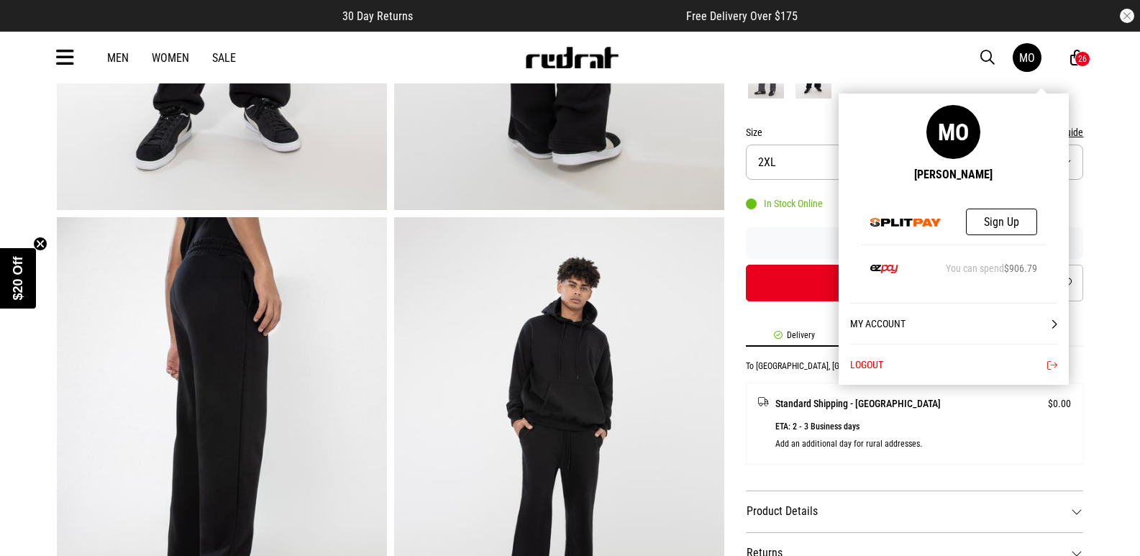
click at [1034, 62] on div "MO" at bounding box center [1027, 58] width 16 height 14
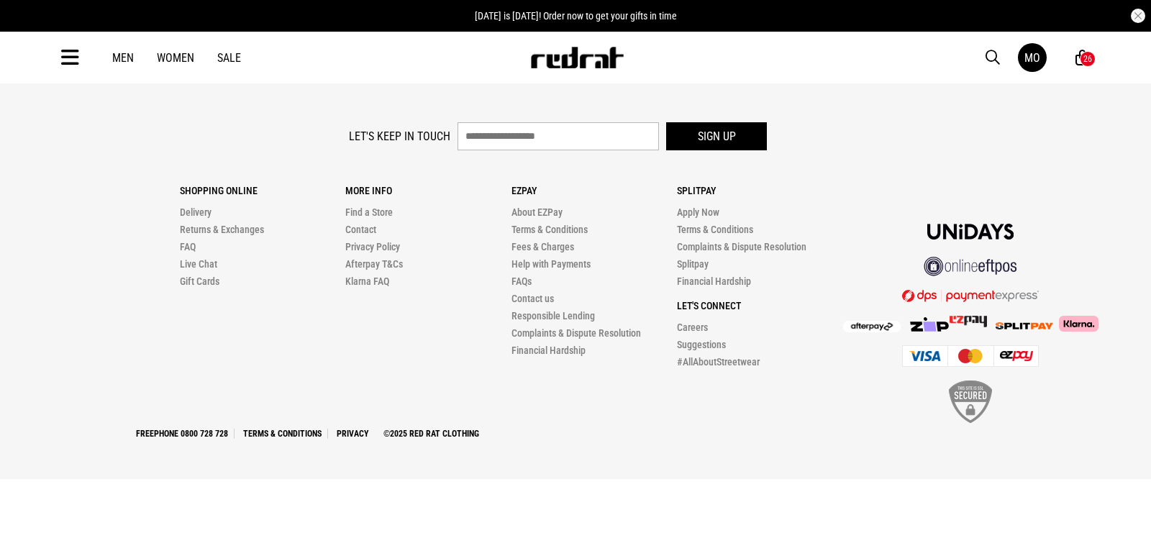
click at [1085, 58] on div "26" at bounding box center [1087, 59] width 9 height 10
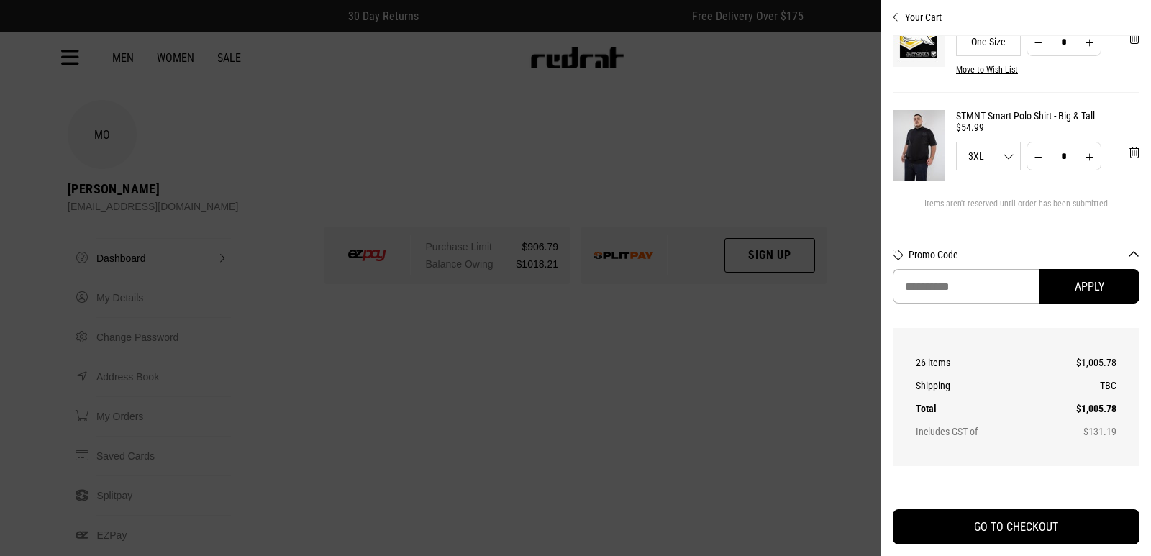
scroll to position [2585, 0]
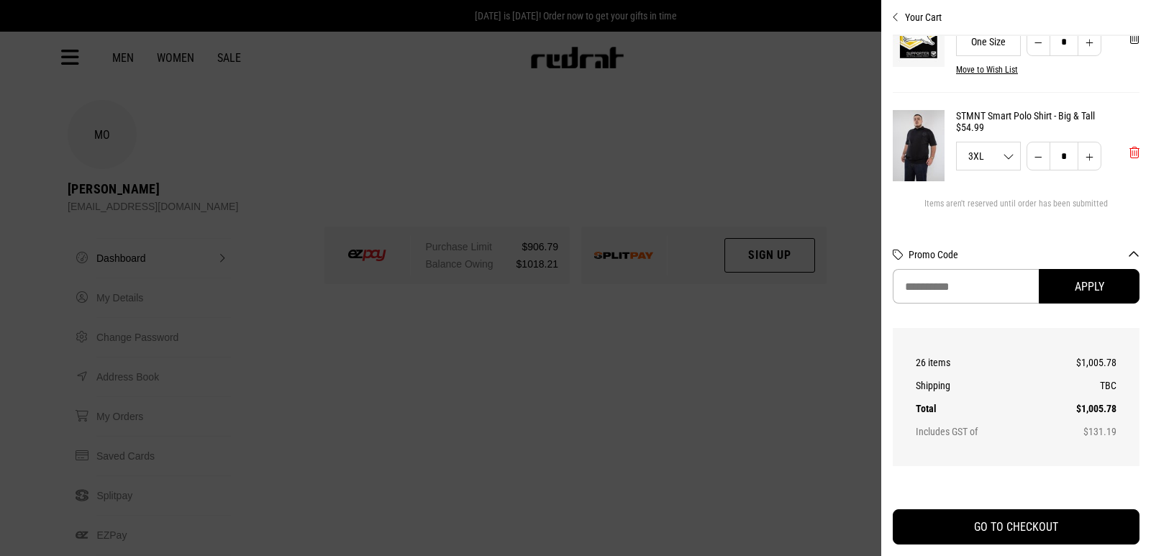
click at [1129, 146] on span "'Remove from cart" at bounding box center [1134, 153] width 10 height 14
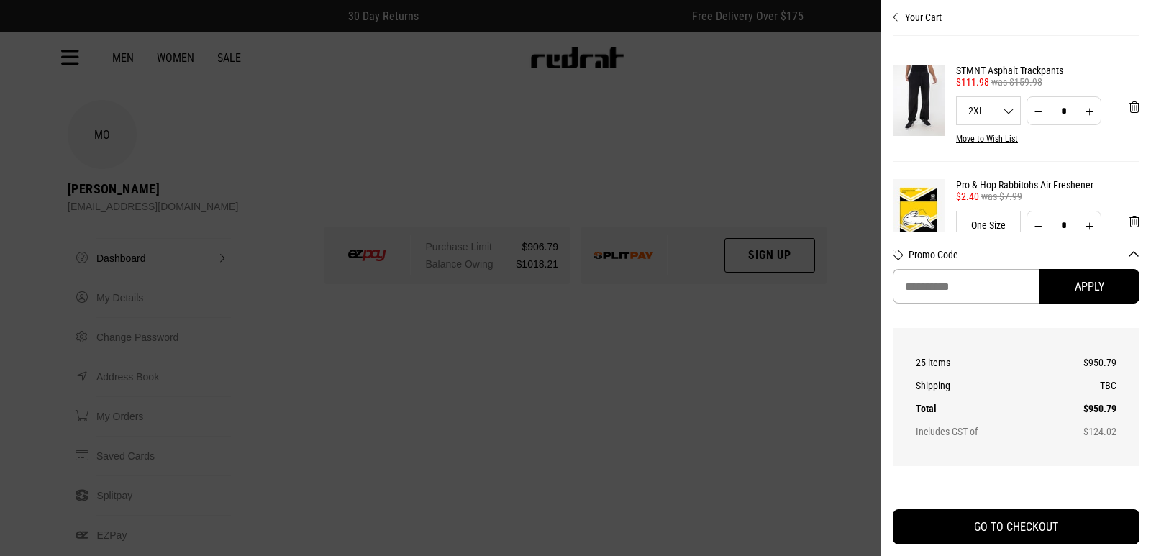
scroll to position [2319, 0]
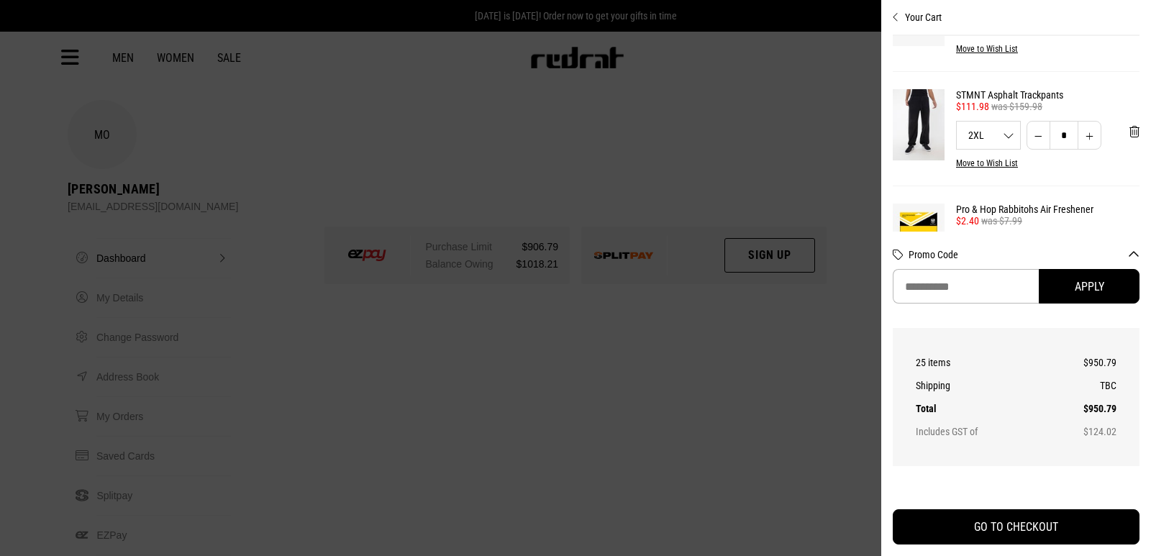
click at [1035, 150] on button "Decrease quantity" at bounding box center [1038, 135] width 24 height 29
type input "*"
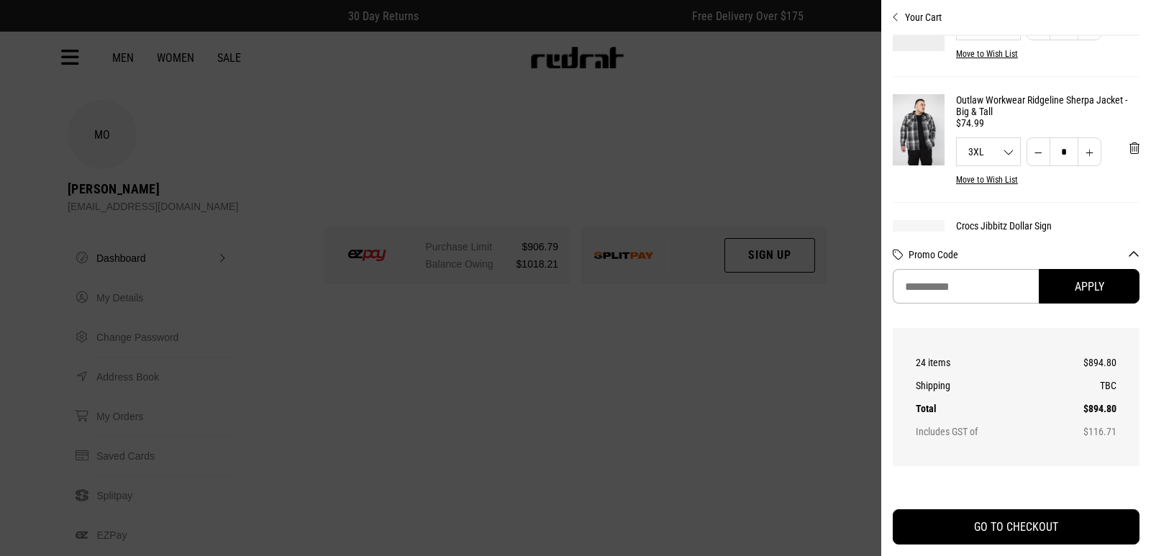
scroll to position [1976, 0]
